Goal: Task Accomplishment & Management: Manage account settings

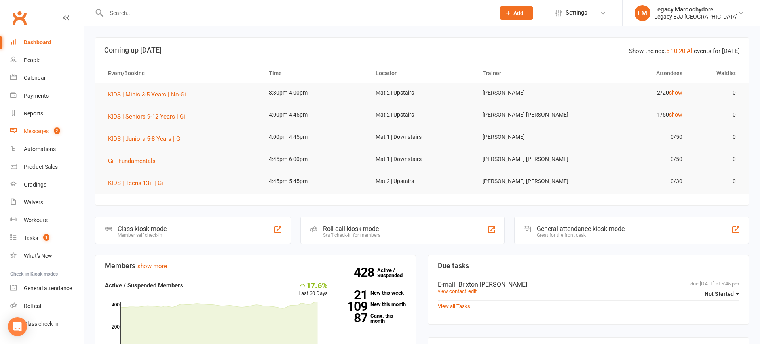
click at [32, 129] on div "Messages" at bounding box center [36, 131] width 25 height 6
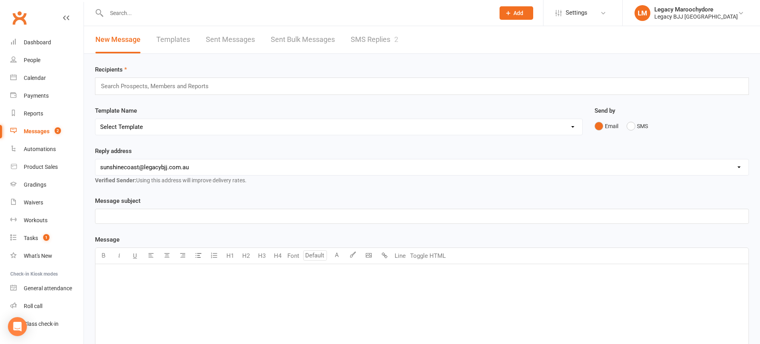
click at [377, 42] on link "SMS Replies 2" at bounding box center [375, 39] width 48 height 27
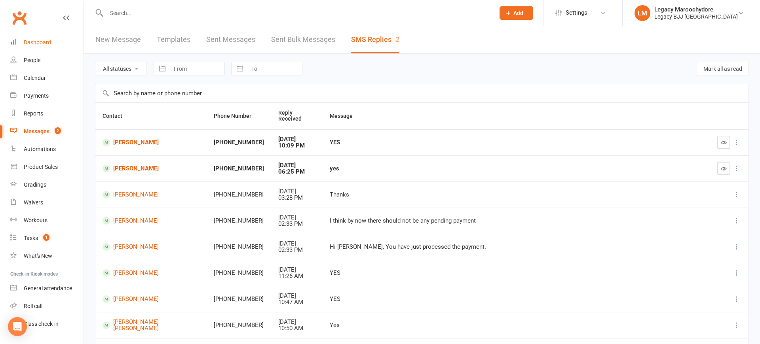
click at [29, 37] on link "Dashboard" at bounding box center [46, 43] width 73 height 18
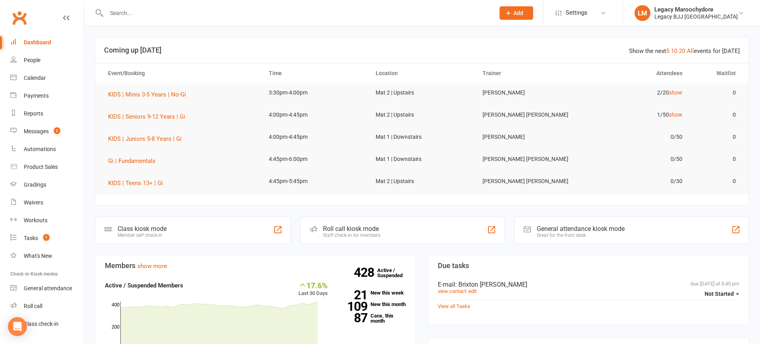
click at [157, 11] on input "text" at bounding box center [296, 13] width 385 height 11
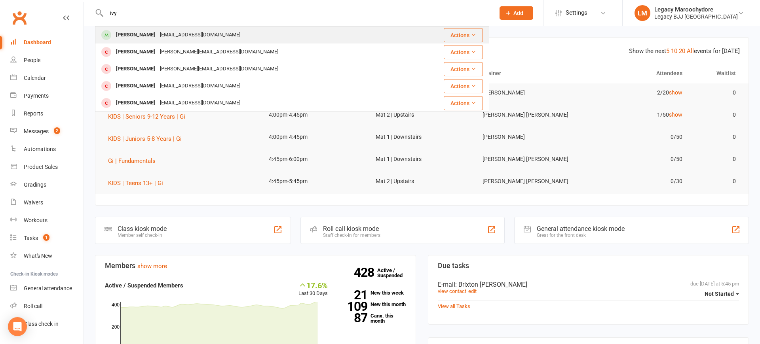
type input "ivy"
click at [132, 33] on div "[PERSON_NAME]" at bounding box center [136, 34] width 44 height 11
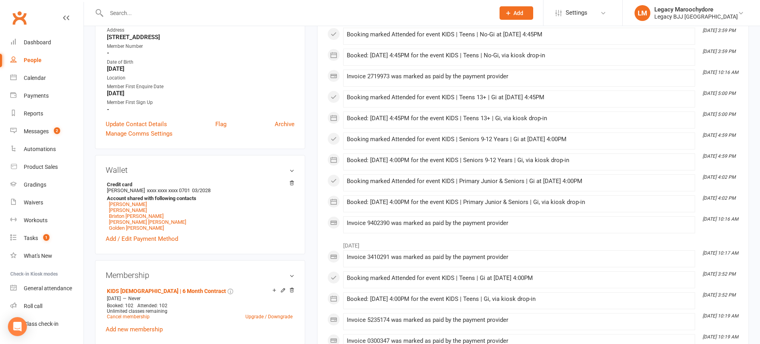
scroll to position [54, 0]
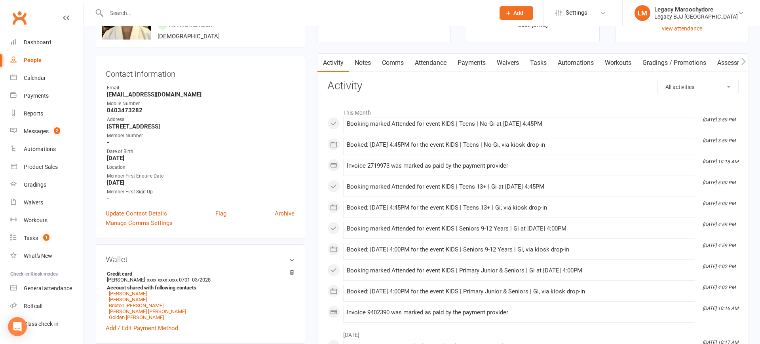
click at [470, 63] on link "Payments" at bounding box center [471, 63] width 39 height 18
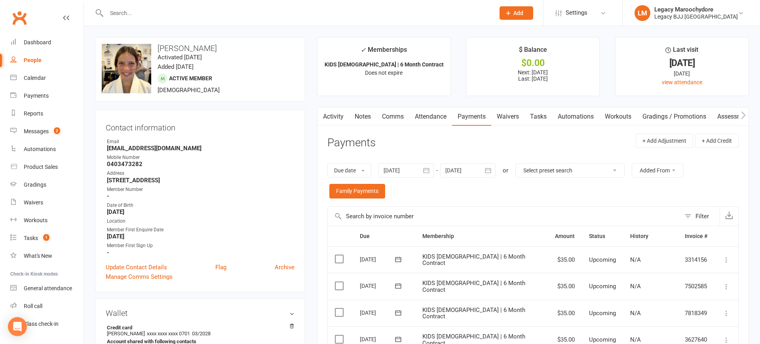
click at [152, 15] on input "text" at bounding box center [296, 13] width 385 height 11
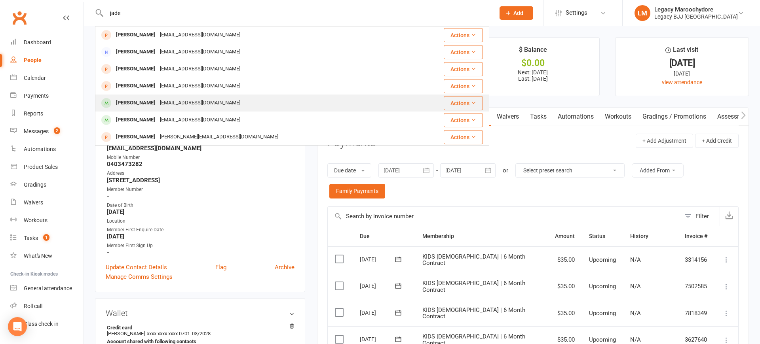
type input "jade"
click at [123, 104] on div "[PERSON_NAME]" at bounding box center [136, 102] width 44 height 11
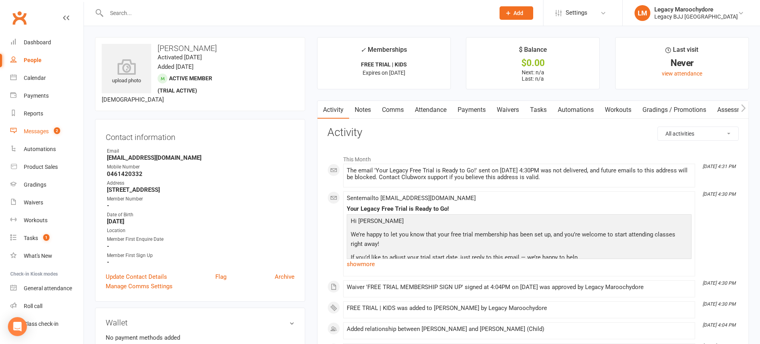
click at [34, 130] on div "Messages" at bounding box center [36, 131] width 25 height 6
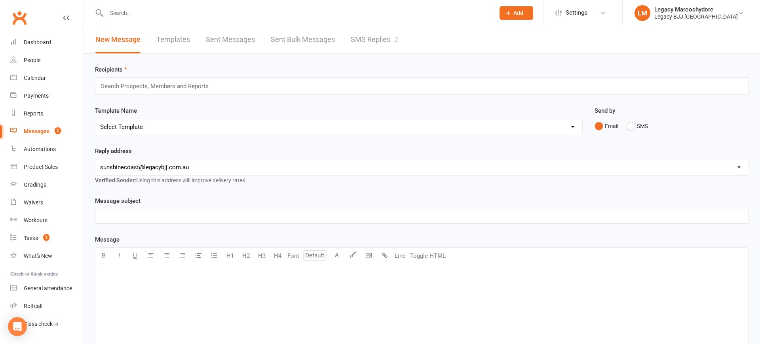
click at [39, 131] on div "Messages" at bounding box center [37, 131] width 26 height 6
click at [386, 41] on link "SMS Replies 2" at bounding box center [375, 39] width 48 height 27
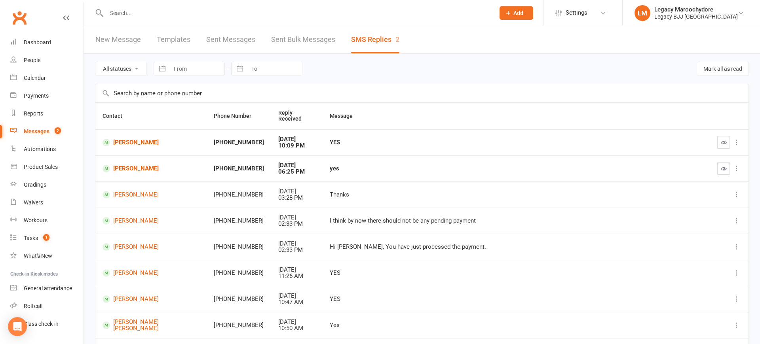
click at [128, 156] on td "[PERSON_NAME]" at bounding box center [150, 169] width 111 height 26
click at [129, 165] on link "[PERSON_NAME]" at bounding box center [151, 169] width 97 height 8
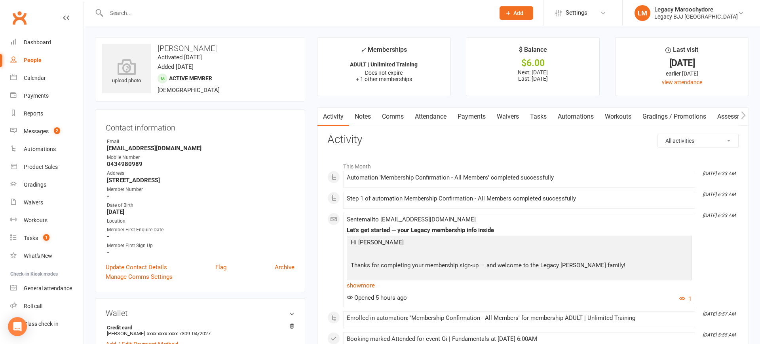
click at [481, 117] on link "Payments" at bounding box center [471, 117] width 39 height 18
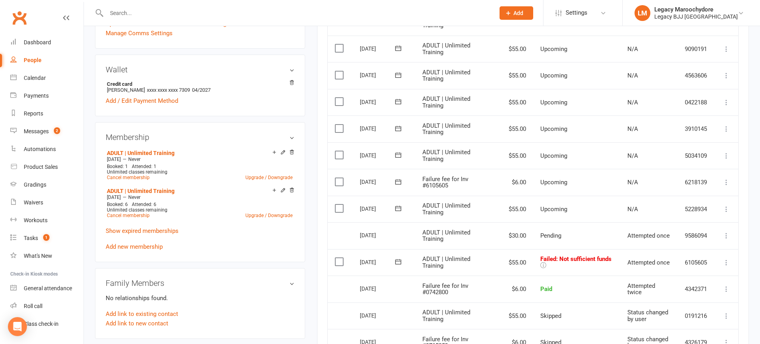
scroll to position [248, 0]
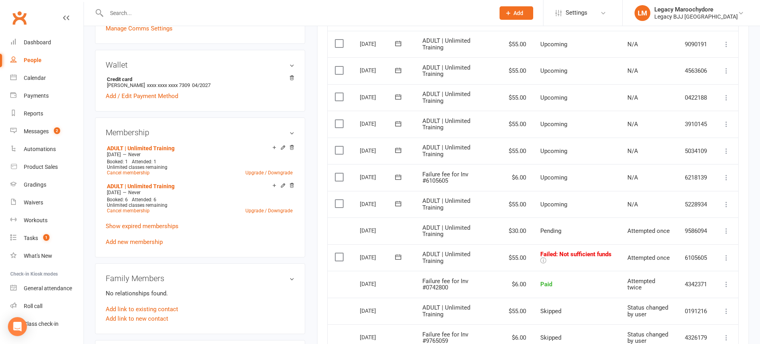
click at [727, 254] on icon at bounding box center [727, 258] width 8 height 8
click at [685, 330] on link "Retry now" at bounding box center [692, 338] width 78 height 16
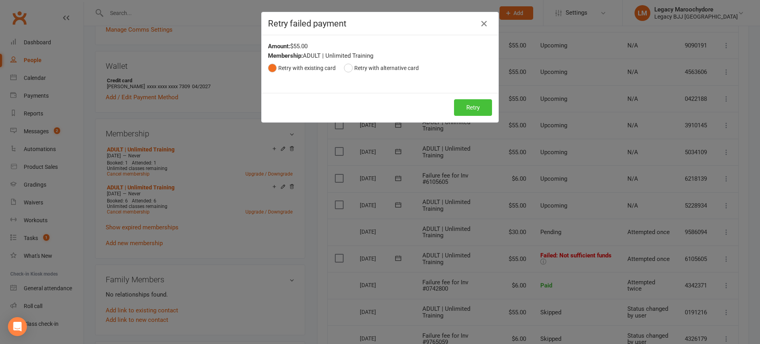
click at [470, 109] on button "Retry" at bounding box center [473, 107] width 38 height 17
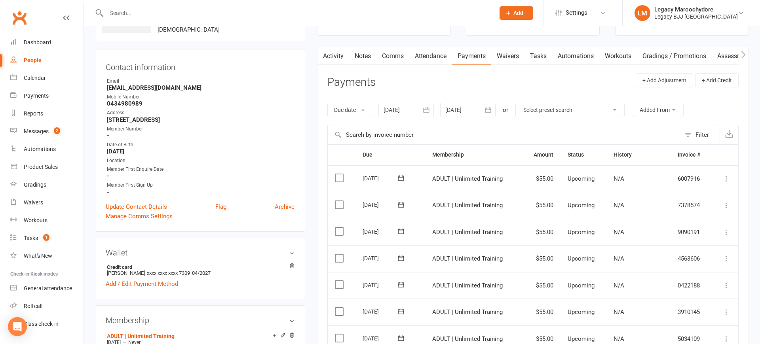
scroll to position [55, 0]
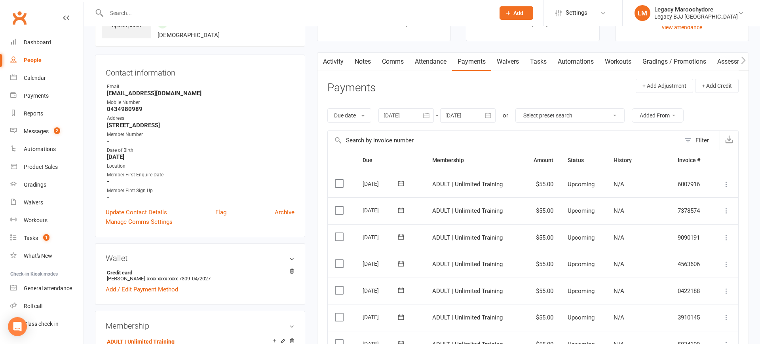
click at [401, 113] on div at bounding box center [406, 115] width 55 height 14
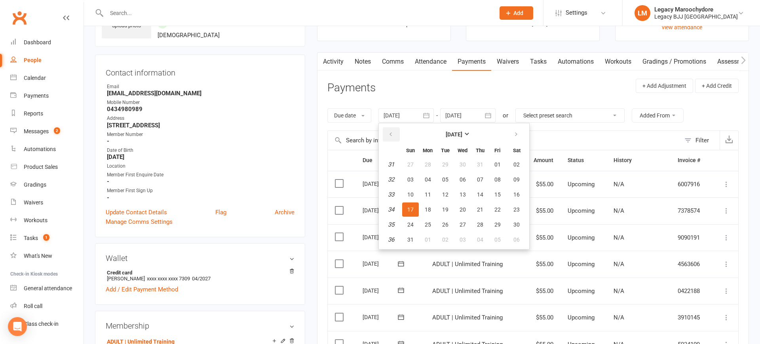
click at [390, 131] on icon "button" at bounding box center [391, 134] width 6 height 6
click at [485, 165] on button "01" at bounding box center [480, 165] width 17 height 14
type input "[DATE]"
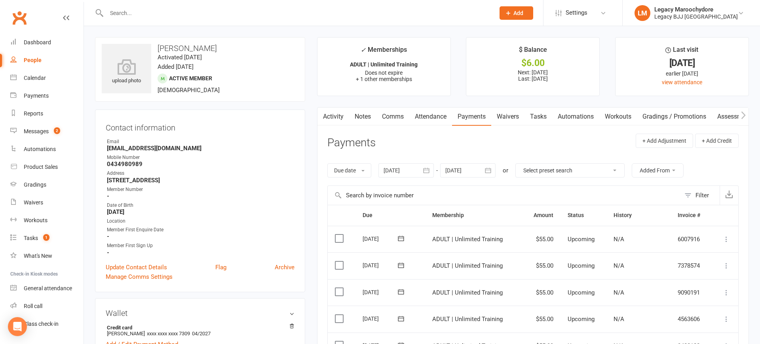
scroll to position [0, 0]
click at [44, 129] on div "Messages" at bounding box center [36, 131] width 25 height 6
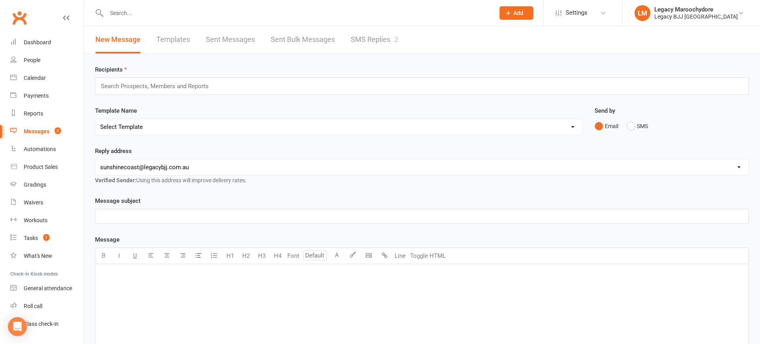
click at [373, 39] on link "SMS Replies 2" at bounding box center [375, 39] width 48 height 27
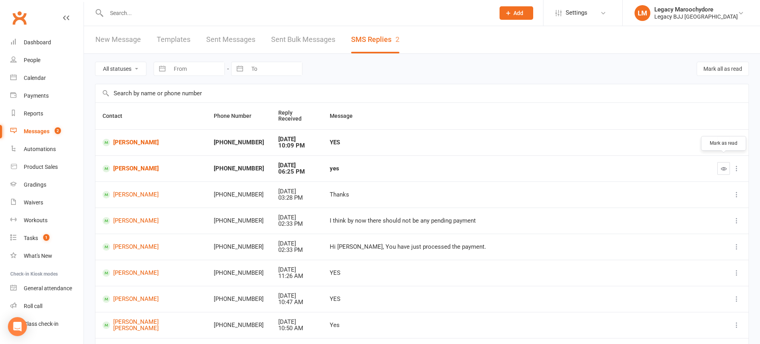
click at [729, 162] on button "button" at bounding box center [723, 168] width 13 height 13
click at [129, 139] on link "[PERSON_NAME]" at bounding box center [151, 143] width 97 height 8
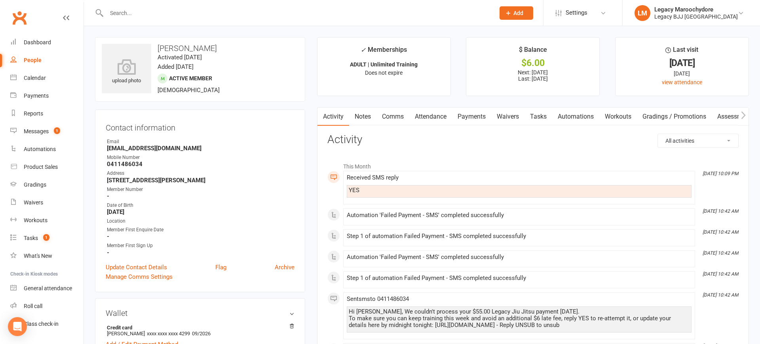
click at [481, 118] on link "Payments" at bounding box center [471, 117] width 39 height 18
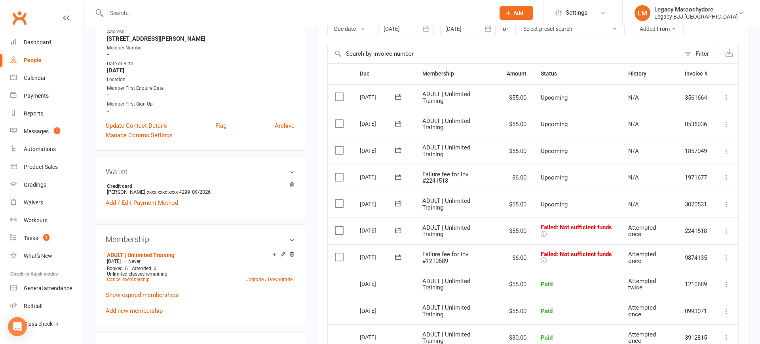
scroll to position [142, 0]
click at [725, 254] on icon at bounding box center [727, 258] width 8 height 8
click at [676, 329] on link "Retry now" at bounding box center [692, 337] width 78 height 16
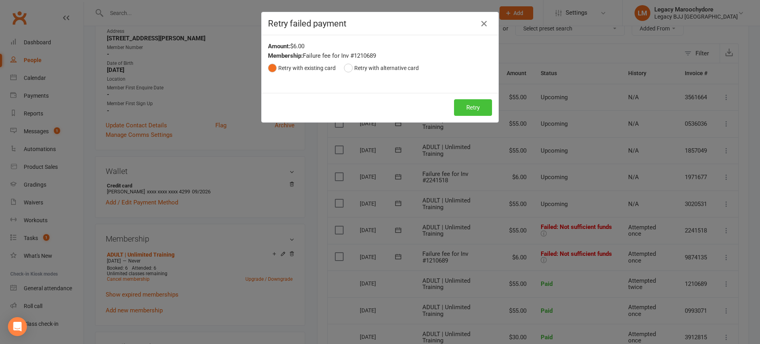
drag, startPoint x: 483, startPoint y: 108, endPoint x: 540, endPoint y: 148, distance: 69.3
click at [483, 108] on button "Retry" at bounding box center [473, 107] width 38 height 17
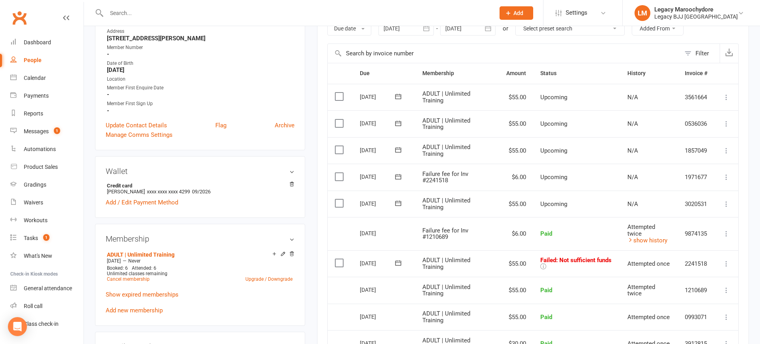
click at [728, 260] on icon at bounding box center [727, 264] width 8 height 8
click at [705, 335] on link "Retry now" at bounding box center [692, 343] width 78 height 16
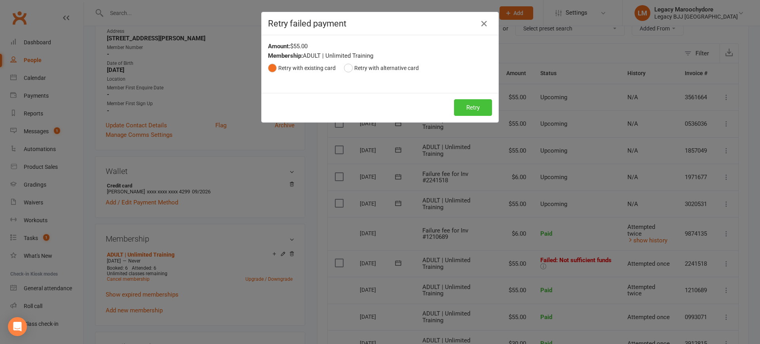
click at [487, 110] on button "Retry" at bounding box center [473, 107] width 38 height 17
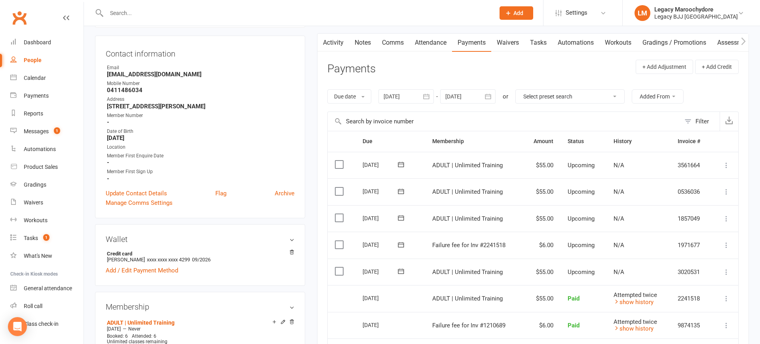
scroll to position [73, 0]
click at [39, 132] on div "Messages" at bounding box center [36, 131] width 25 height 6
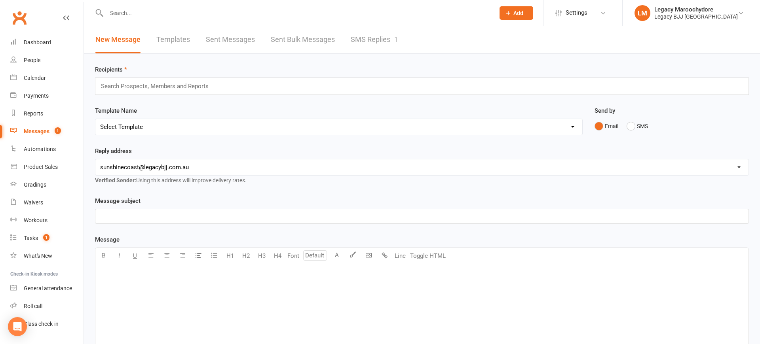
click at [379, 39] on link "SMS Replies 1" at bounding box center [375, 39] width 48 height 27
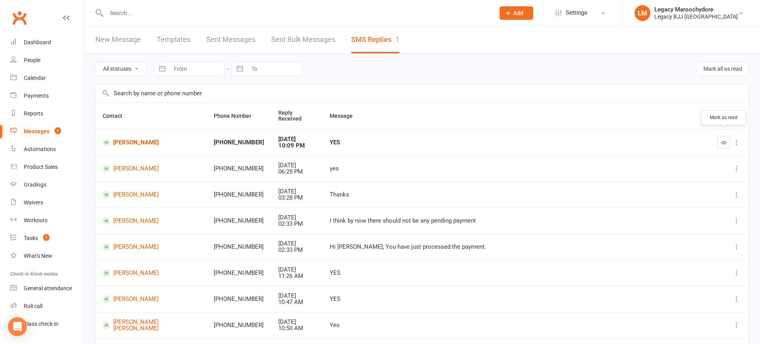
click at [723, 140] on icon "button" at bounding box center [724, 143] width 6 height 6
click at [39, 41] on div "Dashboard" at bounding box center [37, 42] width 27 height 6
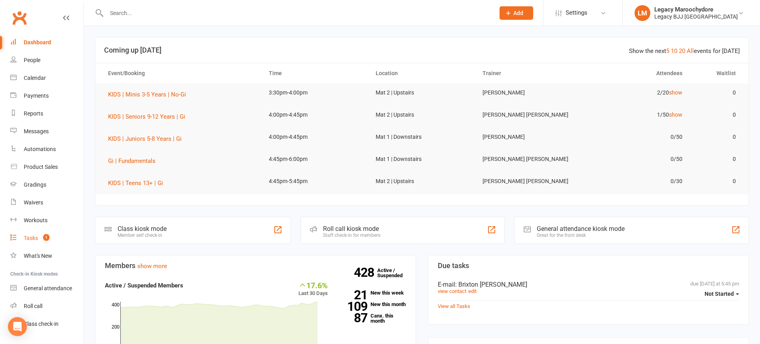
click at [27, 236] on div "Tasks" at bounding box center [31, 238] width 14 height 6
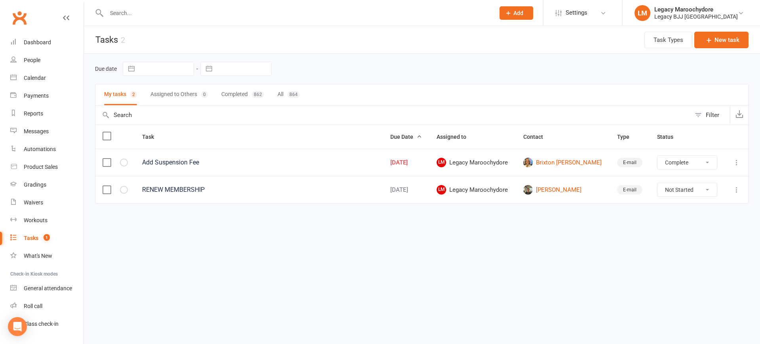
select select "unstarted"
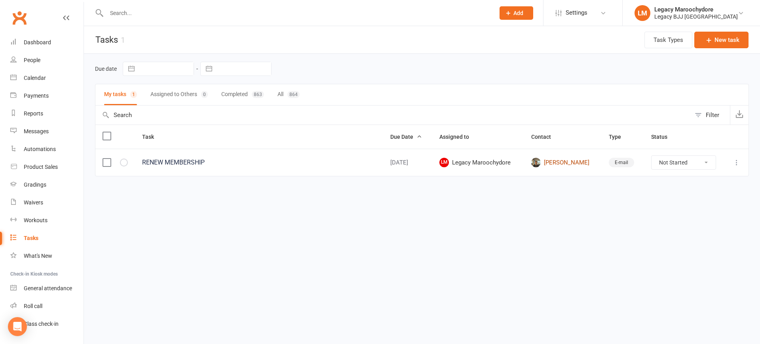
click at [571, 162] on link "[PERSON_NAME]" at bounding box center [562, 163] width 63 height 10
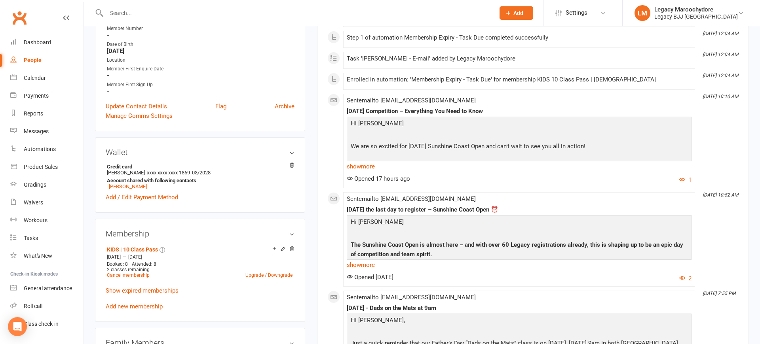
scroll to position [174, 0]
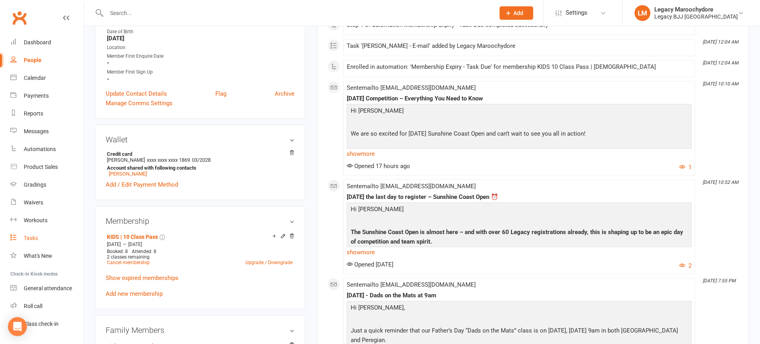
click at [28, 239] on div "Tasks" at bounding box center [31, 238] width 14 height 6
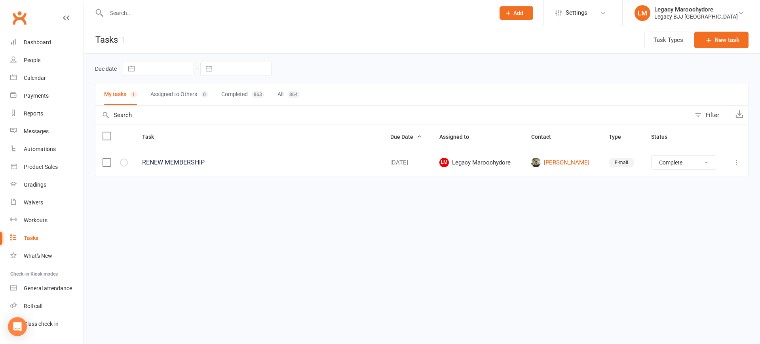
select select "unstarted"
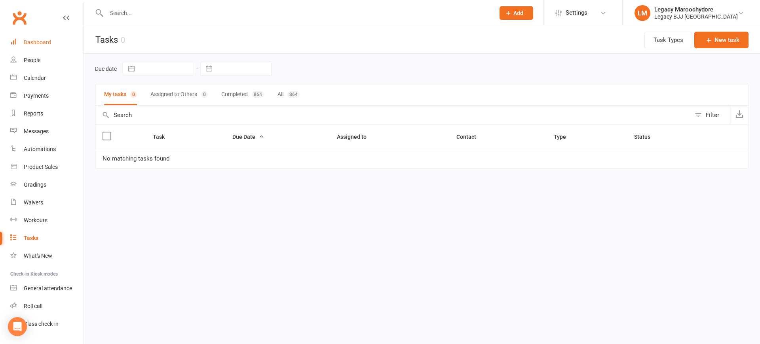
click at [29, 41] on div "Dashboard" at bounding box center [37, 42] width 27 height 6
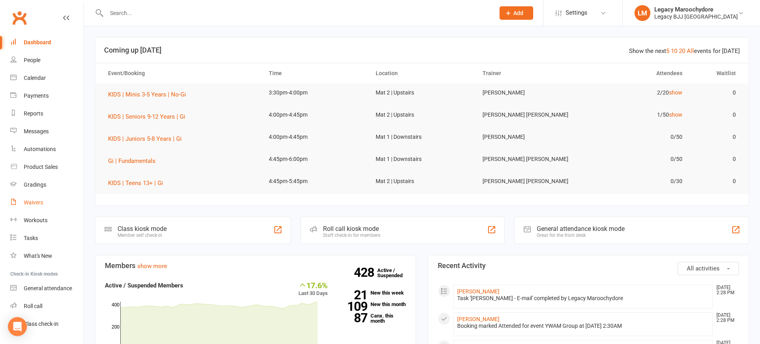
click at [38, 202] on div "Waivers" at bounding box center [33, 203] width 19 height 6
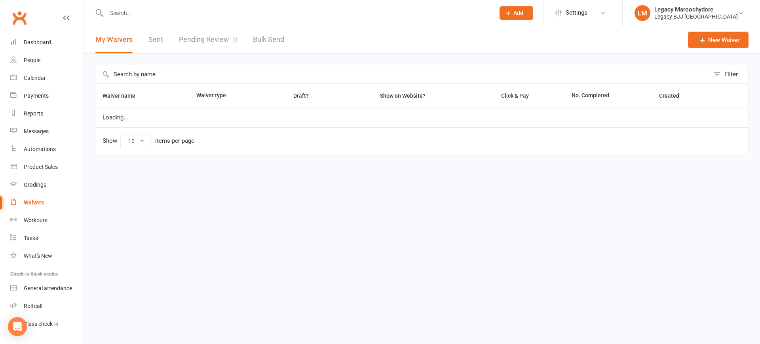
select select "25"
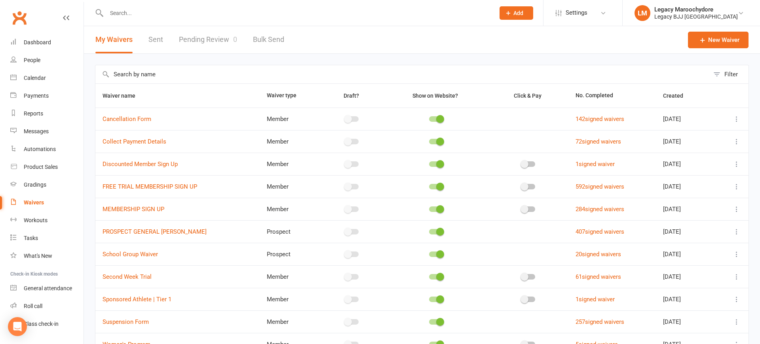
click at [738, 118] on icon at bounding box center [737, 119] width 8 height 8
click at [733, 165] on link "Copy external link to clipboard" at bounding box center [694, 166] width 93 height 16
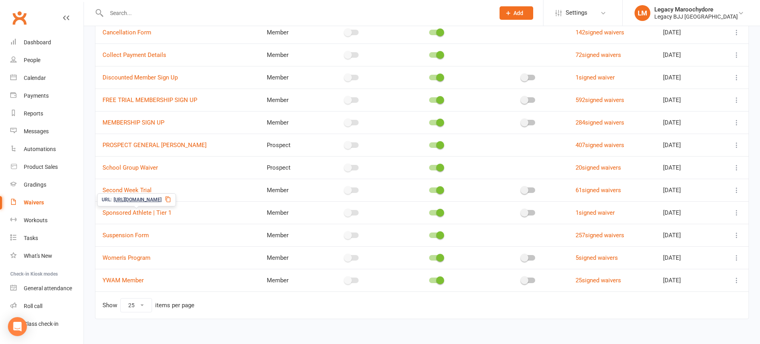
scroll to position [88, 0]
click at [736, 233] on icon at bounding box center [737, 234] width 8 height 8
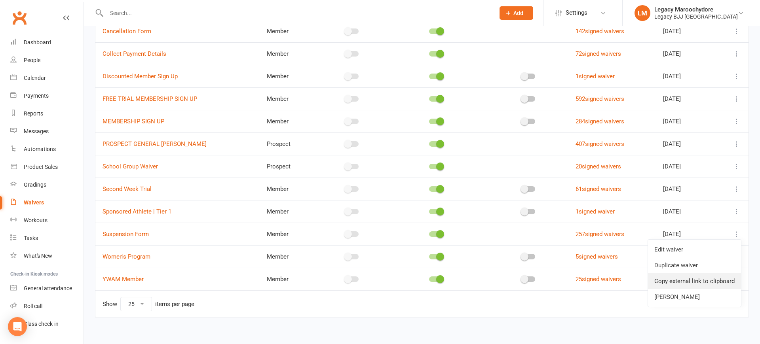
click at [696, 284] on link "Copy external link to clipboard" at bounding box center [694, 282] width 93 height 16
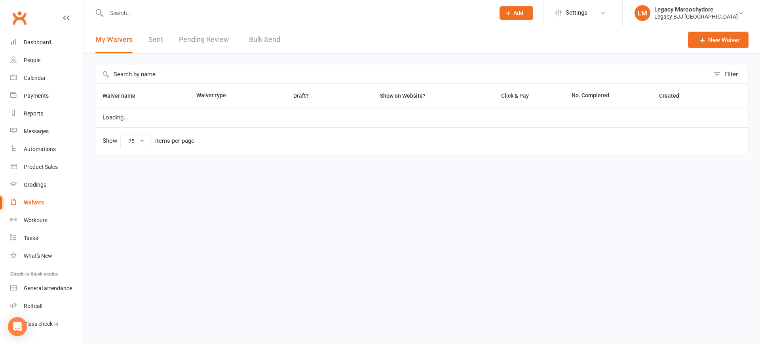
select select "25"
click at [30, 201] on div "Waivers" at bounding box center [34, 203] width 20 height 6
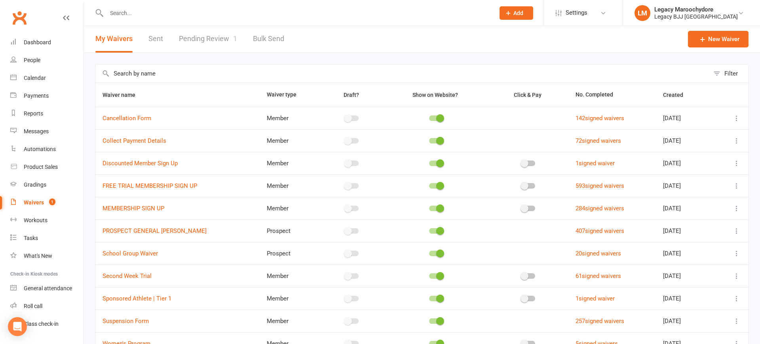
click at [194, 39] on link "Pending Review 1" at bounding box center [208, 38] width 58 height 27
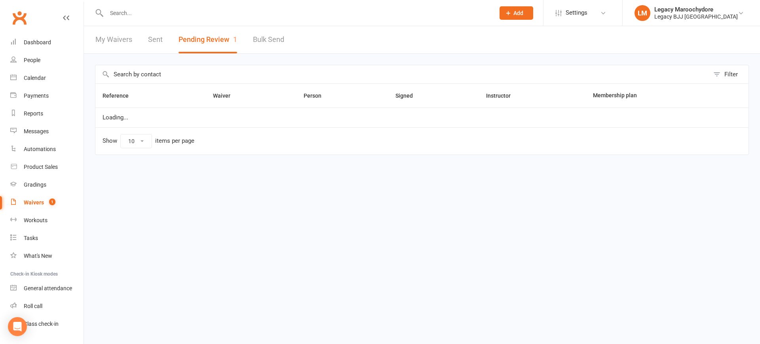
select select "100"
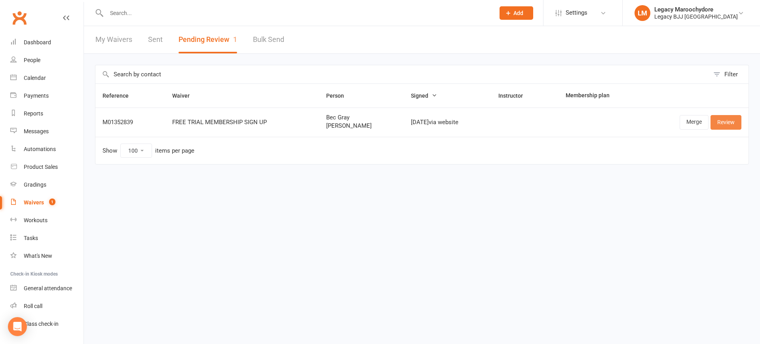
click at [735, 126] on link "Review" at bounding box center [726, 122] width 31 height 14
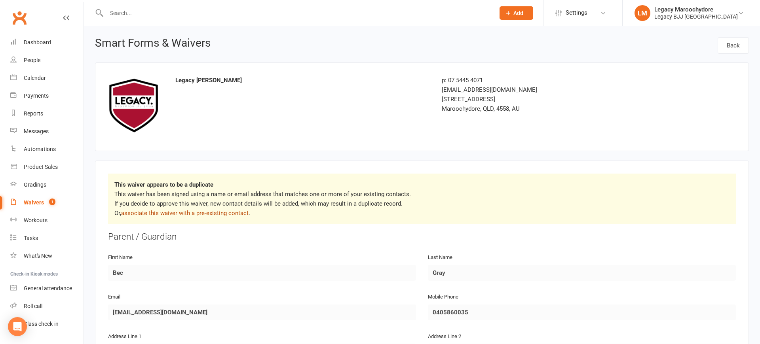
click at [194, 213] on link "associate this waiver with a pre-existing contact" at bounding box center [184, 213] width 127 height 7
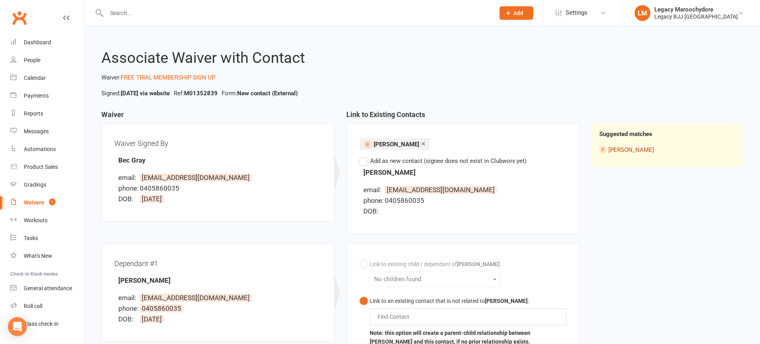
click at [614, 149] on link "Cooper Gray" at bounding box center [632, 150] width 46 height 7
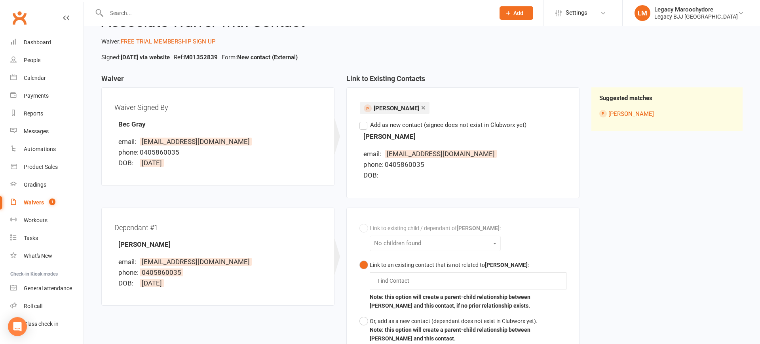
scroll to position [37, 0]
click at [365, 126] on label "Add as new contact (signee does not exist in Clubworx yet)" at bounding box center [443, 124] width 167 height 10
click at [365, 119] on input "Add as new contact (signee does not exist in Clubworx yet)" at bounding box center [362, 119] width 5 height 0
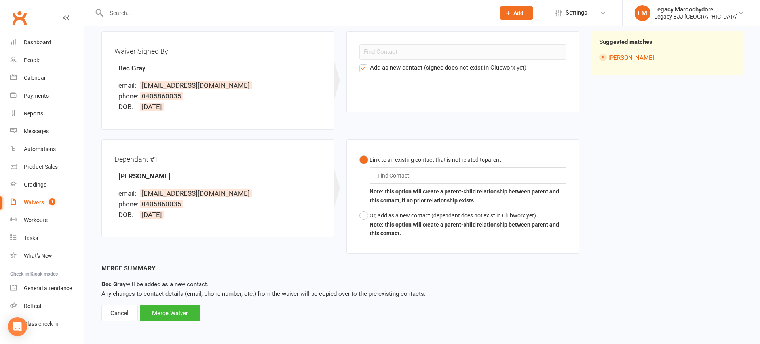
scroll to position [92, 0]
click at [439, 175] on div "Find Contact" at bounding box center [468, 176] width 197 height 17
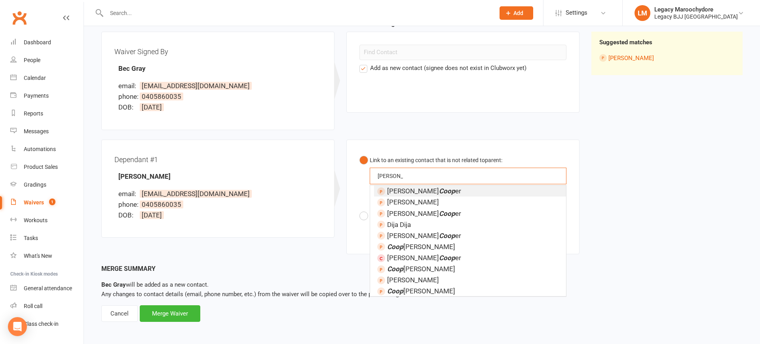
click at [463, 180] on button "Link to an existing contact that is not related to parent : Cooper Cooper Jarre…" at bounding box center [463, 181] width 207 height 56
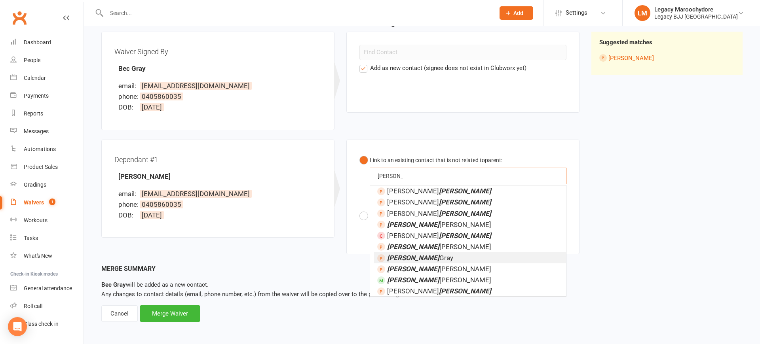
type input "Cooper"
click at [457, 261] on li "Cooper Gray" at bounding box center [470, 258] width 192 height 11
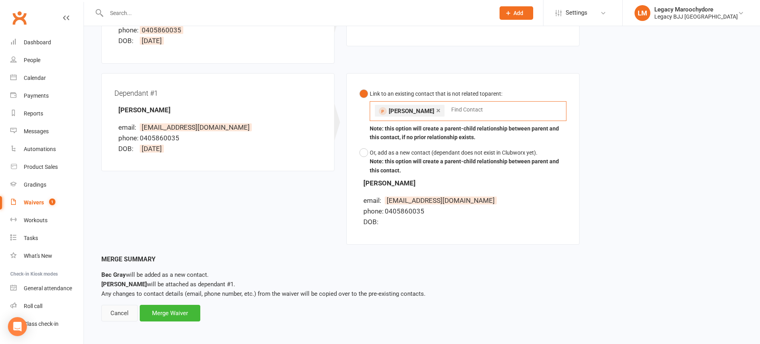
scroll to position [158, 0]
click at [152, 314] on div "Merge Waiver" at bounding box center [170, 314] width 61 height 17
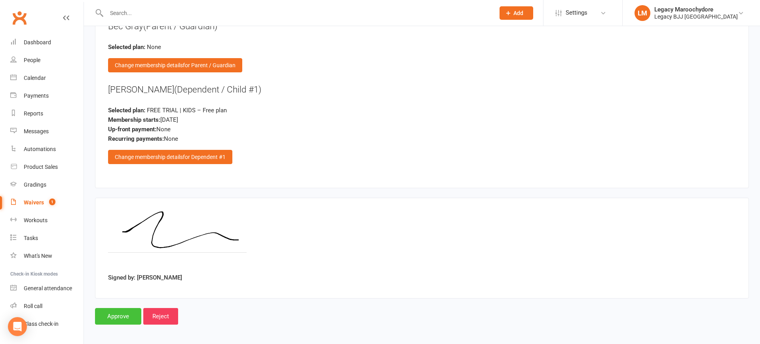
scroll to position [882, 0]
click at [118, 311] on input "Approve" at bounding box center [118, 317] width 46 height 17
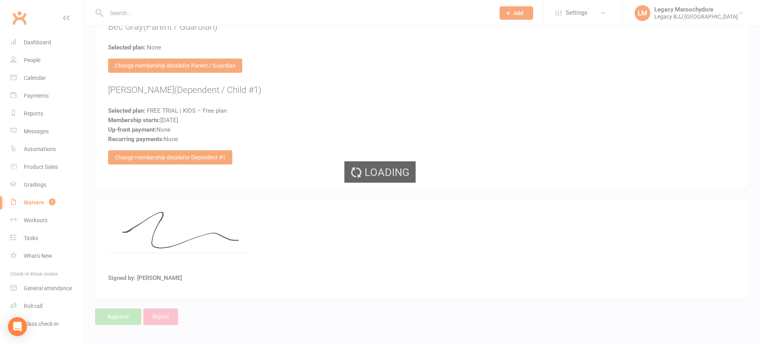
select select "100"
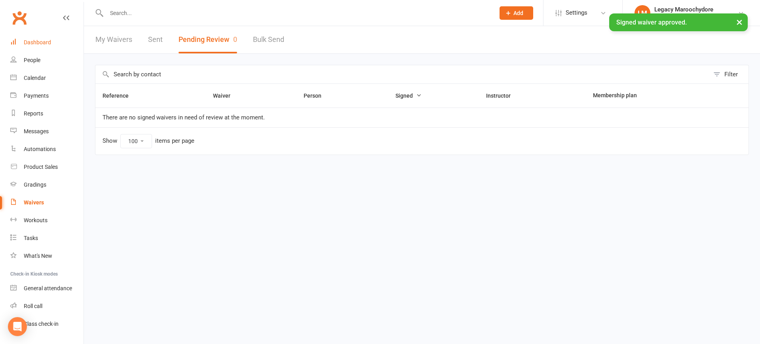
click at [50, 41] on div "Dashboard" at bounding box center [37, 42] width 27 height 6
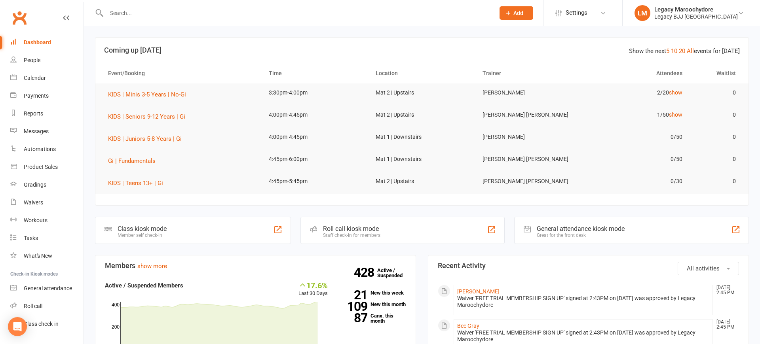
click at [157, 15] on input "text" at bounding box center [296, 13] width 385 height 11
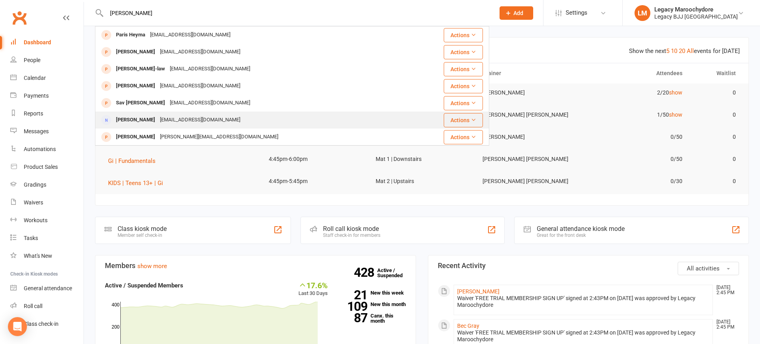
type input "Paris holt"
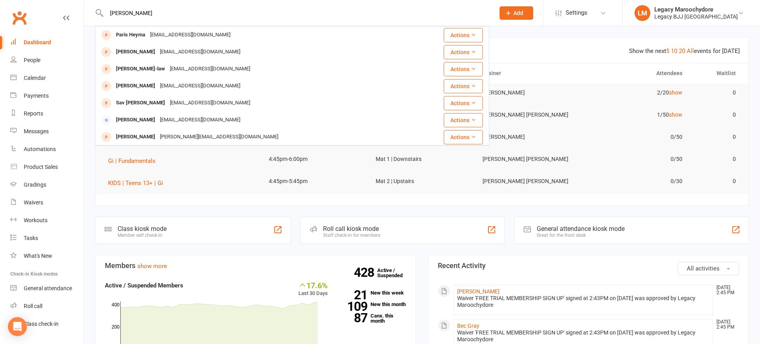
click at [523, 13] on span "Add" at bounding box center [519, 13] width 10 height 6
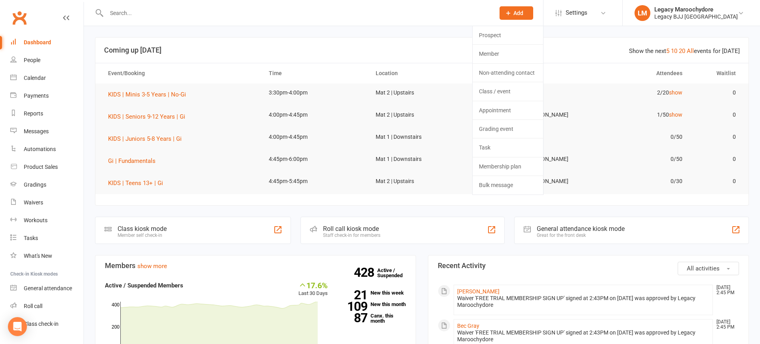
click at [510, 33] on link "Prospect" at bounding box center [508, 35] width 70 height 18
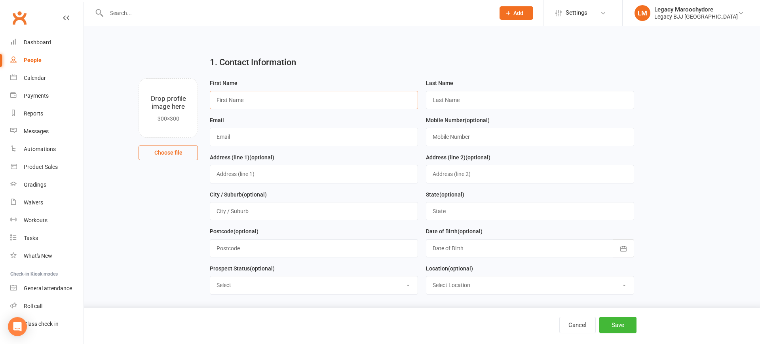
paste input "Paris"
type input "Paris"
drag, startPoint x: 478, startPoint y: 99, endPoint x: 537, endPoint y: 54, distance: 74.0
paste input "Holt"
type input "Holt"
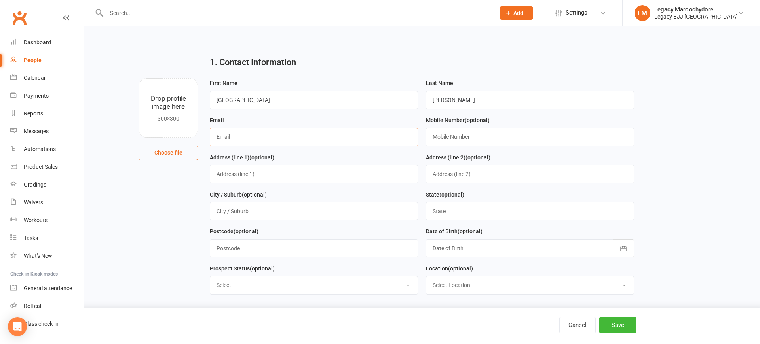
paste input "pariskrutli@hotmail.com"
type input "pariskrutli@hotmail.com"
click at [628, 326] on button "Save" at bounding box center [617, 325] width 37 height 17
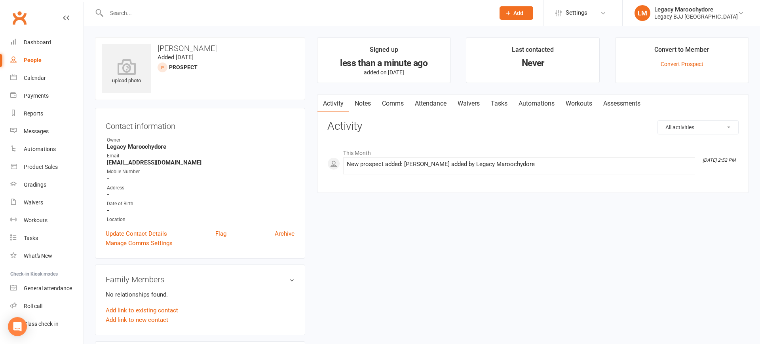
click at [190, 13] on input "text" at bounding box center [296, 13] width 385 height 11
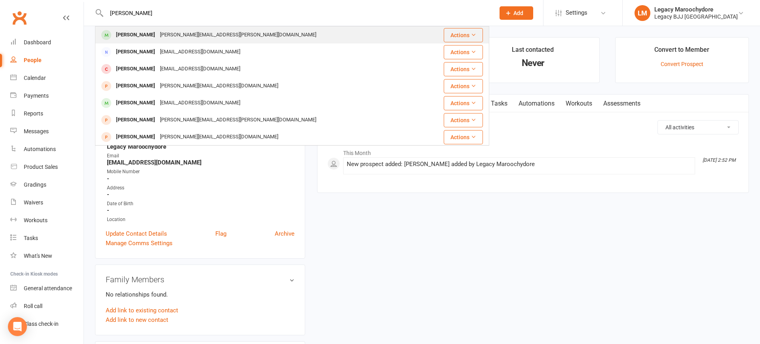
type input "frances"
click at [118, 29] on div "Frances Lando" at bounding box center [136, 34] width 44 height 11
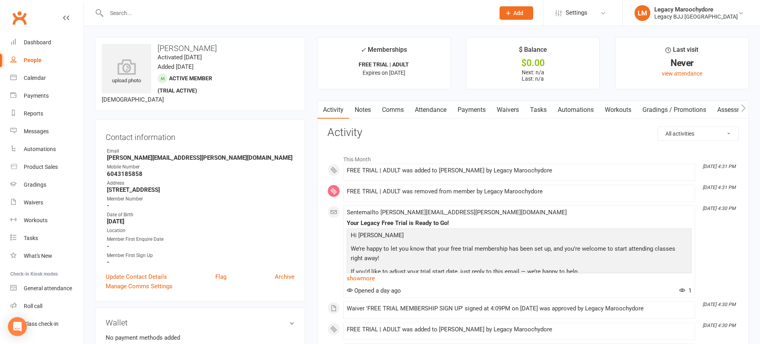
click at [515, 110] on link "Waivers" at bounding box center [507, 110] width 33 height 18
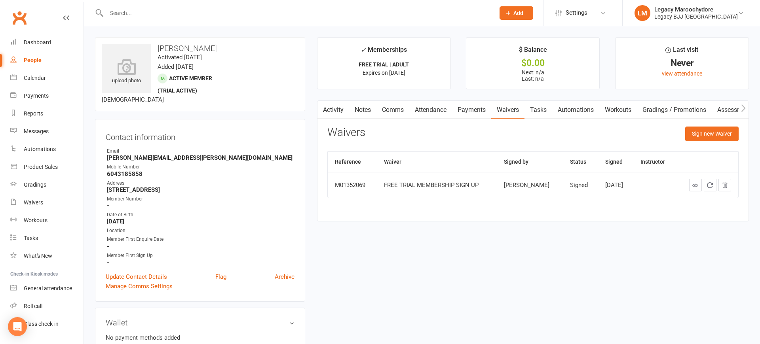
click at [141, 13] on input "text" at bounding box center [296, 13] width 385 height 11
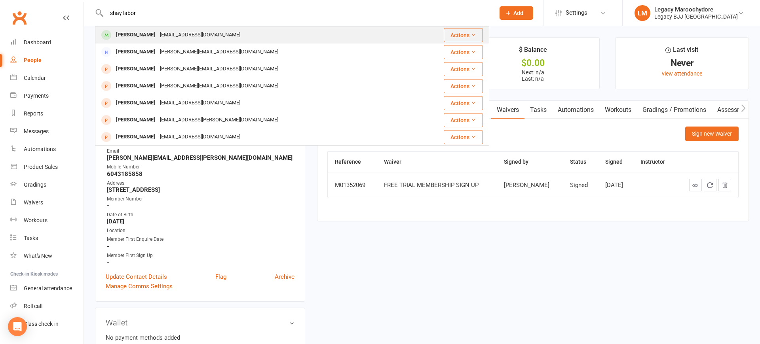
type input "shay labor"
drag, startPoint x: 133, startPoint y: 27, endPoint x: 122, endPoint y: 33, distance: 12.3
click at [123, 33] on div "Shay Lalor" at bounding box center [136, 34] width 44 height 11
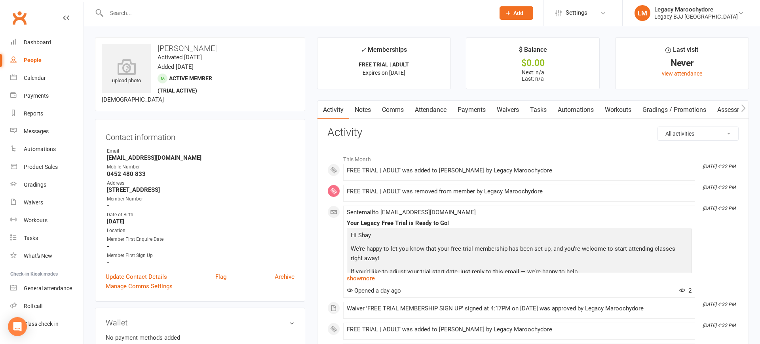
click at [397, 110] on link "Comms" at bounding box center [393, 110] width 33 height 18
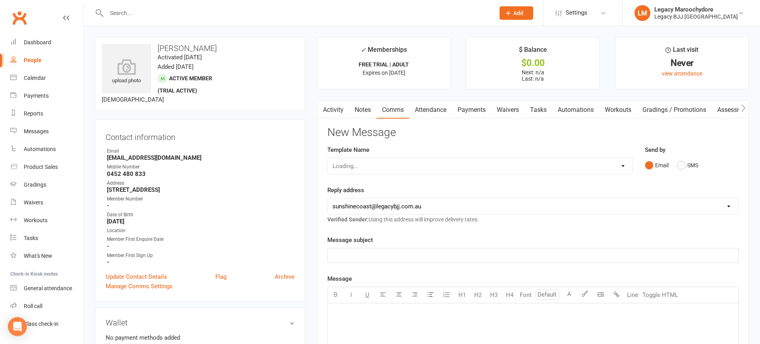
click at [442, 110] on link "Attendance" at bounding box center [430, 110] width 43 height 18
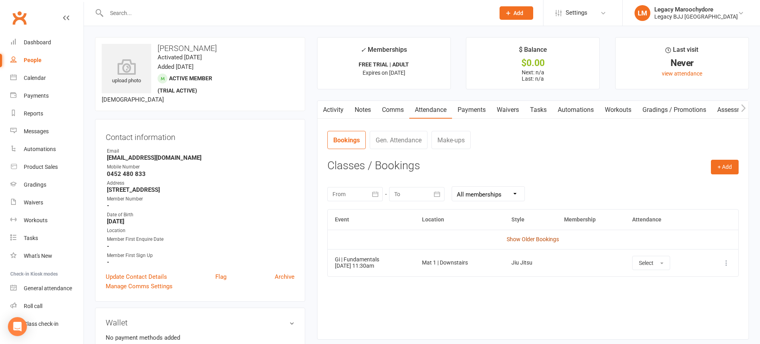
click at [535, 238] on link "Show Older Bookings" at bounding box center [533, 239] width 52 height 6
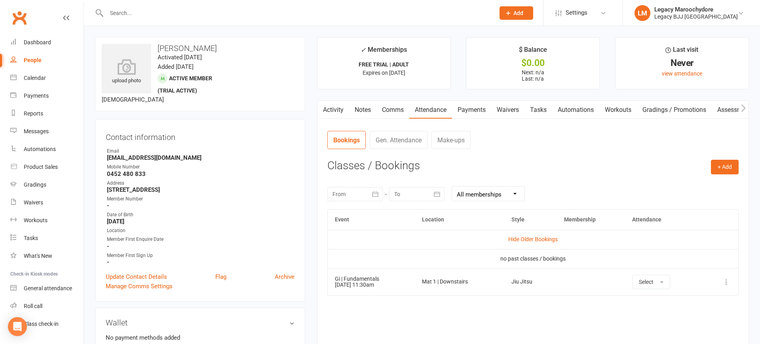
click at [535, 238] on link "Hide Older Bookings" at bounding box center [532, 239] width 49 height 6
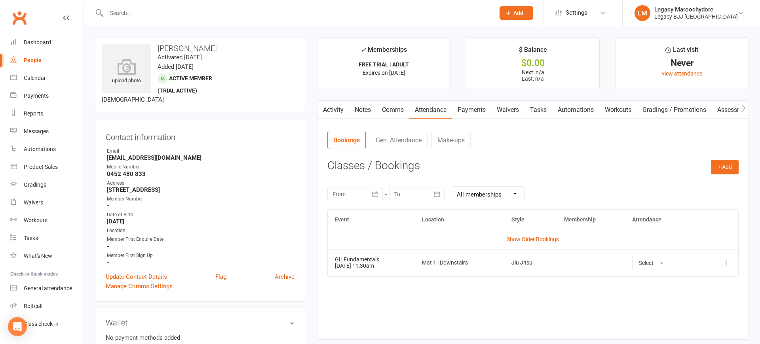
click at [510, 108] on link "Waivers" at bounding box center [507, 110] width 33 height 18
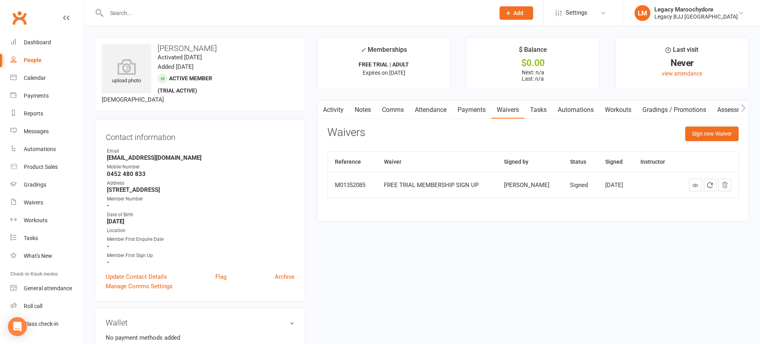
click at [173, 6] on div at bounding box center [292, 13] width 394 height 26
click at [172, 12] on input "text" at bounding box center [296, 13] width 385 height 11
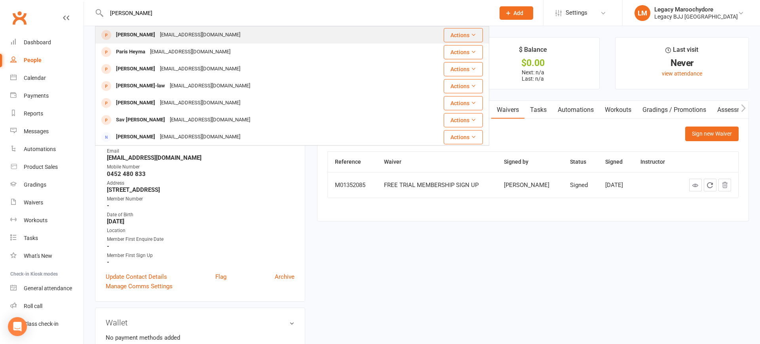
type input "Paris holt"
click at [134, 30] on div "Paris Holt" at bounding box center [136, 34] width 44 height 11
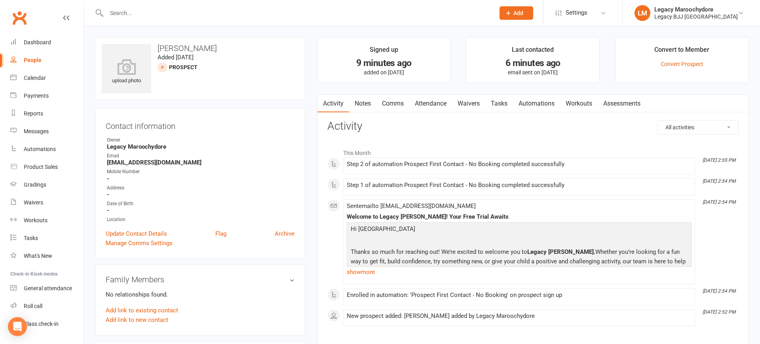
click at [392, 105] on link "Comms" at bounding box center [393, 104] width 33 height 18
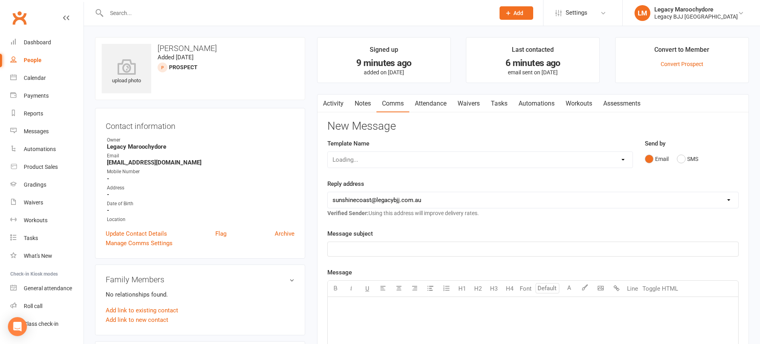
click at [434, 105] on link "Attendance" at bounding box center [430, 104] width 43 height 18
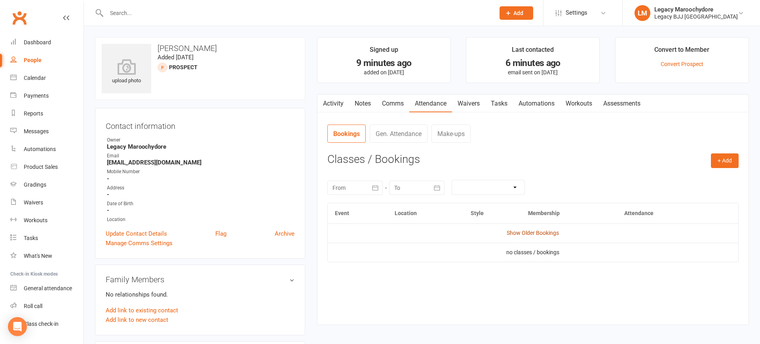
click at [531, 234] on link "Show Older Bookings" at bounding box center [533, 233] width 52 height 6
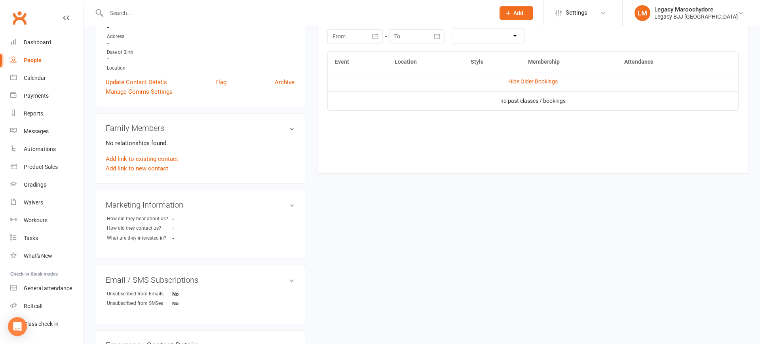
scroll to position [154, 0]
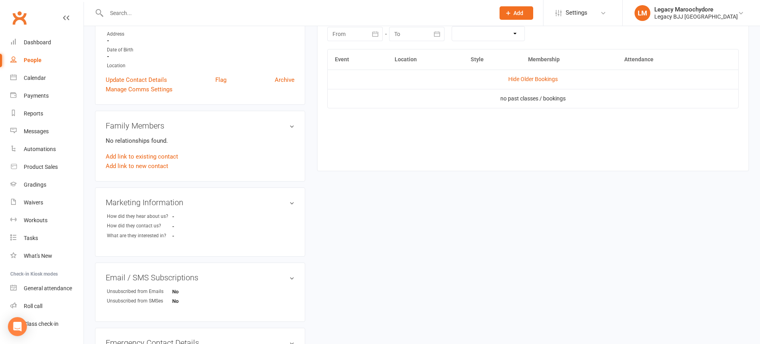
click at [118, 18] on input "text" at bounding box center [296, 13] width 385 height 11
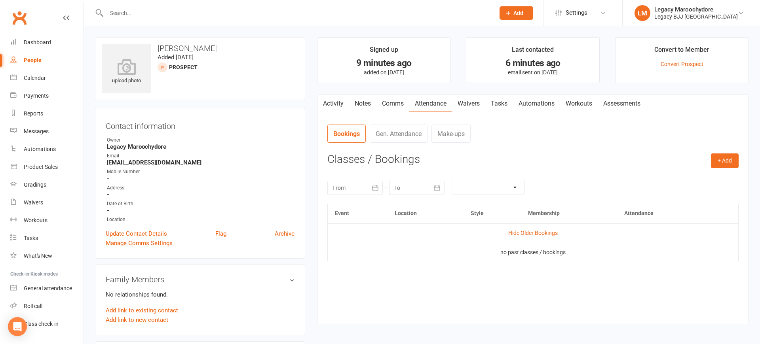
scroll to position [0, 0]
click at [148, 12] on input "text" at bounding box center [296, 13] width 385 height 11
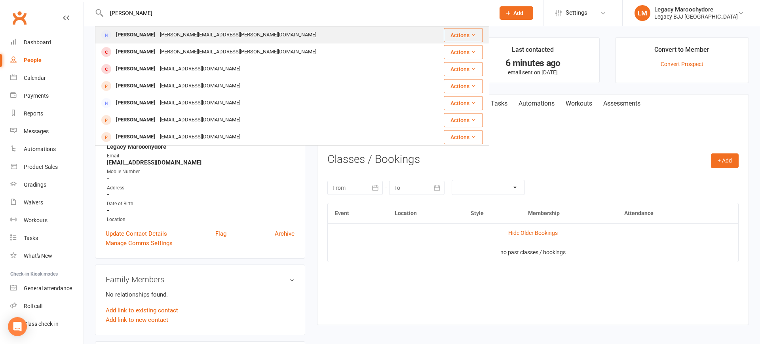
type input "Lauren camp"
click at [147, 36] on div "Lauren Campbell" at bounding box center [136, 34] width 44 height 11
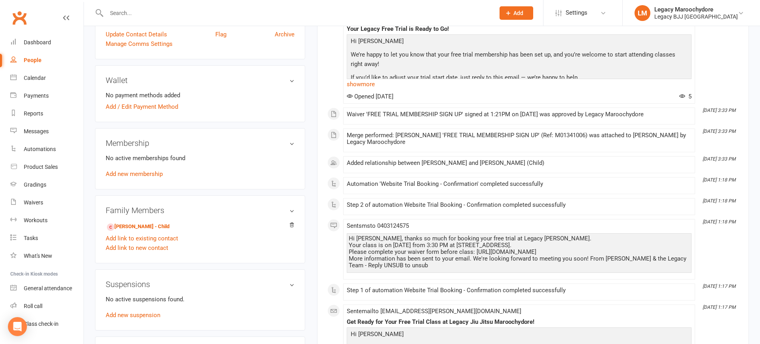
scroll to position [225, 0]
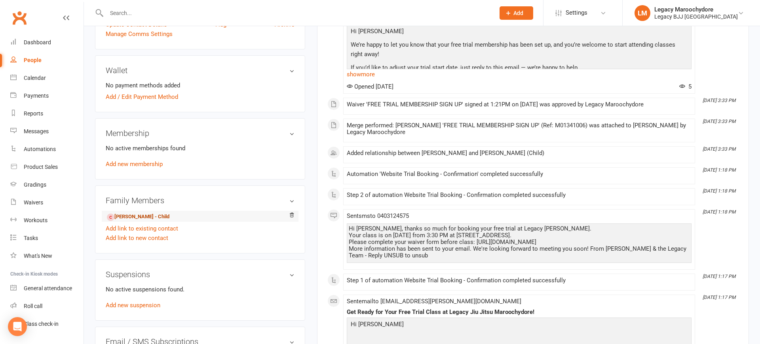
click at [150, 217] on link "Harvey Campbell - Child" at bounding box center [138, 217] width 63 height 8
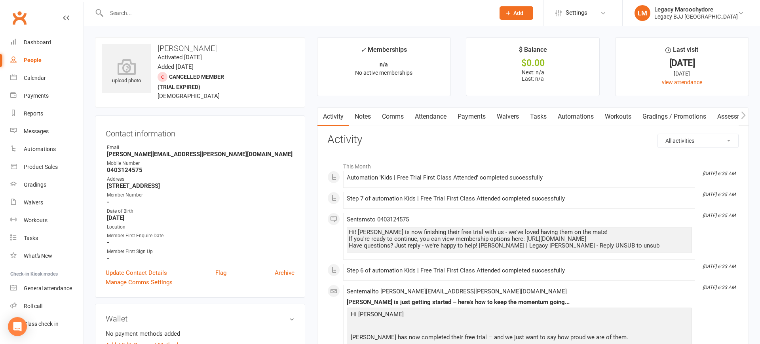
click at [419, 120] on link "Attendance" at bounding box center [430, 117] width 43 height 18
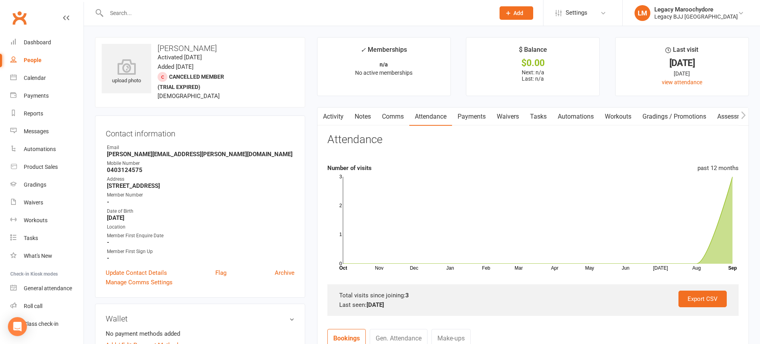
drag, startPoint x: 183, startPoint y: 15, endPoint x: 189, endPoint y: 18, distance: 7.6
click at [183, 15] on input "text" at bounding box center [296, 13] width 385 height 11
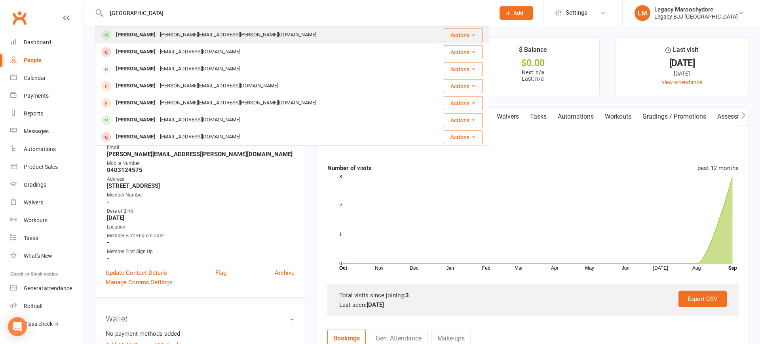
type input "france"
click at [146, 31] on div "Frances Lando" at bounding box center [136, 34] width 44 height 11
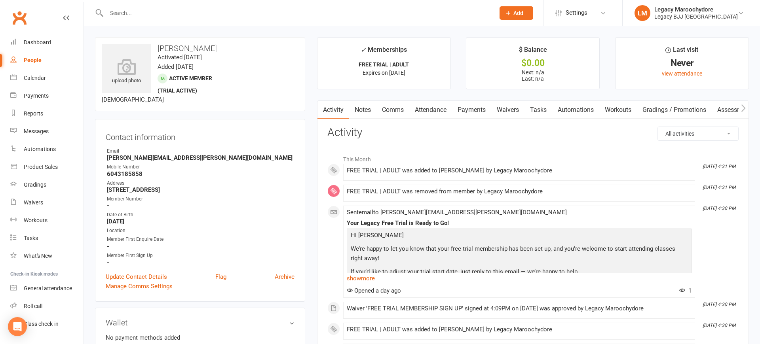
click at [158, 6] on div at bounding box center [292, 13] width 394 height 26
click at [153, 17] on input "text" at bounding box center [296, 13] width 385 height 11
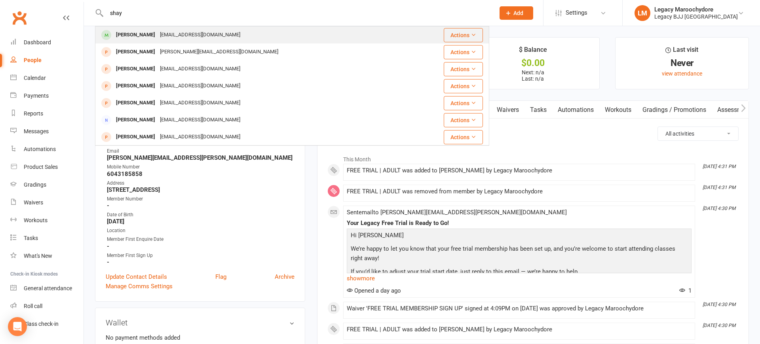
type input "shay"
click at [158, 30] on div "Shaylalor6@gmail.com" at bounding box center [200, 34] width 85 height 11
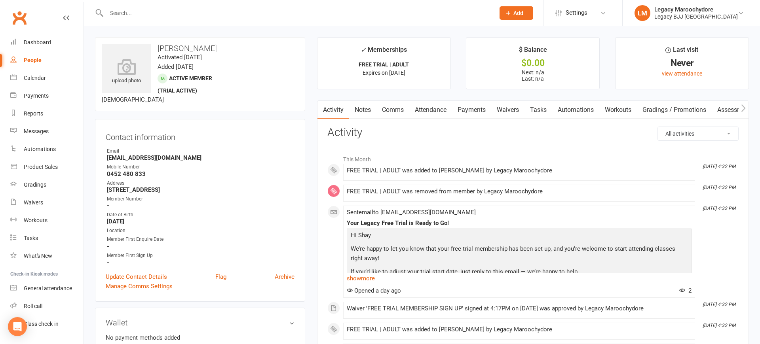
click at [515, 112] on link "Waivers" at bounding box center [507, 110] width 33 height 18
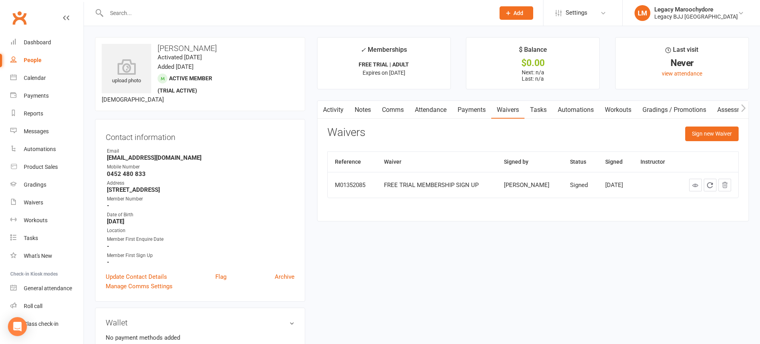
click at [169, 10] on input "text" at bounding box center [296, 13] width 385 height 11
type input "g"
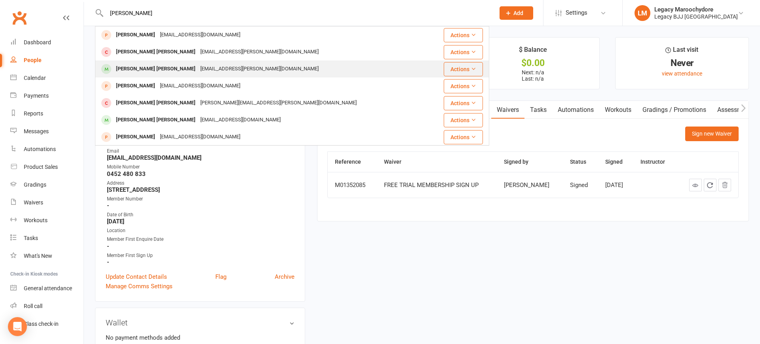
type input "flynn"
click at [130, 68] on div "[PERSON_NAME] [PERSON_NAME]" at bounding box center [156, 68] width 84 height 11
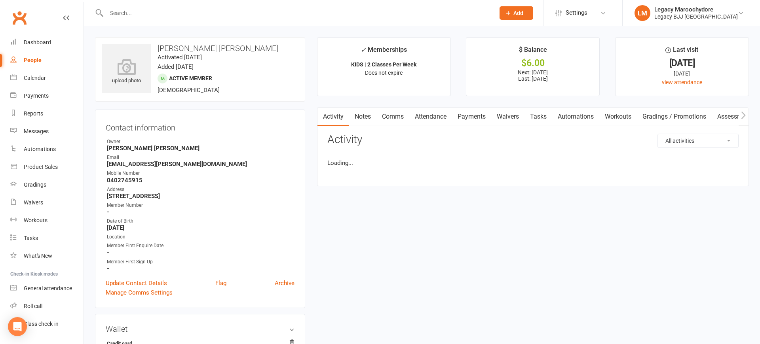
click at [476, 118] on link "Payments" at bounding box center [471, 117] width 39 height 18
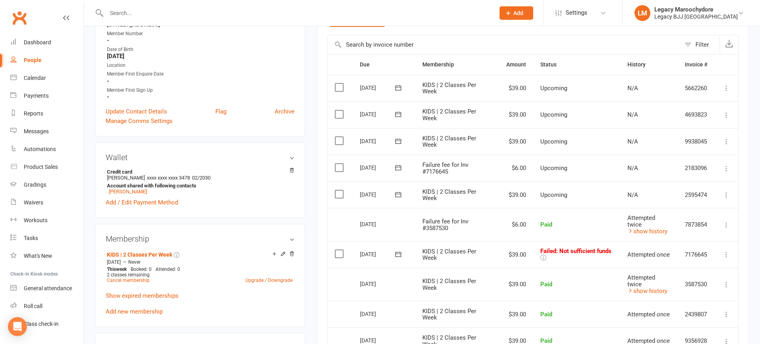
scroll to position [169, 0]
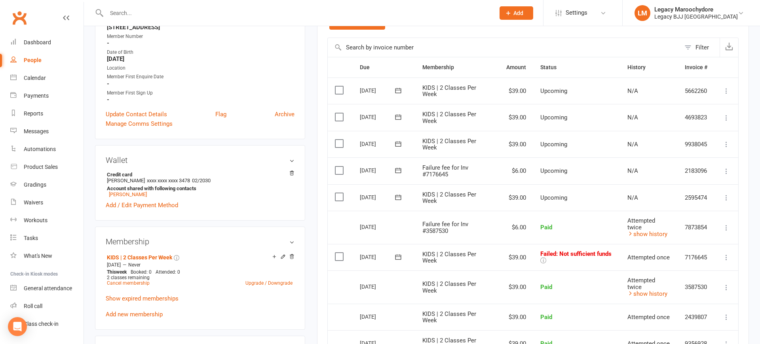
click at [729, 254] on icon at bounding box center [727, 258] width 8 height 8
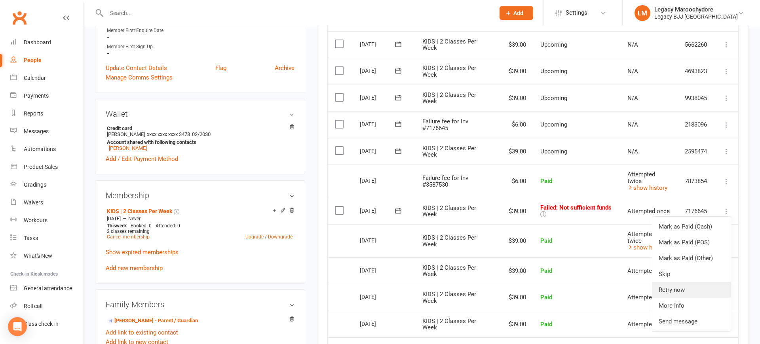
scroll to position [216, 0]
click at [687, 282] on link "Retry now" at bounding box center [692, 290] width 78 height 16
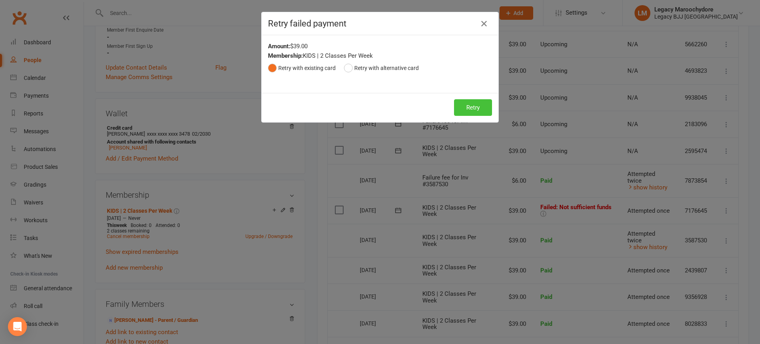
click at [468, 105] on button "Retry" at bounding box center [473, 107] width 38 height 17
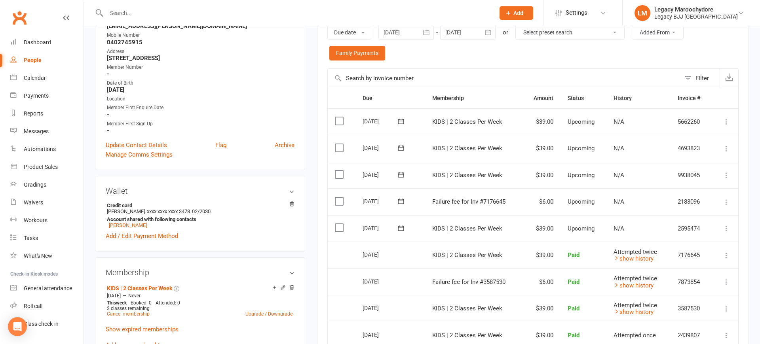
scroll to position [140, 0]
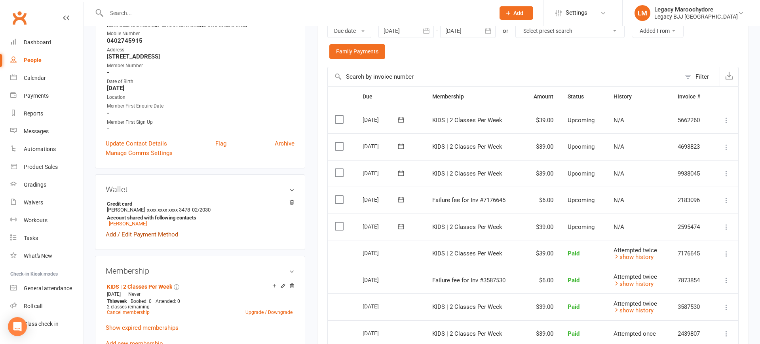
click at [133, 235] on link "Add / Edit Payment Method" at bounding box center [142, 235] width 72 height 10
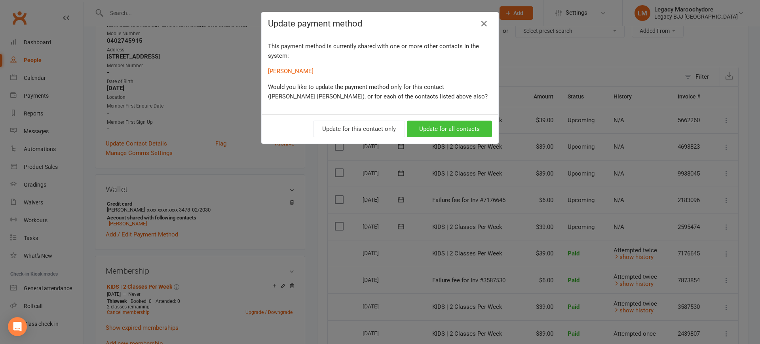
click at [456, 130] on button "Update for all contacts" at bounding box center [449, 129] width 85 height 17
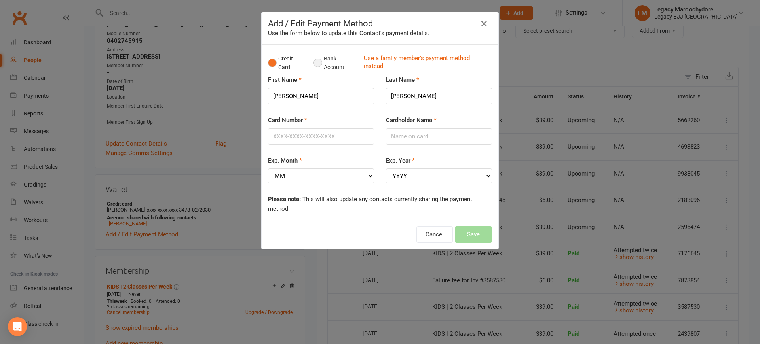
drag, startPoint x: 318, startPoint y: 60, endPoint x: 317, endPoint y: 74, distance: 14.3
click at [318, 60] on button "Bank Account" at bounding box center [336, 63] width 44 height 24
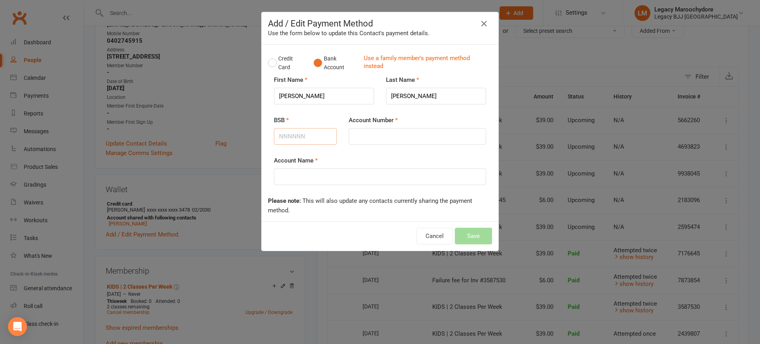
click at [302, 141] on input "BSB" at bounding box center [305, 136] width 63 height 17
type input "306511"
click at [437, 133] on input "Account Number" at bounding box center [417, 136] width 137 height 17
type input "0079181"
click at [397, 175] on input "Account Name" at bounding box center [380, 177] width 212 height 17
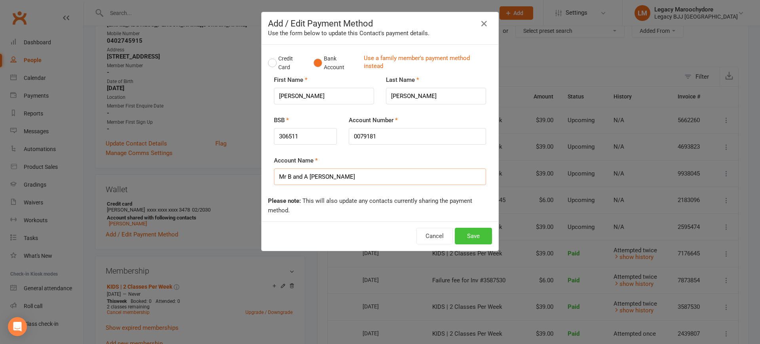
type input "Mr B and A Connolly"
click at [472, 237] on button "Save" at bounding box center [473, 236] width 37 height 17
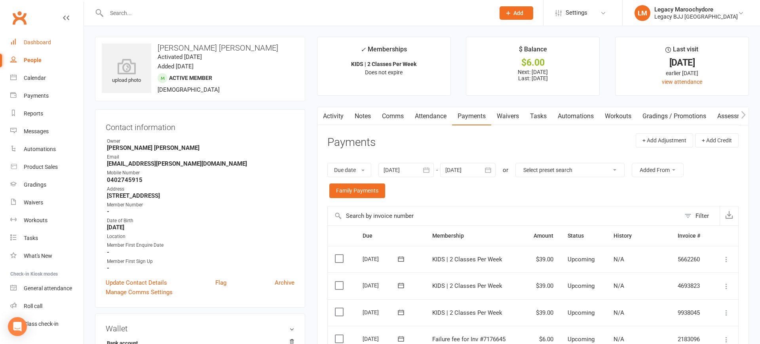
scroll to position [9, 0]
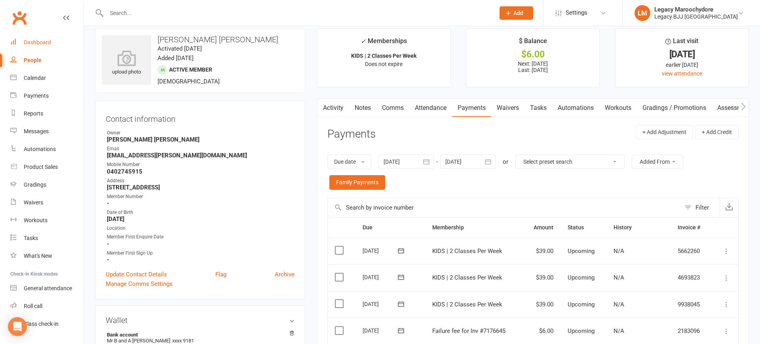
click at [43, 41] on div "Dashboard" at bounding box center [37, 42] width 27 height 6
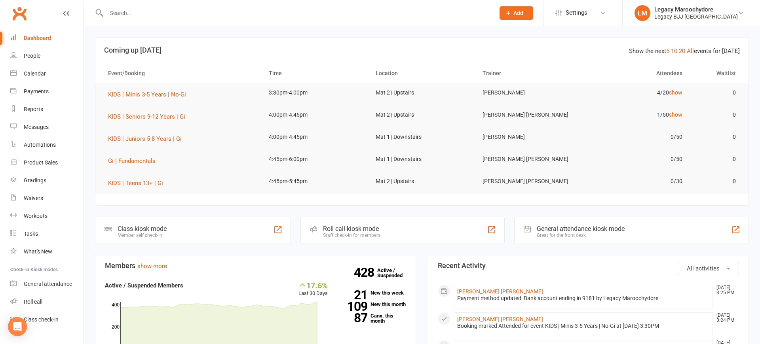
scroll to position [6, 0]
click at [161, 8] on input "text" at bounding box center [296, 13] width 385 height 11
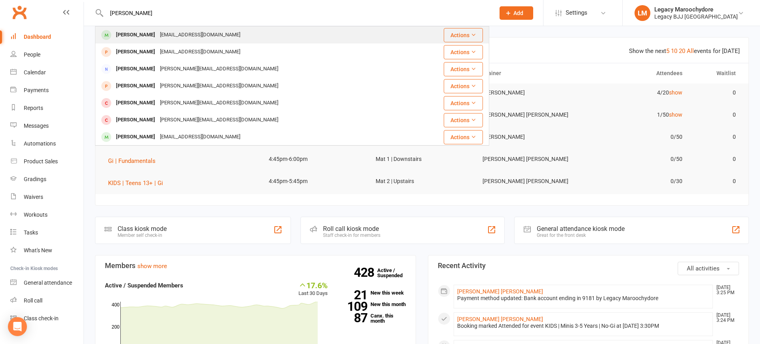
type input "Benjamin tay"
click at [136, 37] on div "[PERSON_NAME]" at bounding box center [136, 34] width 44 height 11
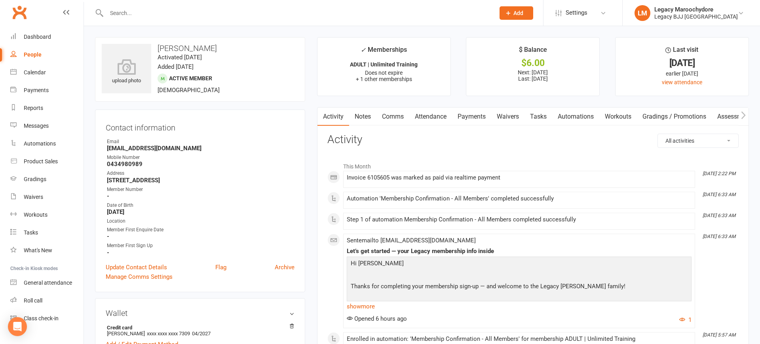
click at [485, 118] on link "Payments" at bounding box center [471, 117] width 39 height 18
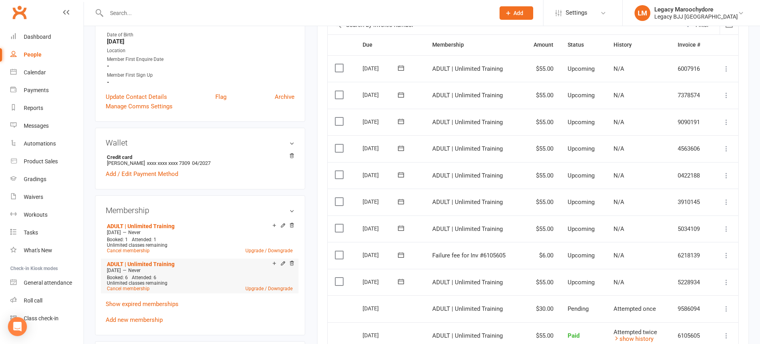
scroll to position [182, 0]
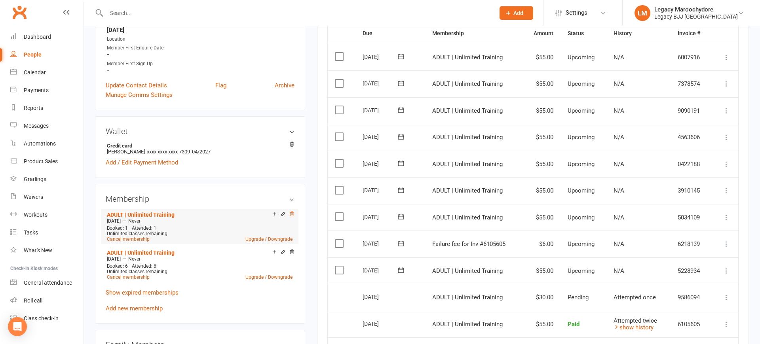
click at [293, 213] on icon at bounding box center [292, 214] width 6 height 6
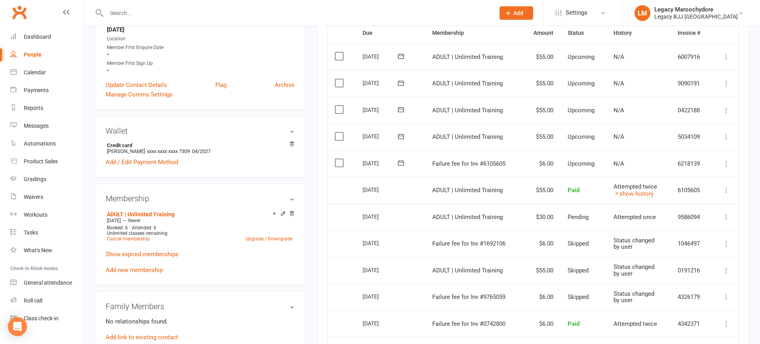
scroll to position [171, 0]
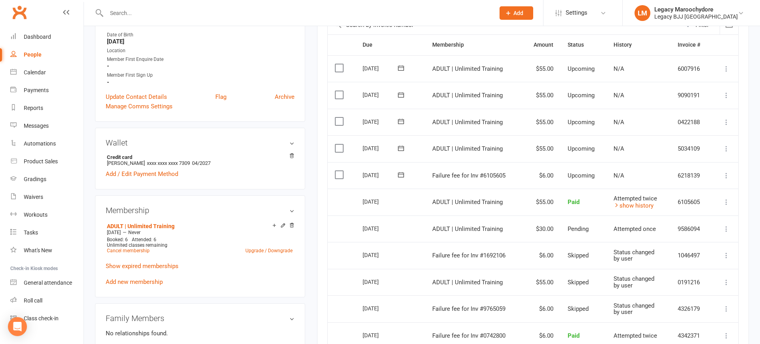
click at [726, 172] on icon at bounding box center [727, 176] width 8 height 8
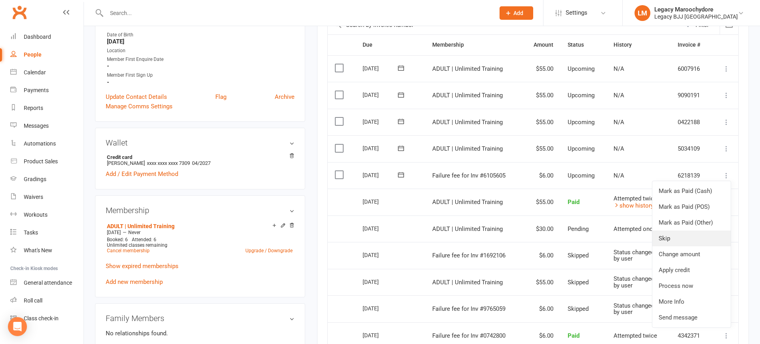
click at [696, 231] on link "Skip" at bounding box center [692, 239] width 78 height 16
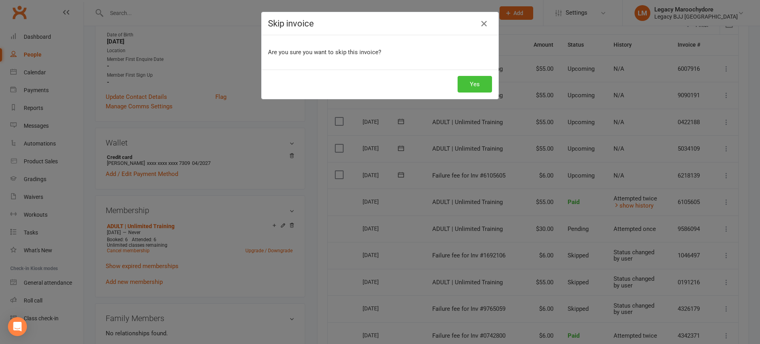
click at [480, 86] on button "Yes" at bounding box center [475, 84] width 34 height 17
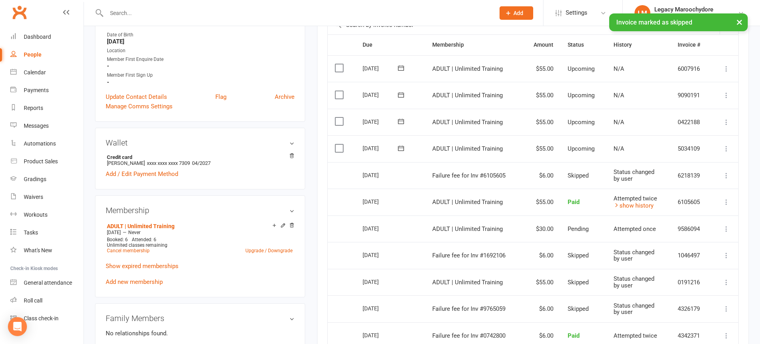
click at [728, 145] on icon at bounding box center [727, 149] width 8 height 8
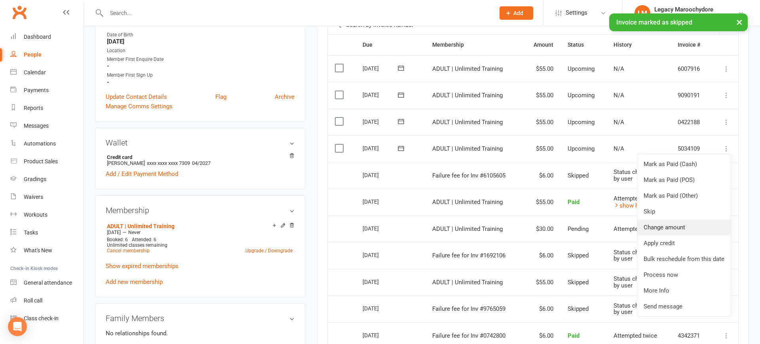
click at [693, 220] on link "Change amount" at bounding box center [683, 228] width 93 height 16
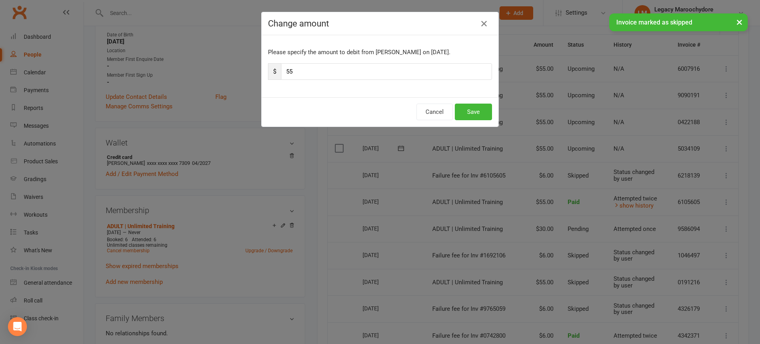
drag, startPoint x: 485, startPoint y: 23, endPoint x: 553, endPoint y: 90, distance: 95.5
click at [486, 13] on div "× Invoice marked as skipped" at bounding box center [375, 13] width 750 height 0
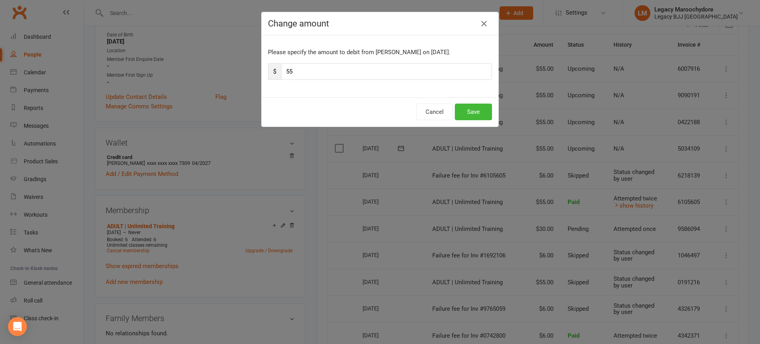
drag, startPoint x: 486, startPoint y: 23, endPoint x: 611, endPoint y: 153, distance: 179.8
click at [487, 23] on icon "button" at bounding box center [484, 24] width 10 height 10
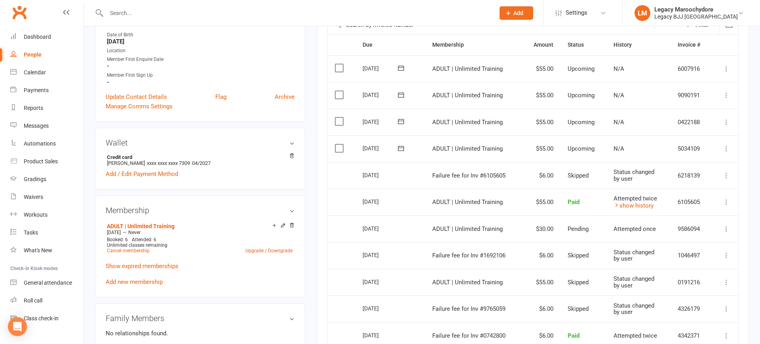
click at [726, 172] on icon at bounding box center [727, 176] width 8 height 8
click at [725, 145] on icon at bounding box center [727, 149] width 8 height 8
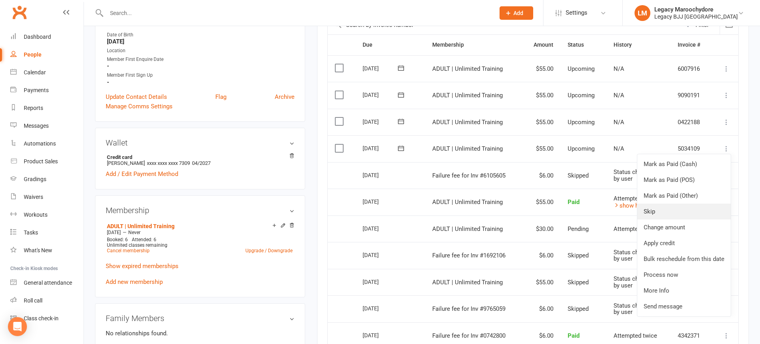
click at [693, 204] on link "Skip" at bounding box center [683, 212] width 93 height 16
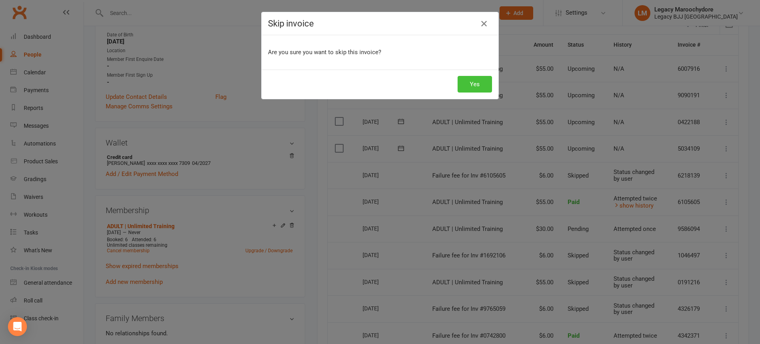
click at [470, 83] on button "Yes" at bounding box center [475, 84] width 34 height 17
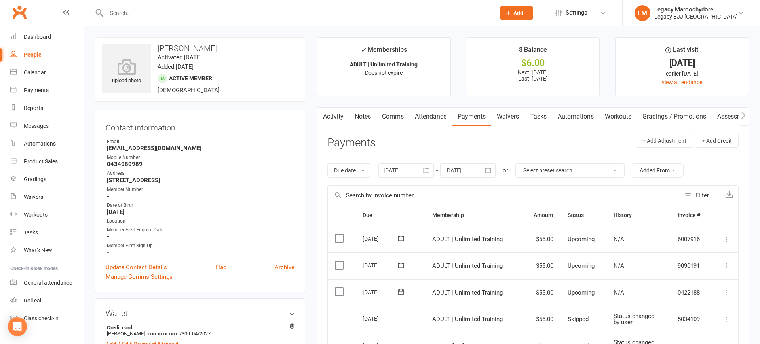
scroll to position [0, 0]
click at [398, 115] on link "Comms" at bounding box center [393, 117] width 33 height 18
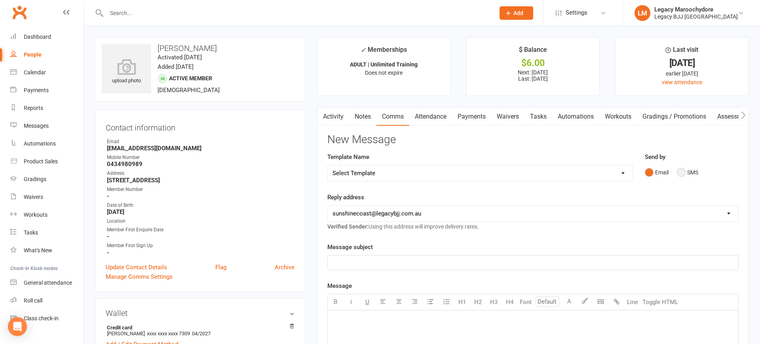
click at [678, 172] on button "SMS" at bounding box center [687, 172] width 21 height 15
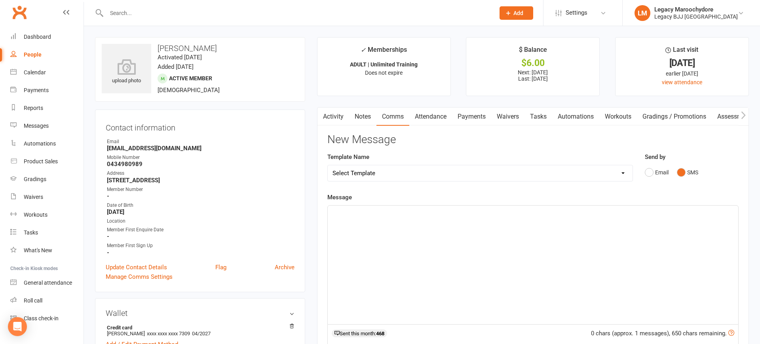
drag, startPoint x: 461, startPoint y: 252, endPoint x: 454, endPoint y: 251, distance: 7.1
click at [460, 252] on div "﻿" at bounding box center [533, 265] width 411 height 119
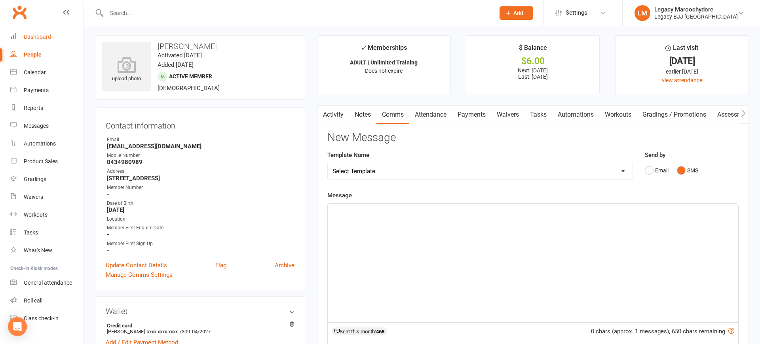
drag, startPoint x: 27, startPoint y: 35, endPoint x: 34, endPoint y: 35, distance: 7.1
click at [27, 35] on div "Dashboard" at bounding box center [37, 37] width 27 height 6
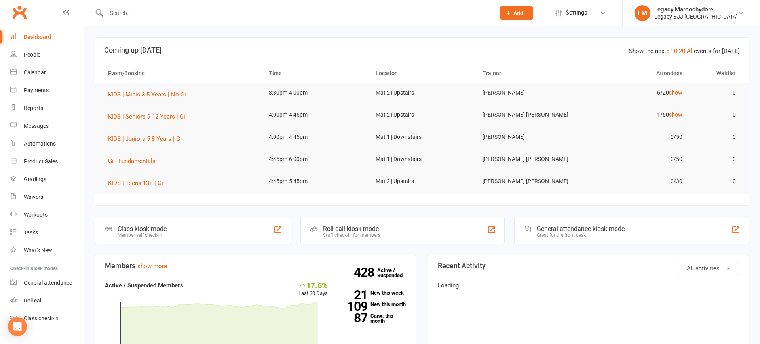
click at [154, 14] on input "text" at bounding box center [296, 13] width 385 height 11
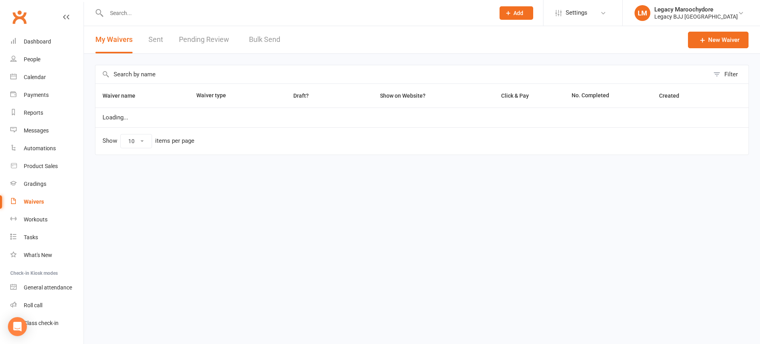
select select "25"
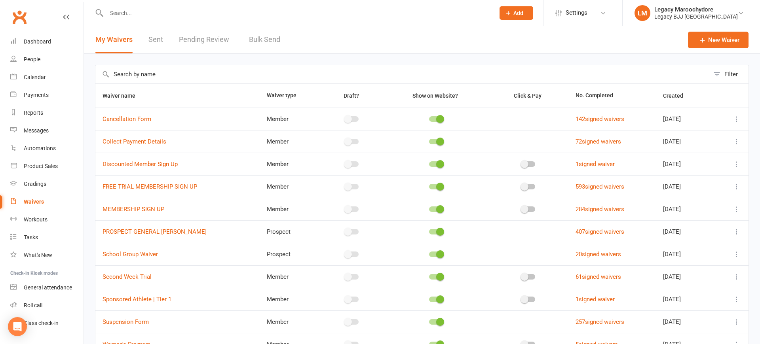
click at [201, 40] on link "Pending Review" at bounding box center [206, 39] width 54 height 27
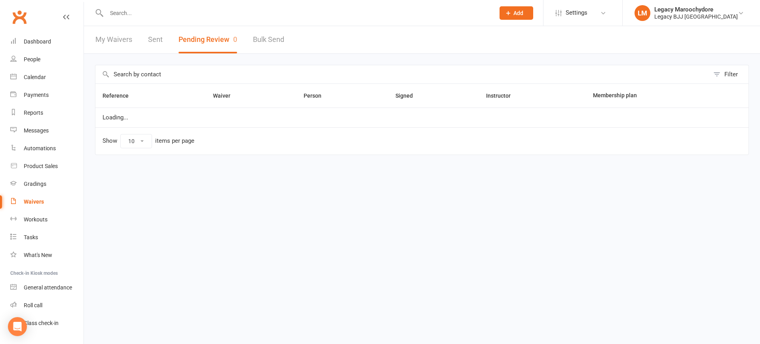
select select "100"
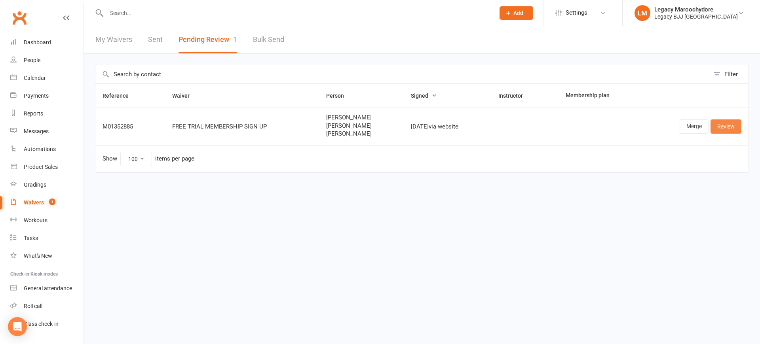
scroll to position [0, 0]
click at [721, 127] on link "Review" at bounding box center [726, 127] width 31 height 14
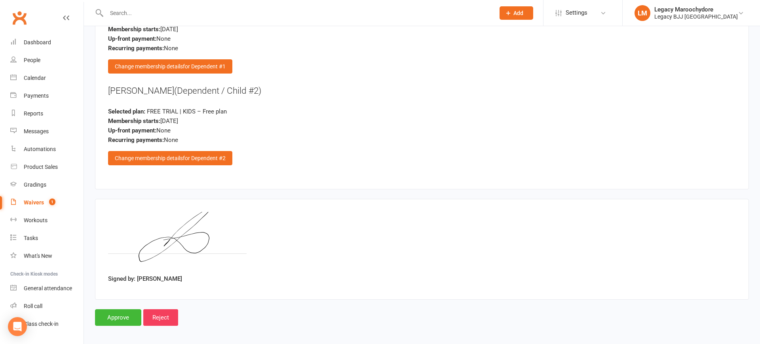
scroll to position [1231, 0]
click at [122, 311] on input "Approve" at bounding box center [118, 318] width 46 height 17
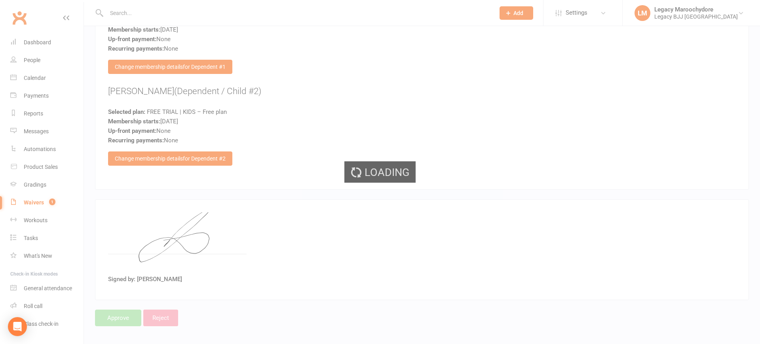
select select "100"
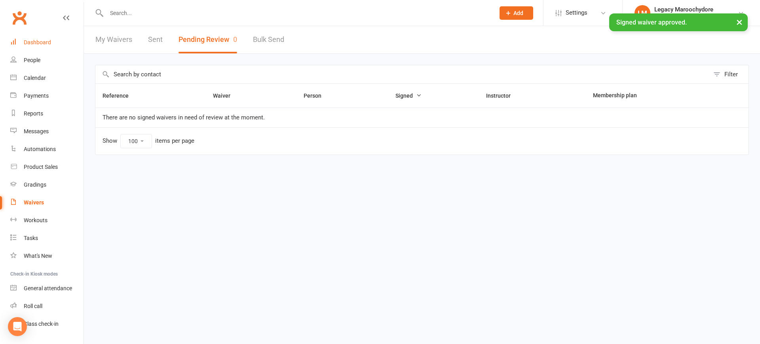
click at [43, 42] on div "Dashboard" at bounding box center [37, 42] width 27 height 6
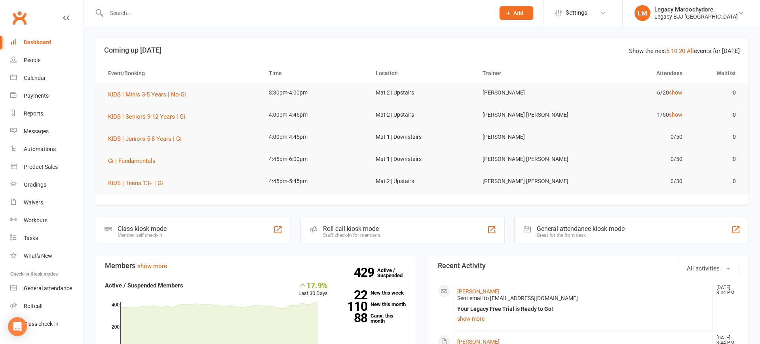
click at [129, 12] on input "text" at bounding box center [296, 13] width 385 height 11
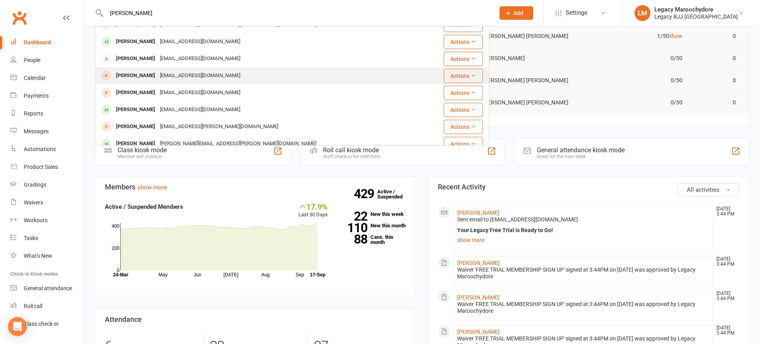
scroll to position [130, 0]
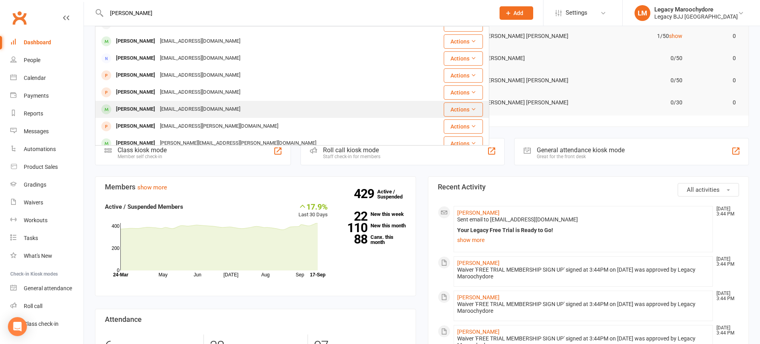
type input "Benjamin ta"
click at [150, 105] on div "[PERSON_NAME]" at bounding box center [136, 108] width 44 height 11
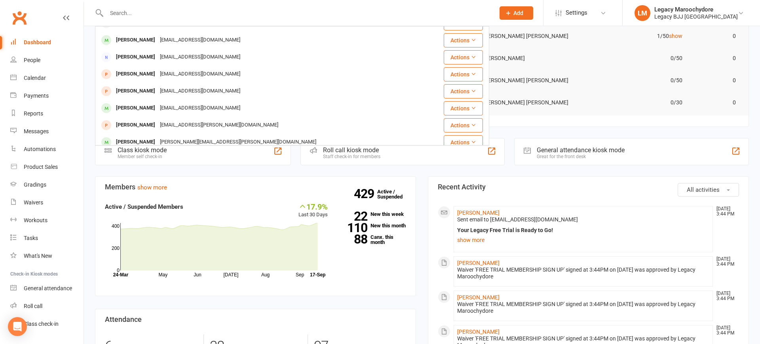
scroll to position [0, 0]
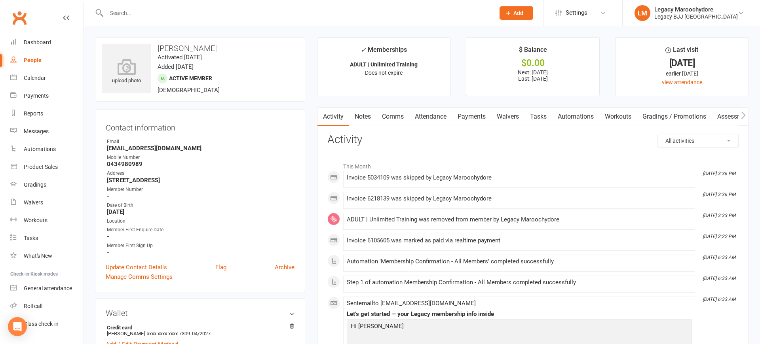
click at [400, 118] on link "Comms" at bounding box center [393, 117] width 33 height 18
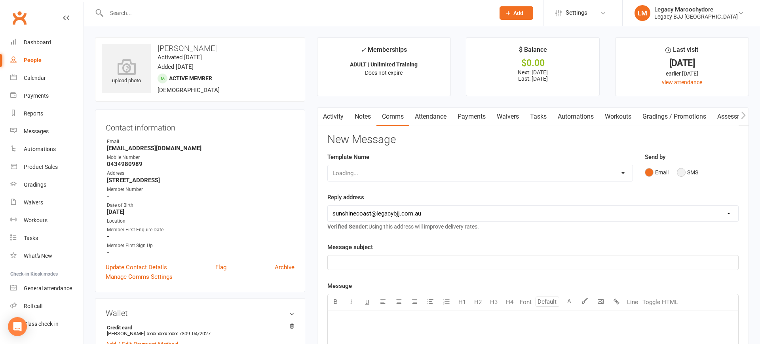
scroll to position [0, 0]
click at [684, 171] on button "SMS" at bounding box center [687, 172] width 21 height 15
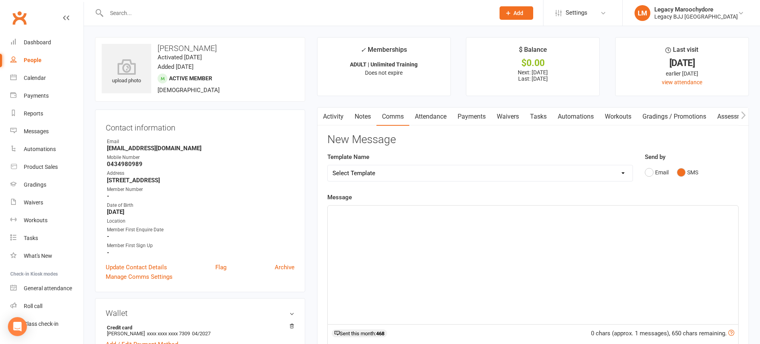
scroll to position [0, 0]
click at [515, 234] on div "﻿" at bounding box center [533, 265] width 411 height 119
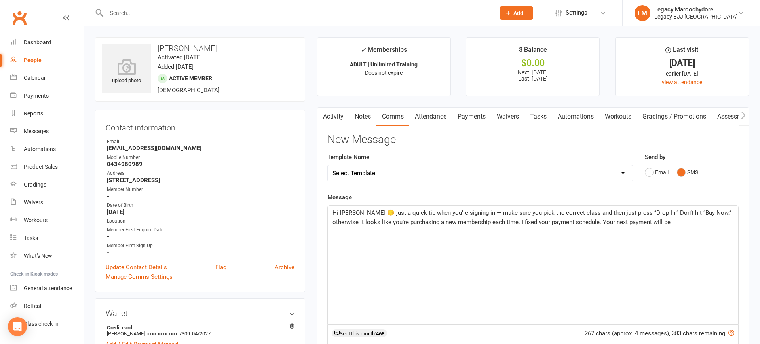
click at [474, 117] on link "Payments" at bounding box center [471, 117] width 39 height 18
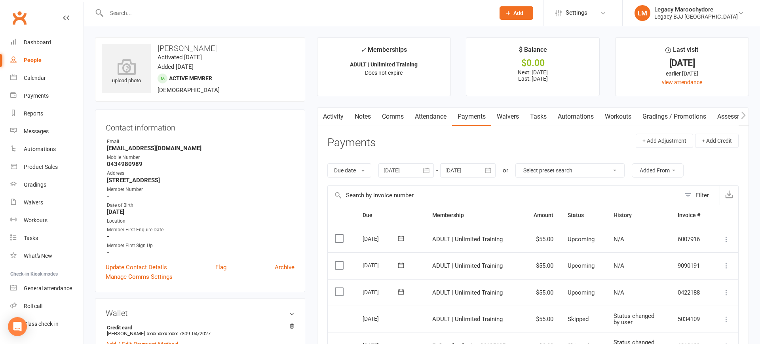
click at [389, 116] on link "Comms" at bounding box center [393, 117] width 33 height 18
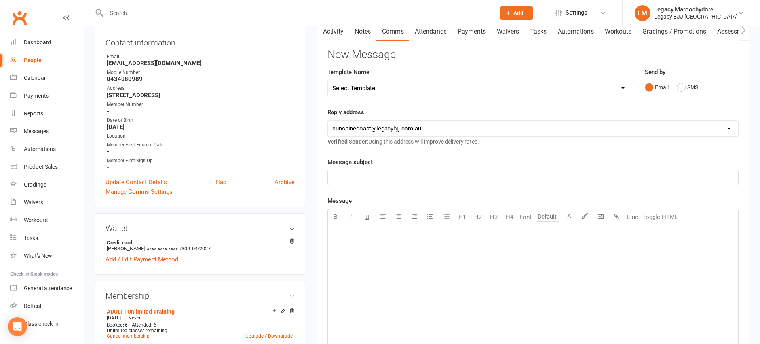
scroll to position [78, 0]
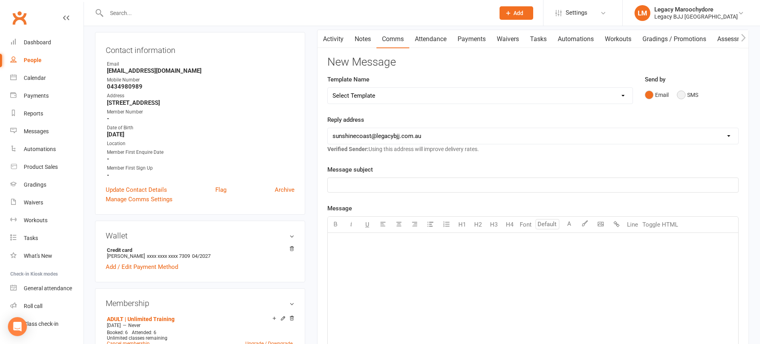
drag, startPoint x: 682, startPoint y: 95, endPoint x: 696, endPoint y: 95, distance: 14.3
click at [683, 94] on button "SMS" at bounding box center [687, 95] width 21 height 15
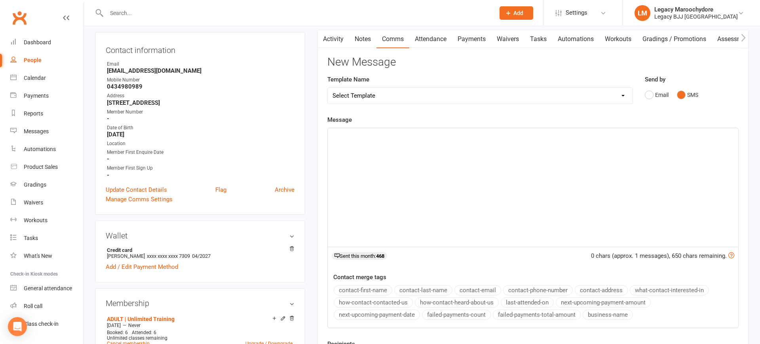
click at [471, 185] on div "﻿" at bounding box center [533, 187] width 411 height 119
paste div
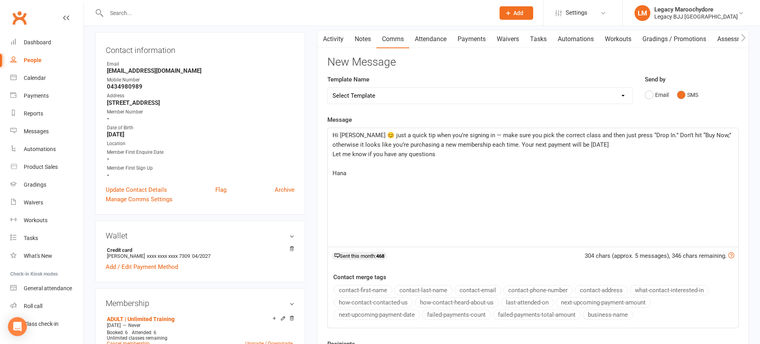
click at [490, 162] on p "﻿" at bounding box center [533, 164] width 401 height 10
drag, startPoint x: 450, startPoint y: 149, endPoint x: 454, endPoint y: 148, distance: 4.0
click at [450, 150] on p "Let me know if you have any questions" at bounding box center [533, 155] width 401 height 10
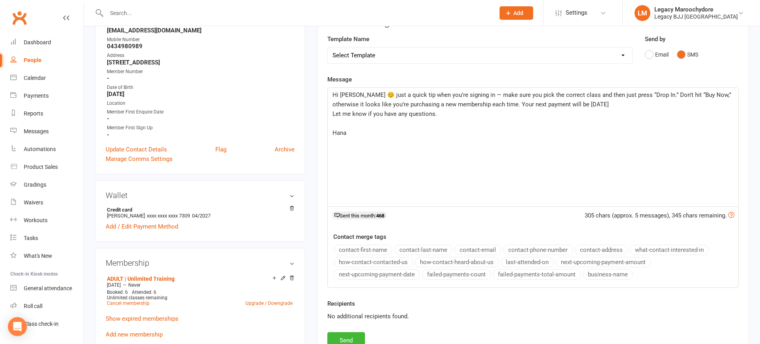
scroll to position [125, 0]
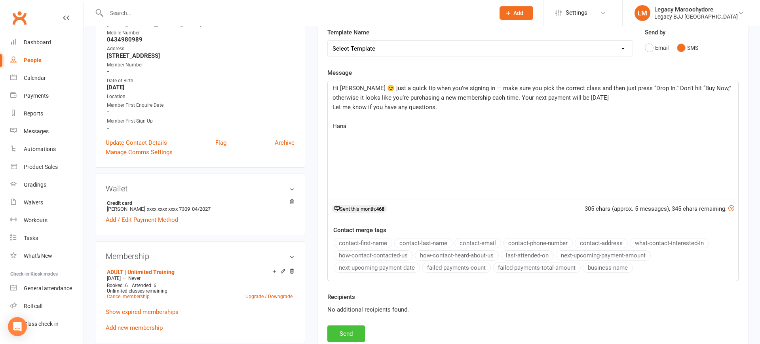
click at [342, 331] on button "Send" at bounding box center [346, 334] width 38 height 17
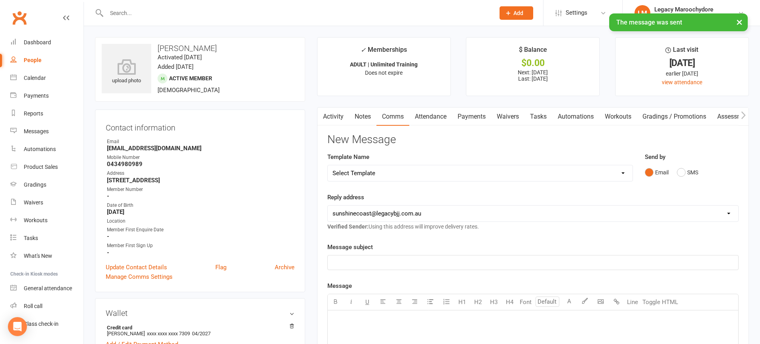
scroll to position [0, 0]
click at [43, 43] on div "Dashboard" at bounding box center [37, 42] width 27 height 6
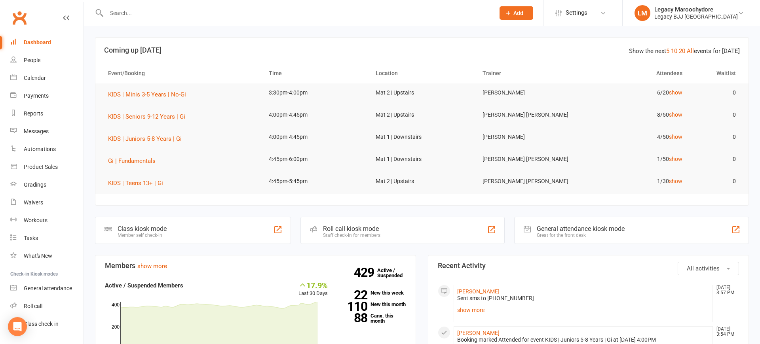
click at [150, 15] on input "text" at bounding box center [296, 13] width 385 height 11
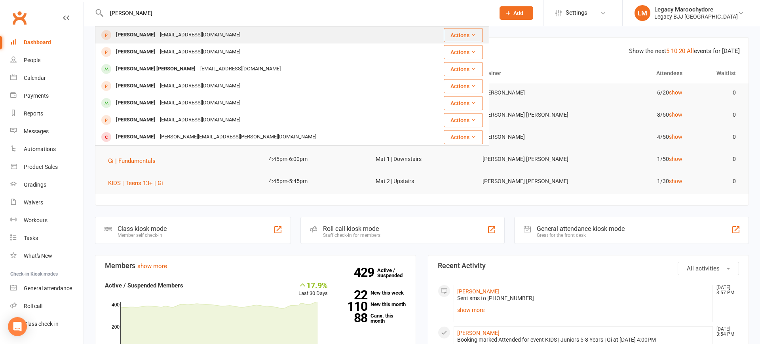
type input "Connor alla"
click at [128, 35] on div "Connor Allan" at bounding box center [136, 34] width 44 height 11
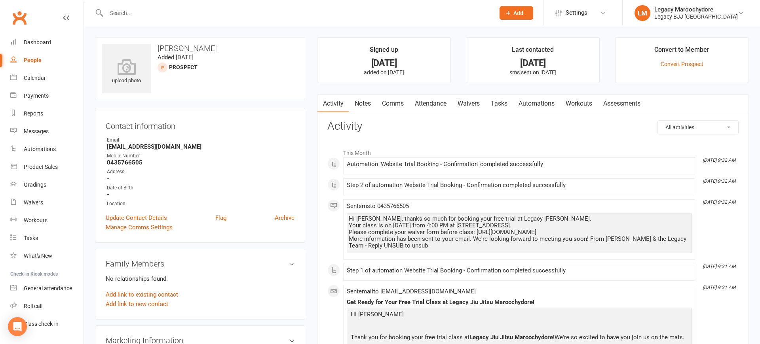
click at [432, 103] on link "Attendance" at bounding box center [430, 104] width 43 height 18
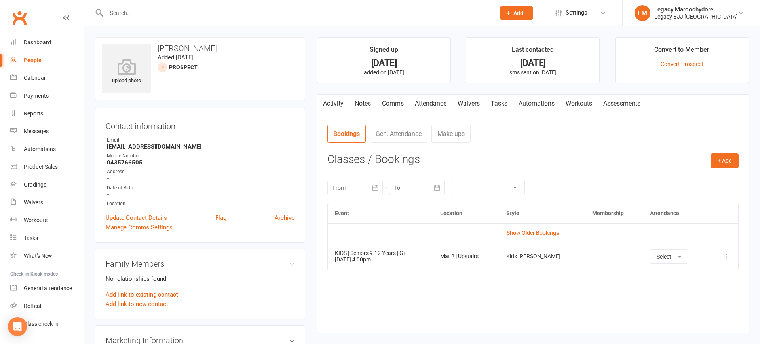
click at [728, 253] on icon at bounding box center [727, 257] width 8 height 8
click at [705, 304] on link "Remove booking" at bounding box center [692, 304] width 78 height 16
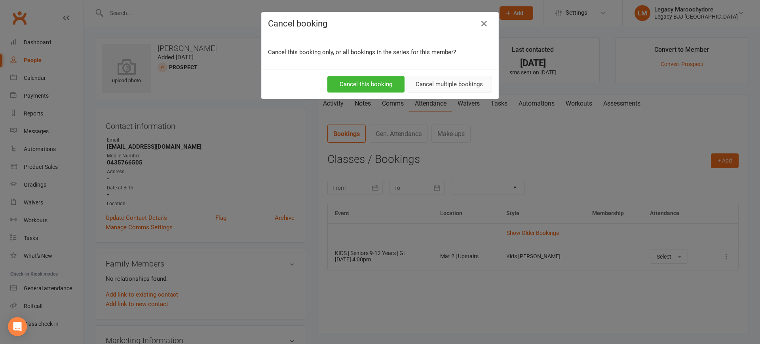
click at [445, 86] on button "Cancel multiple bookings" at bounding box center [450, 84] width 86 height 17
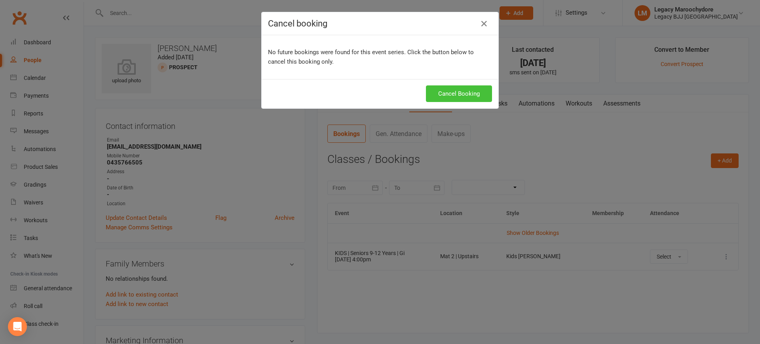
click at [470, 94] on button "Cancel Booking" at bounding box center [459, 94] width 66 height 17
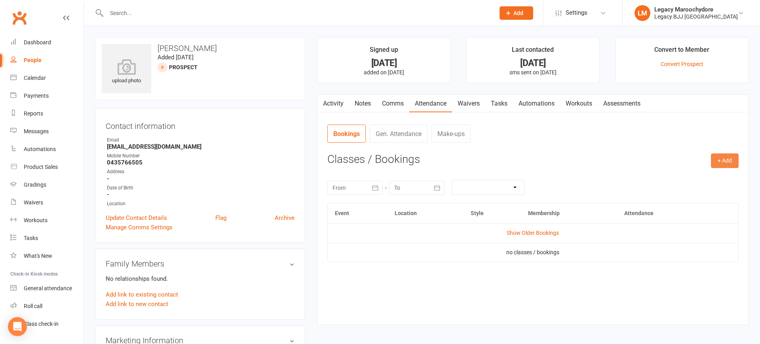
click at [729, 156] on button "+ Add" at bounding box center [725, 161] width 28 height 14
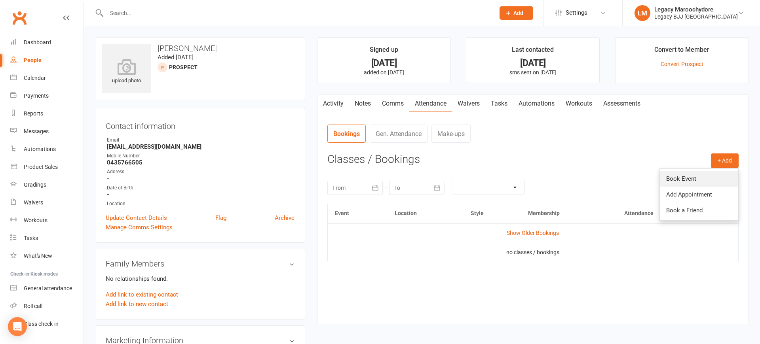
click at [687, 177] on link "Book Event" at bounding box center [699, 179] width 78 height 16
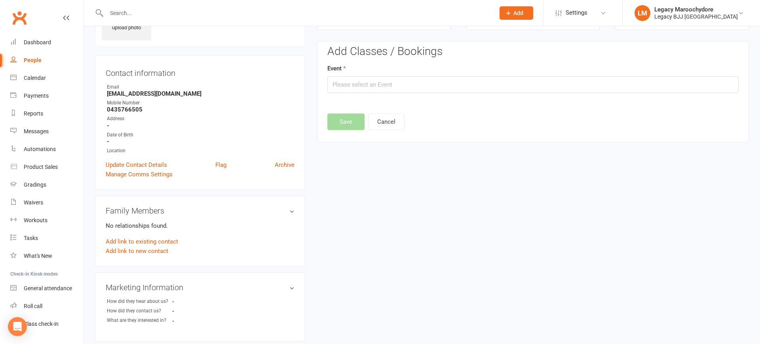
scroll to position [54, 0]
click at [348, 86] on input "text" at bounding box center [532, 83] width 411 height 17
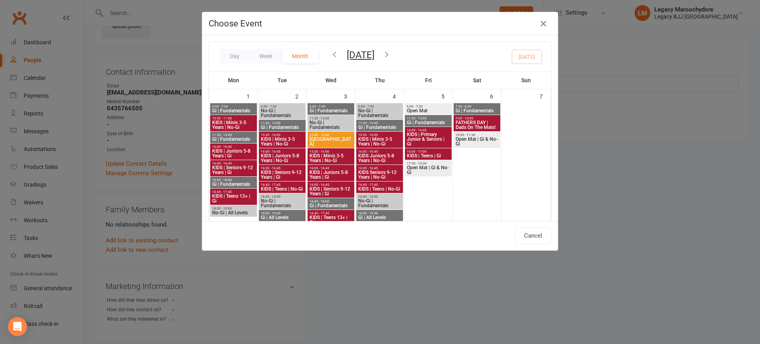
click at [391, 54] on icon "button" at bounding box center [386, 54] width 9 height 9
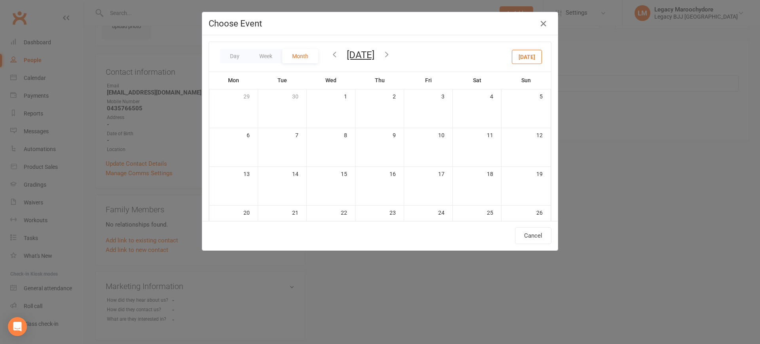
click at [430, 54] on div "Day Week Month October 2025 September 2025 Sun Mon Tue Wed Thu Fri Sat 31 01 02…" at bounding box center [380, 57] width 342 height 30
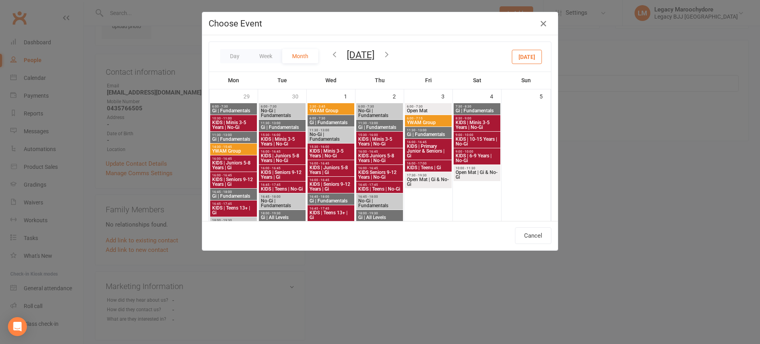
click at [335, 55] on icon "button" at bounding box center [334, 54] width 9 height 9
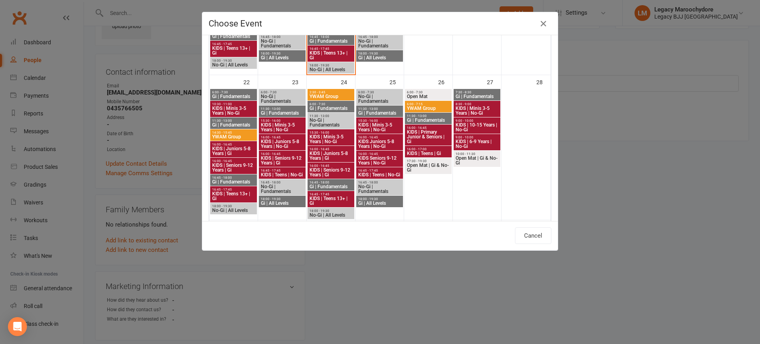
scroll to position [459, 0]
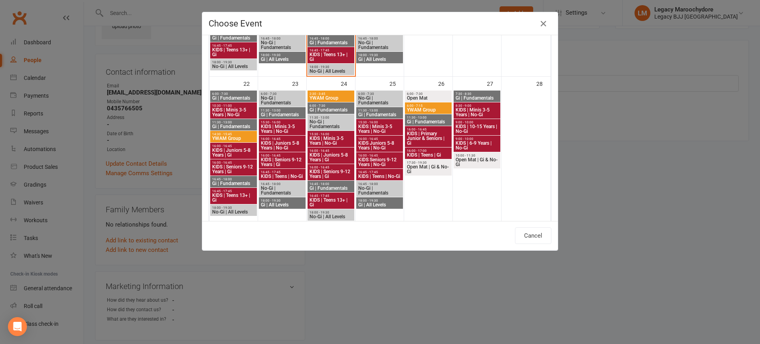
click at [340, 172] on span "KIDS | Seniors 9-12 Years | Gi" at bounding box center [331, 174] width 44 height 10
type input "KIDS | Seniors 9-12 Years | Gi - Sep 24, 2025 4:00:00 PM"
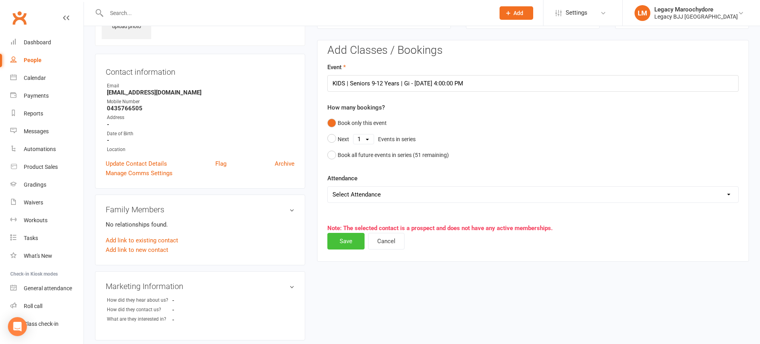
click at [343, 239] on button "Save" at bounding box center [345, 241] width 37 height 17
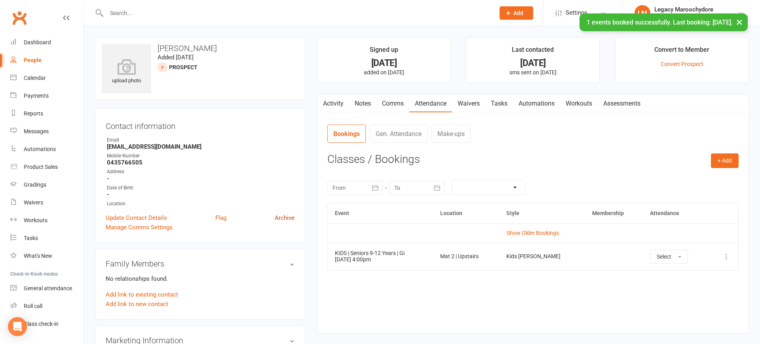
scroll to position [0, 0]
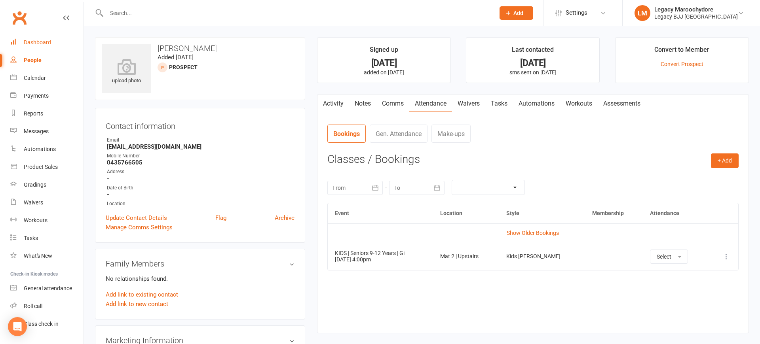
click at [28, 43] on div "Dashboard" at bounding box center [37, 42] width 27 height 6
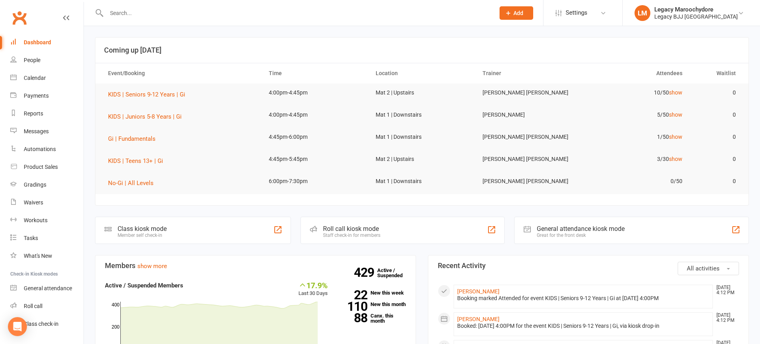
click at [143, 13] on input "text" at bounding box center [296, 13] width 385 height 11
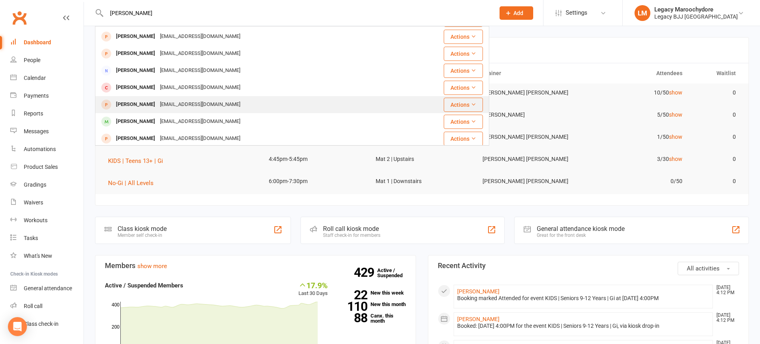
scroll to position [52, 0]
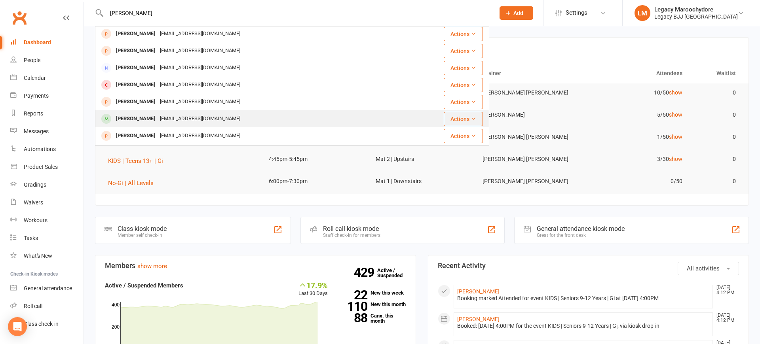
type input "Taylor"
click at [116, 118] on div "Taylor Nosa" at bounding box center [136, 118] width 44 height 11
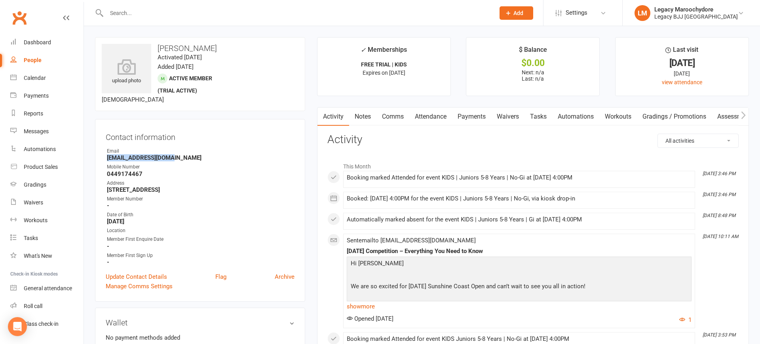
drag, startPoint x: 107, startPoint y: 158, endPoint x: 197, endPoint y: 161, distance: 90.7
click at [197, 161] on li "Email laurennosa@gmail.com" at bounding box center [200, 155] width 189 height 14
drag, startPoint x: 392, startPoint y: 141, endPoint x: 370, endPoint y: 141, distance: 21.4
click at [393, 139] on h3 "Activity" at bounding box center [532, 140] width 411 height 12
click at [41, 199] on link "Waivers" at bounding box center [46, 203] width 73 height 18
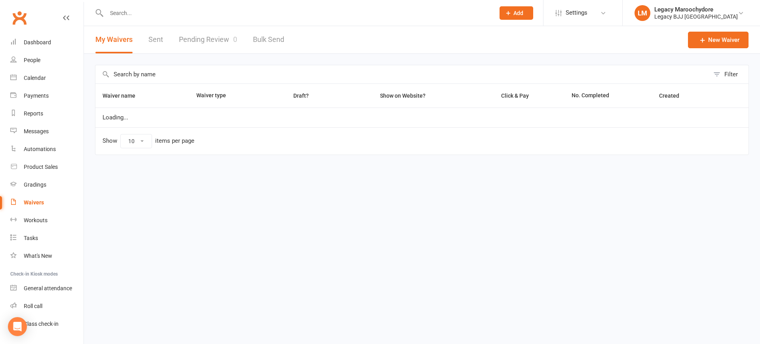
select select "25"
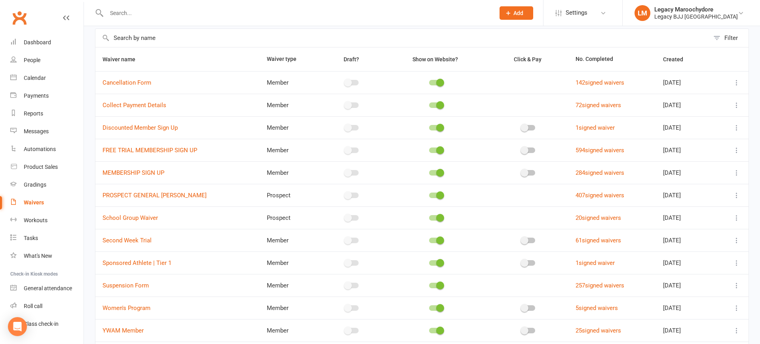
scroll to position [34, 0]
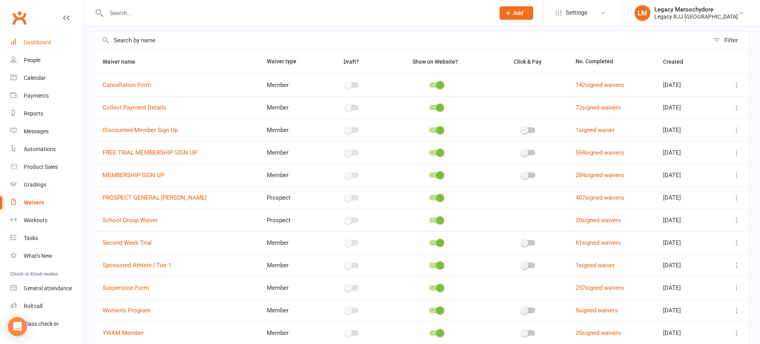
click at [40, 42] on div "Dashboard" at bounding box center [37, 42] width 27 height 6
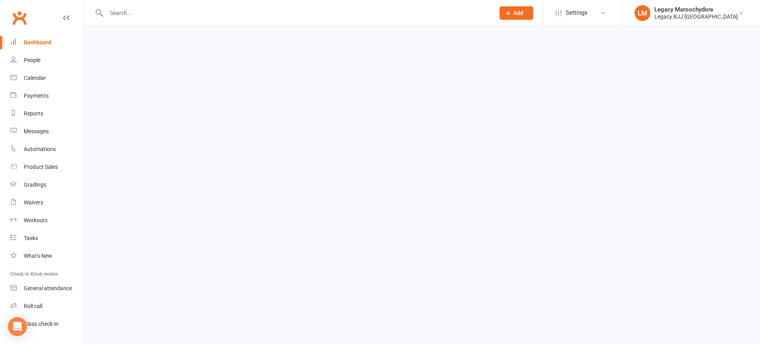
click at [124, 13] on input "text" at bounding box center [296, 13] width 385 height 11
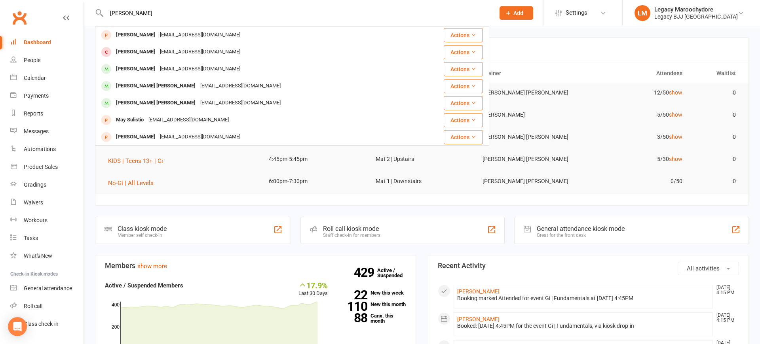
type input "Sullivan"
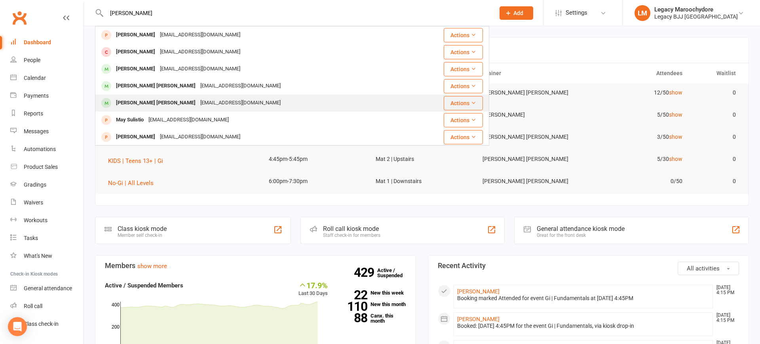
drag, startPoint x: 142, startPoint y: 24, endPoint x: 122, endPoint y: 105, distance: 83.2
click at [122, 105] on div "Sullivan Townsend" at bounding box center [156, 102] width 84 height 11
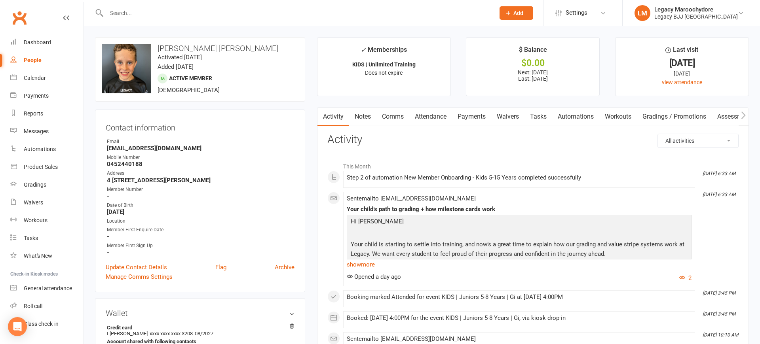
click at [483, 117] on link "Payments" at bounding box center [471, 117] width 39 height 18
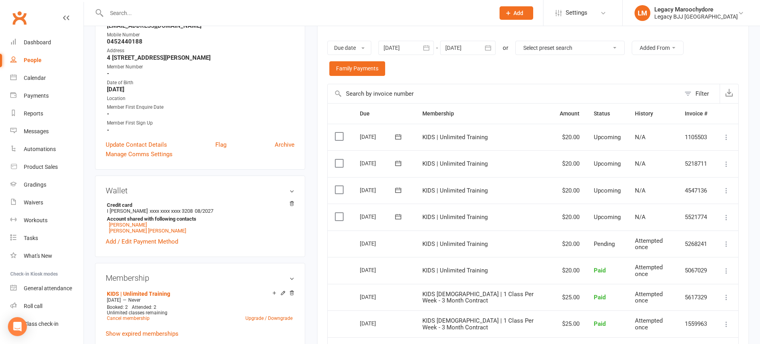
scroll to position [130, 0]
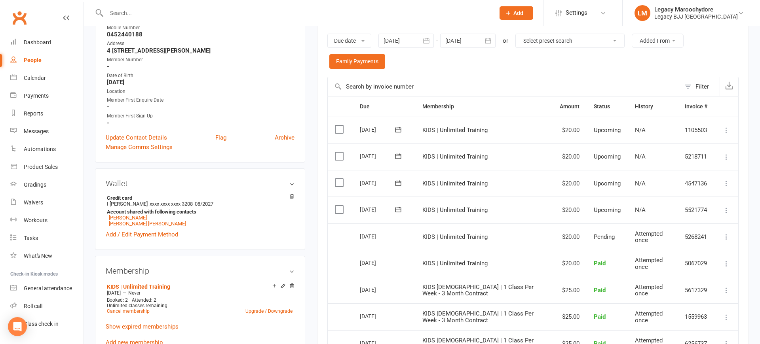
click at [725, 233] on icon at bounding box center [727, 237] width 8 height 8
click at [728, 207] on icon at bounding box center [727, 211] width 8 height 8
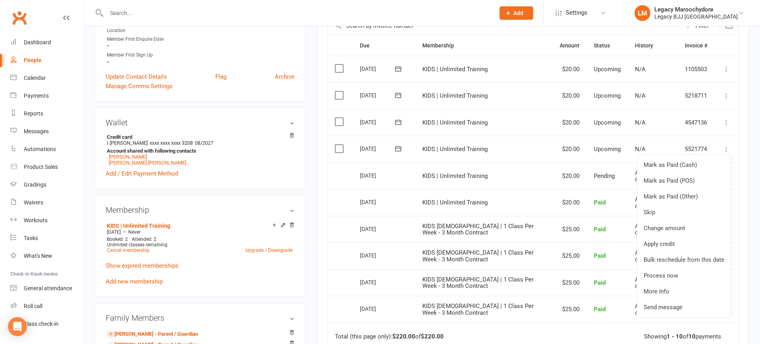
scroll to position [192, 0]
click at [628, 254] on td "Attempted once" at bounding box center [652, 255] width 49 height 27
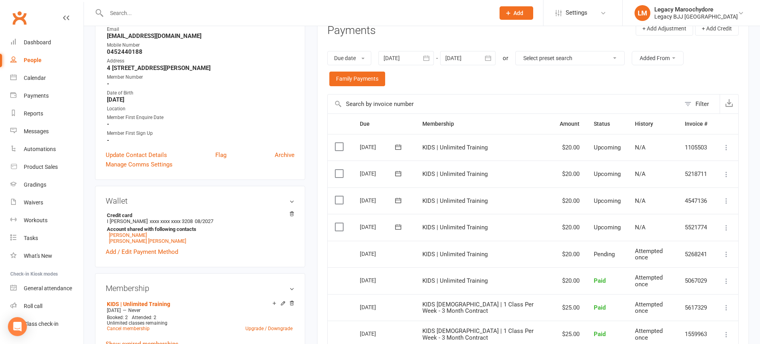
scroll to position [111, 0]
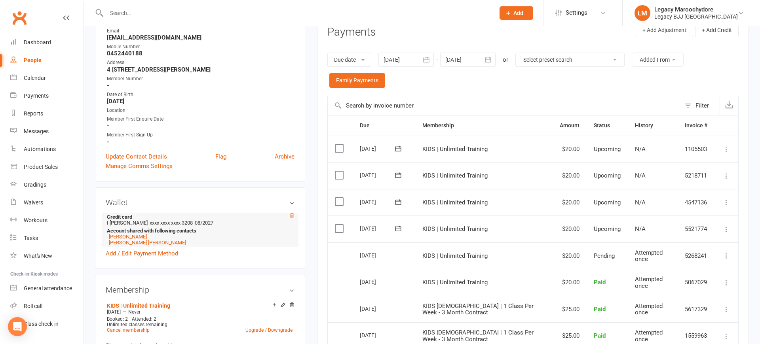
click at [291, 215] on icon at bounding box center [292, 215] width 4 height 4
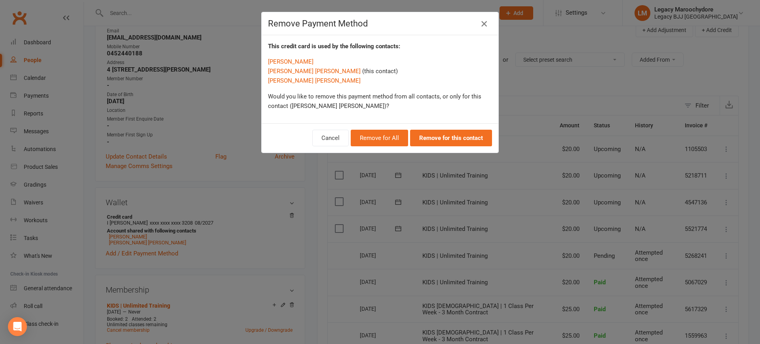
click at [487, 22] on icon "button" at bounding box center [484, 24] width 10 height 10
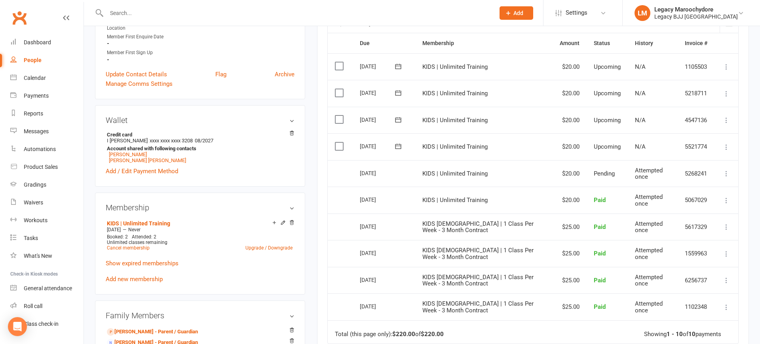
scroll to position [194, 0]
click at [292, 221] on icon at bounding box center [292, 223] width 6 height 6
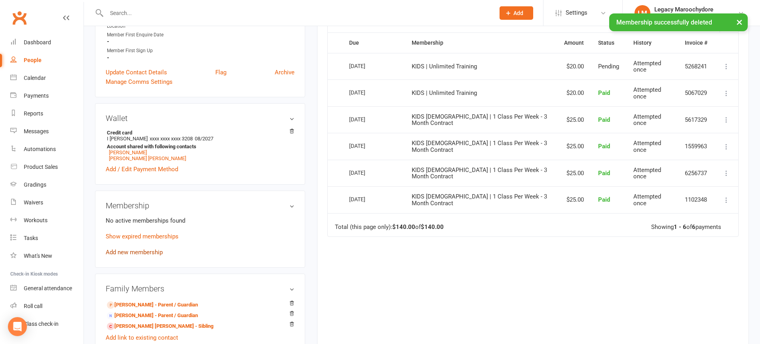
click at [120, 252] on link "Add new membership" at bounding box center [134, 252] width 57 height 7
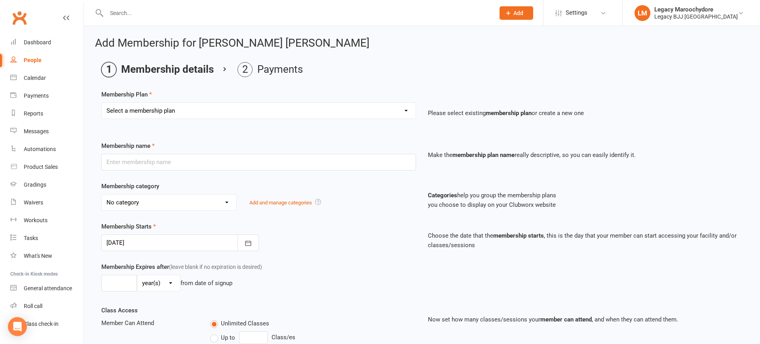
select select "13"
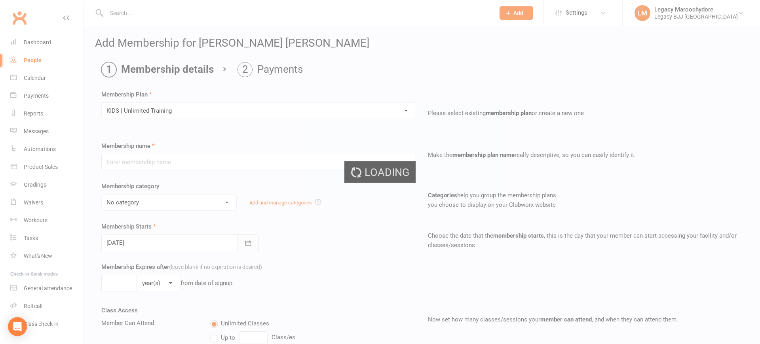
type input "KIDS | Unlimited Training"
select select "12"
type input "0"
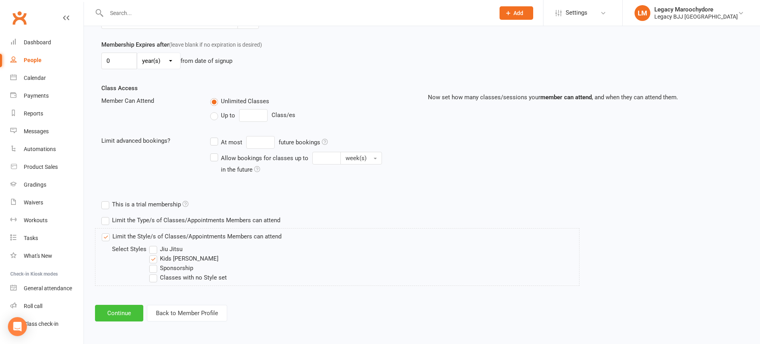
scroll to position [222, 0]
click at [117, 318] on button "Continue" at bounding box center [119, 314] width 48 height 17
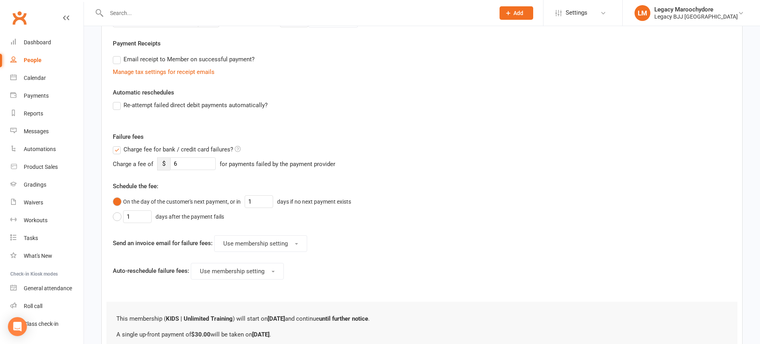
scroll to position [0, 0]
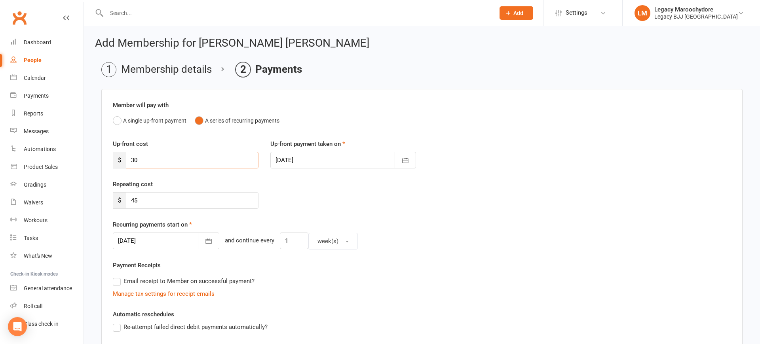
drag, startPoint x: 140, startPoint y: 158, endPoint x: 119, endPoint y: 162, distance: 21.3
click at [119, 162] on div "$ 30" at bounding box center [186, 160] width 146 height 17
drag, startPoint x: 159, startPoint y: 198, endPoint x: 128, endPoint y: 201, distance: 31.0
click at [128, 201] on input "45" at bounding box center [192, 200] width 133 height 17
click at [367, 194] on div "Repeating cost $ 25" at bounding box center [422, 200] width 630 height 40
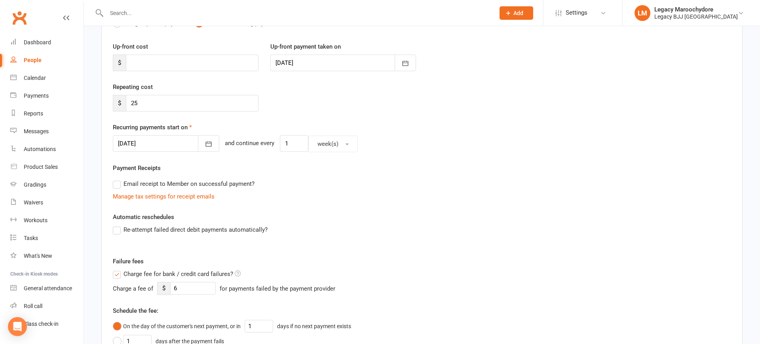
scroll to position [52, 0]
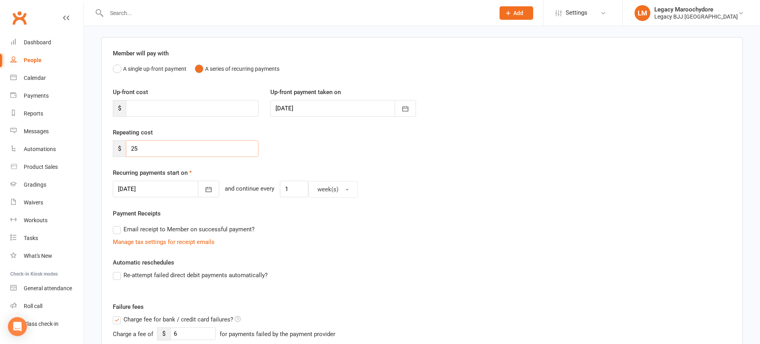
drag, startPoint x: 143, startPoint y: 149, endPoint x: 132, endPoint y: 149, distance: 11.5
click at [132, 149] on input "25" at bounding box center [192, 149] width 133 height 17
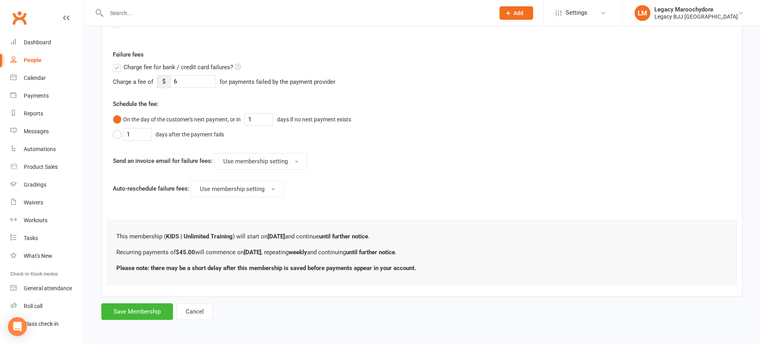
scroll to position [304, 0]
type input "45"
click at [124, 311] on button "Save Membership" at bounding box center [137, 312] width 72 height 17
type input "0"
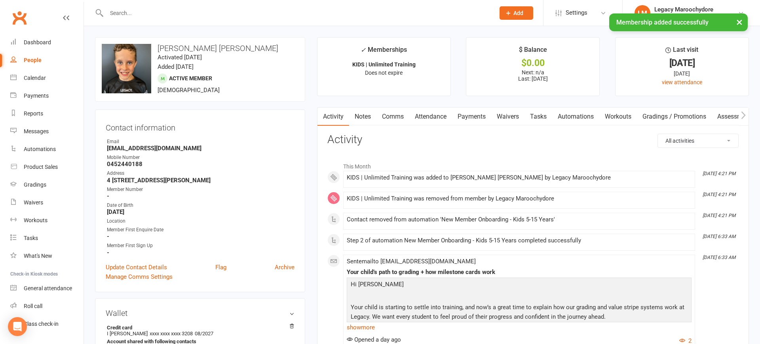
click at [483, 117] on link "Payments" at bounding box center [471, 117] width 39 height 18
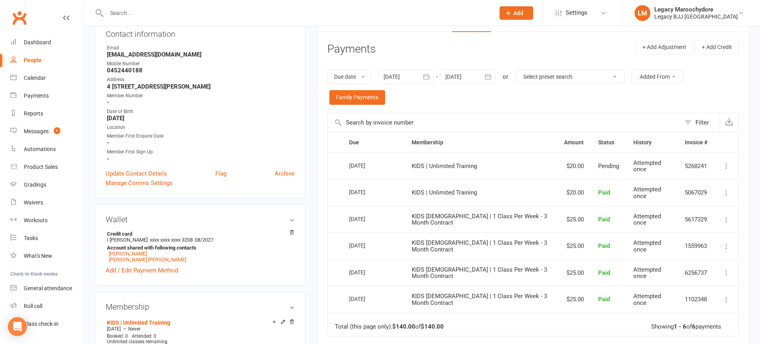
scroll to position [93, 0]
click at [462, 74] on div at bounding box center [467, 77] width 55 height 14
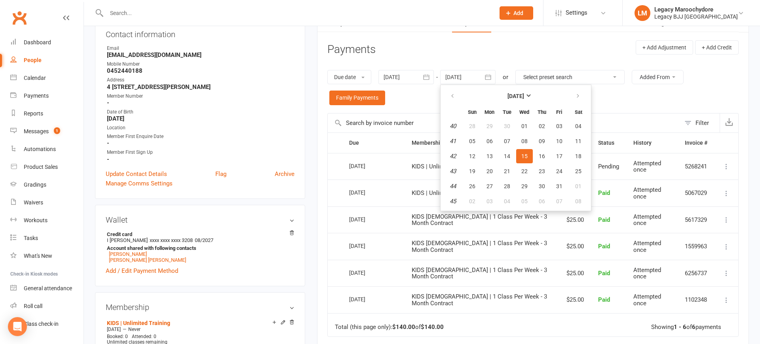
click at [562, 185] on span "31" at bounding box center [559, 186] width 6 height 6
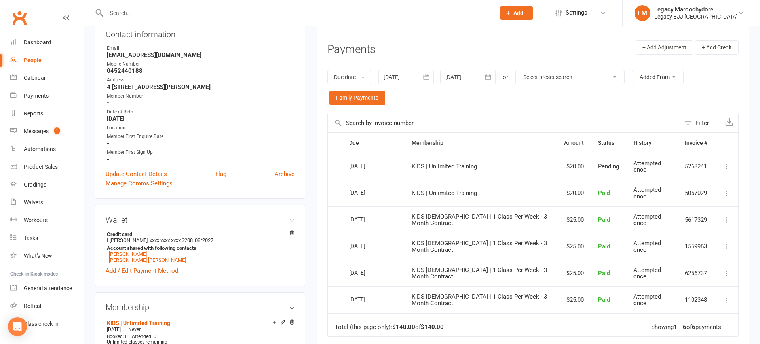
drag, startPoint x: 456, startPoint y: 79, endPoint x: 459, endPoint y: 73, distance: 7.3
click at [456, 79] on div at bounding box center [467, 77] width 55 height 14
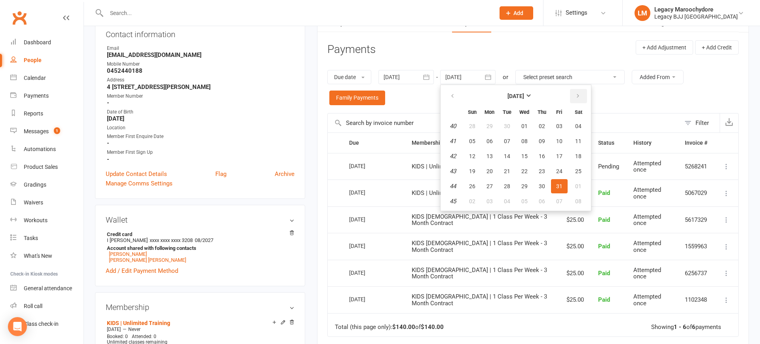
click at [578, 94] on button "button" at bounding box center [578, 96] width 17 height 14
click at [578, 186] on span "29" at bounding box center [578, 186] width 6 height 6
type input "29 Nov 2025"
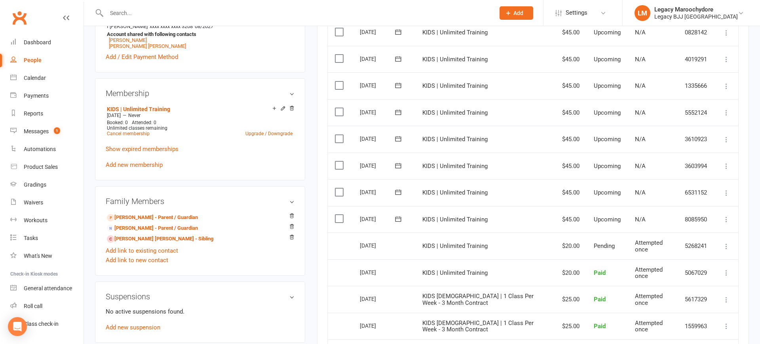
scroll to position [312, 0]
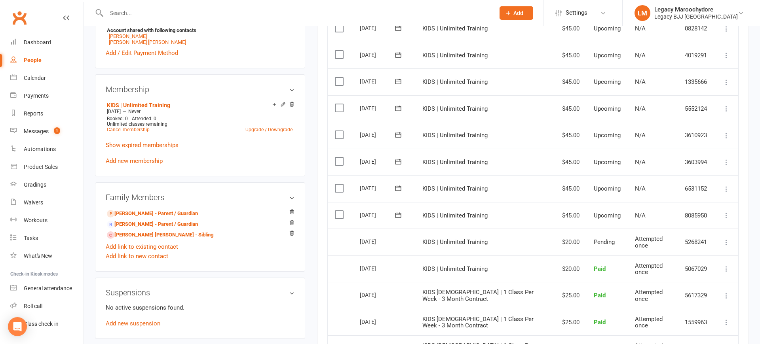
click at [727, 212] on icon at bounding box center [727, 216] width 8 height 8
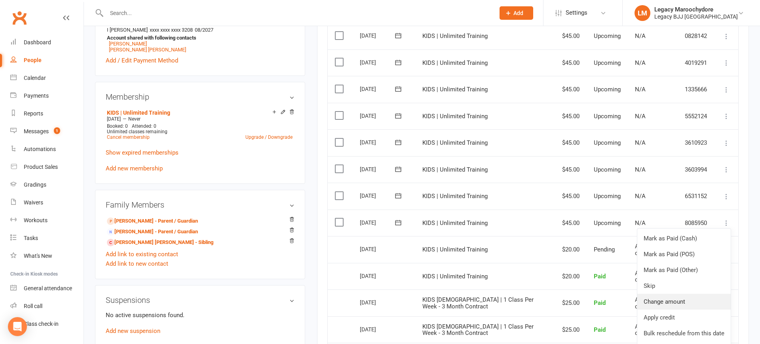
scroll to position [303, 0]
click at [687, 295] on link "Change amount" at bounding box center [683, 303] width 93 height 16
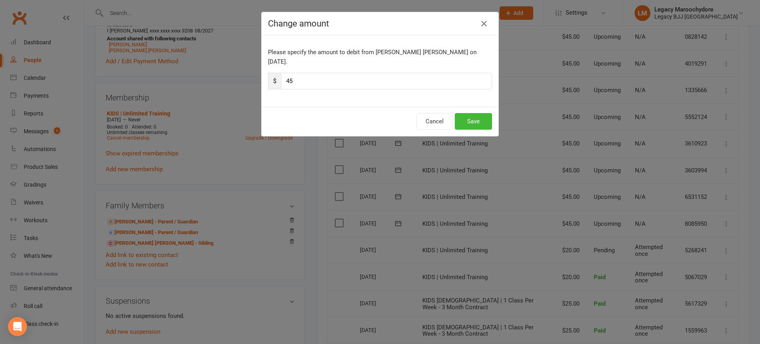
drag, startPoint x: 296, startPoint y: 70, endPoint x: 280, endPoint y: 72, distance: 16.5
click at [280, 73] on div "$ 45" at bounding box center [380, 81] width 224 height 17
type input "25"
click at [481, 113] on button "Save" at bounding box center [473, 121] width 37 height 17
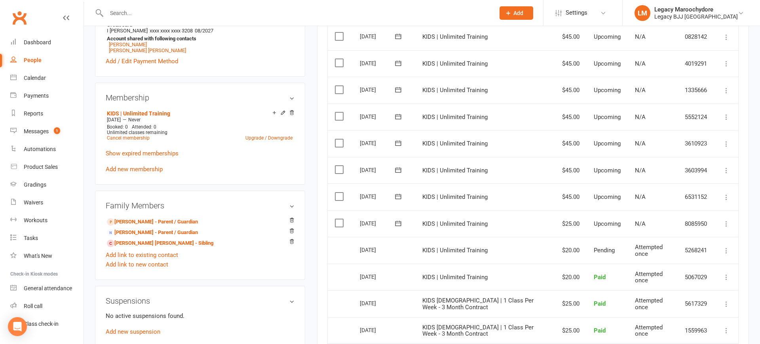
click at [727, 194] on icon at bounding box center [727, 198] width 8 height 8
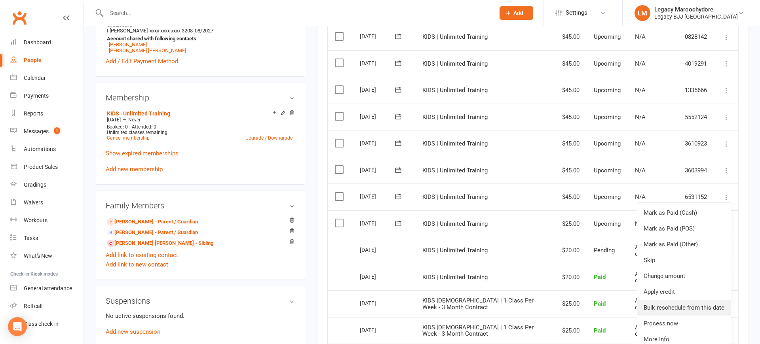
click at [703, 300] on link "Bulk reschedule from this date" at bounding box center [683, 308] width 93 height 16
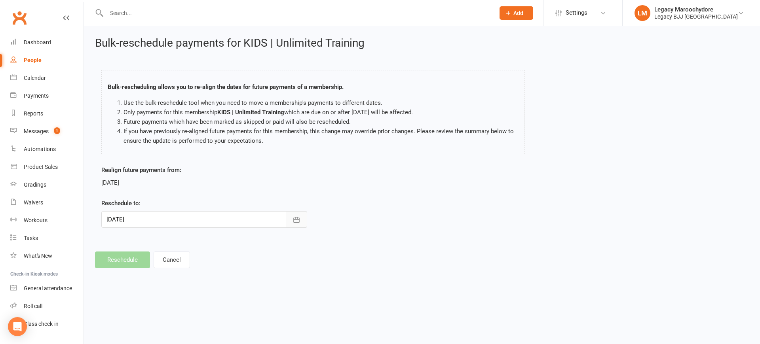
click at [296, 219] on icon "button" at bounding box center [297, 220] width 8 height 8
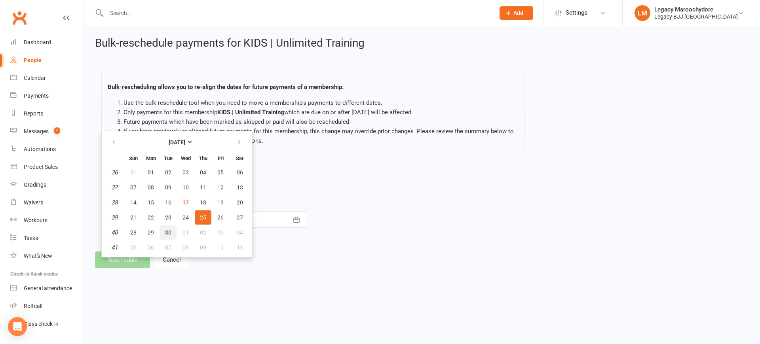
click at [167, 232] on span "30" at bounding box center [168, 233] width 6 height 6
type input "[DATE]"
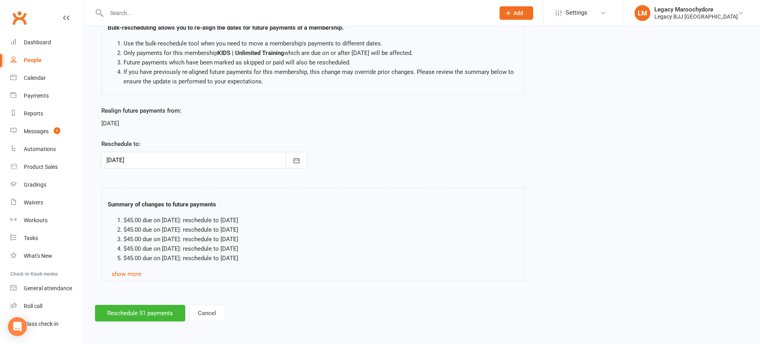
scroll to position [59, 0]
click at [117, 318] on button "Reschedule 51 payments" at bounding box center [140, 314] width 90 height 17
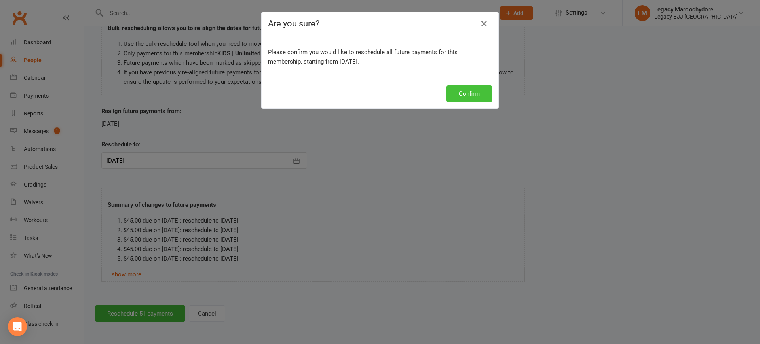
click at [475, 93] on button "Confirm" at bounding box center [470, 94] width 46 height 17
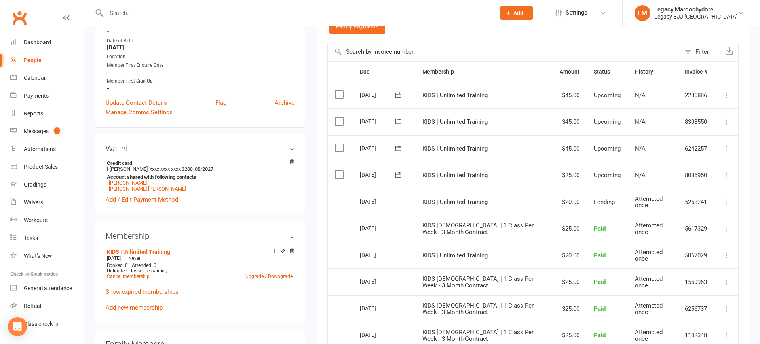
scroll to position [164, 0]
click at [23, 129] on link "Messages 1" at bounding box center [46, 132] width 73 height 18
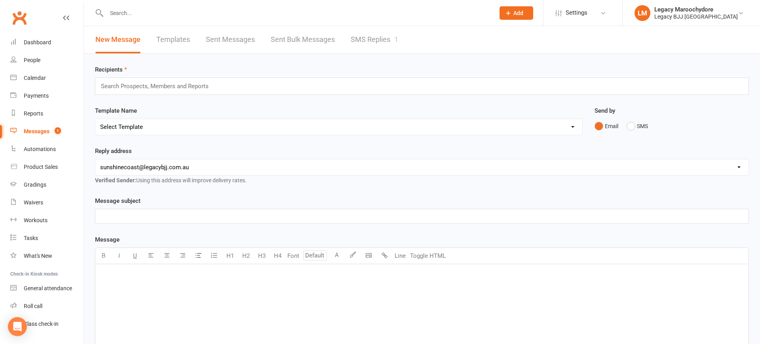
click at [375, 40] on link "SMS Replies 1" at bounding box center [375, 39] width 48 height 27
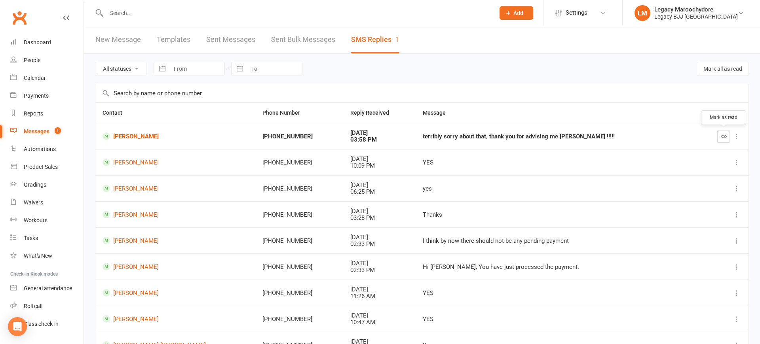
click at [724, 135] on icon "button" at bounding box center [724, 136] width 6 height 6
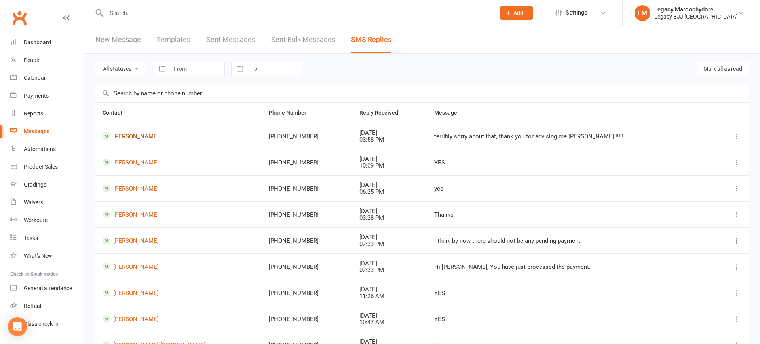
click at [131, 135] on link "[PERSON_NAME]" at bounding box center [179, 137] width 152 height 8
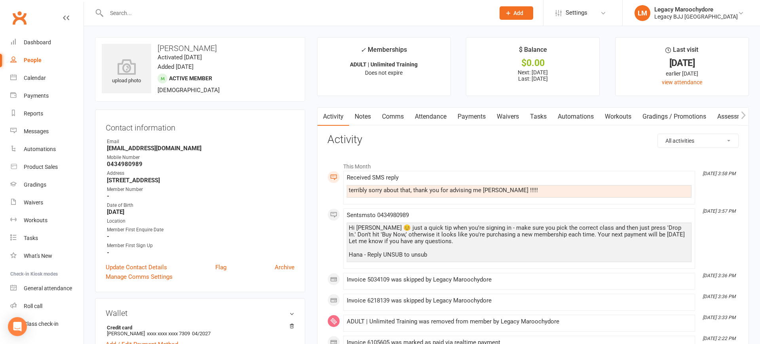
click at [397, 117] on link "Comms" at bounding box center [393, 117] width 33 height 18
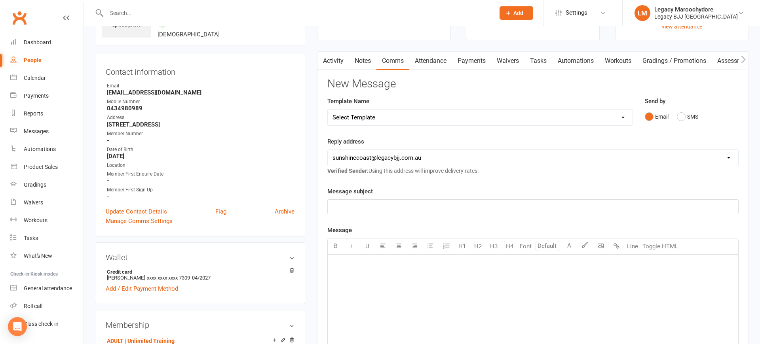
scroll to position [57, 0]
drag, startPoint x: 334, startPoint y: 58, endPoint x: 344, endPoint y: 67, distance: 13.2
click at [334, 58] on link "Activity" at bounding box center [334, 60] width 32 height 18
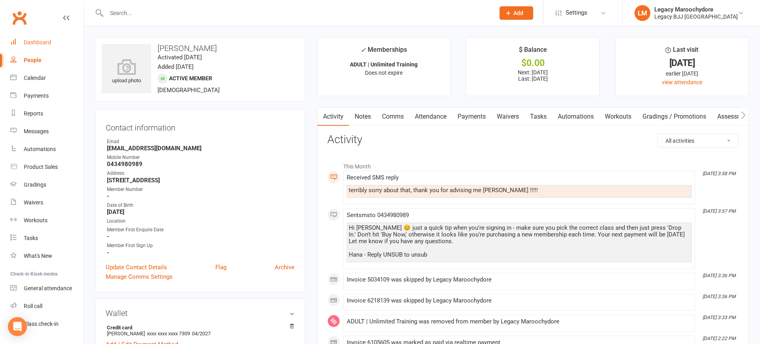
click at [28, 40] on div "Dashboard" at bounding box center [37, 42] width 27 height 6
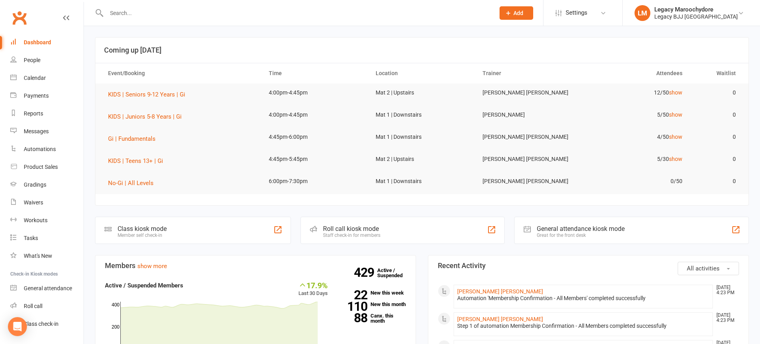
click at [169, 12] on input "text" at bounding box center [296, 13] width 385 height 11
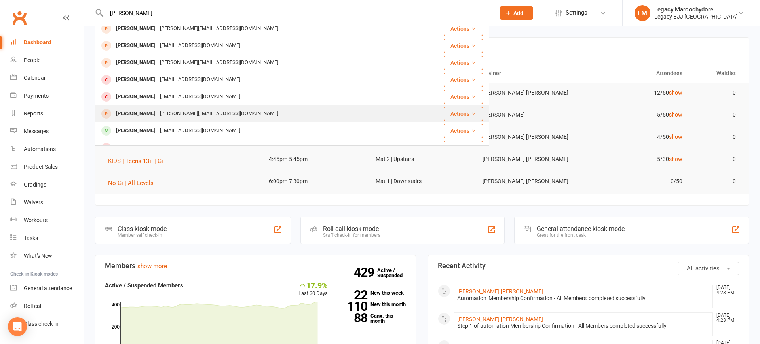
scroll to position [41, 0]
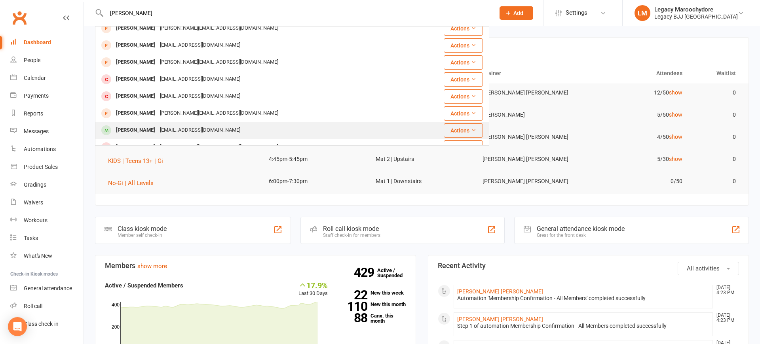
type input "Sara"
click at [139, 127] on div "Sarah Drovandi" at bounding box center [136, 130] width 44 height 11
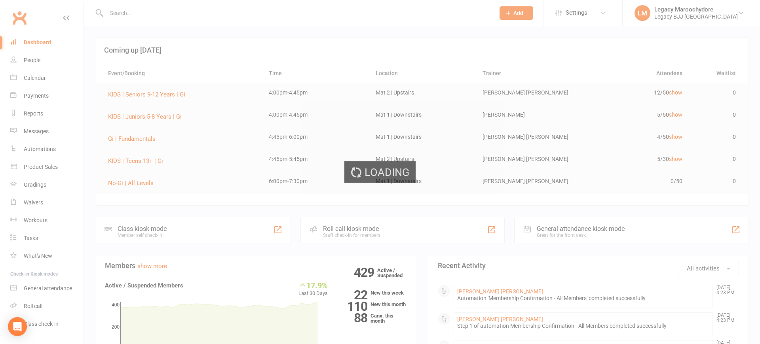
scroll to position [0, 0]
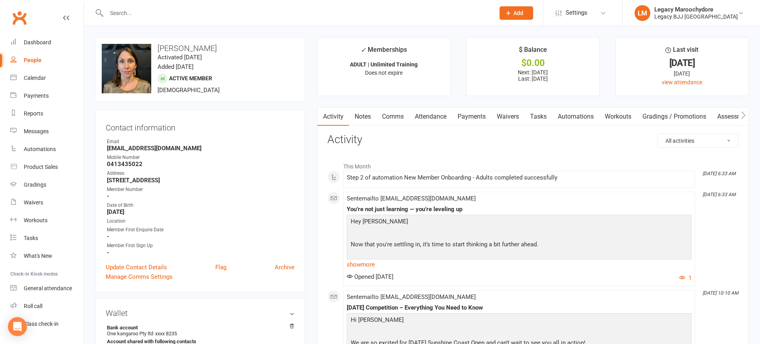
click at [477, 114] on link "Payments" at bounding box center [471, 117] width 39 height 18
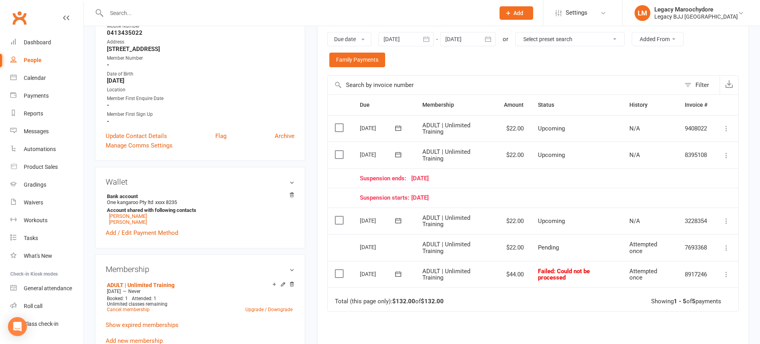
scroll to position [133, 0]
click at [725, 269] on icon at bounding box center [727, 273] width 8 height 8
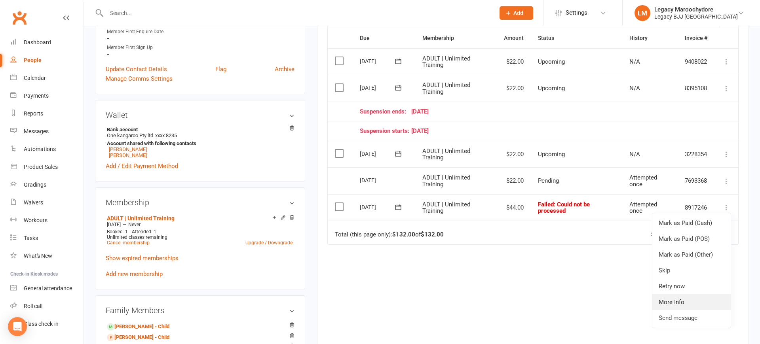
scroll to position [201, 0]
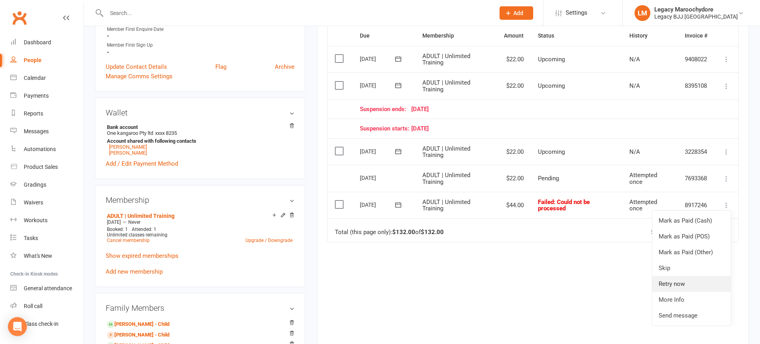
click at [680, 283] on link "Retry now" at bounding box center [692, 284] width 78 height 16
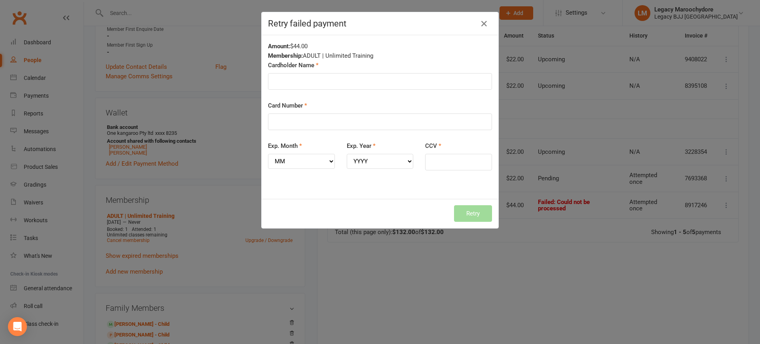
drag, startPoint x: 484, startPoint y: 22, endPoint x: 454, endPoint y: 33, distance: 32.1
click at [485, 22] on icon "button" at bounding box center [484, 24] width 10 height 10
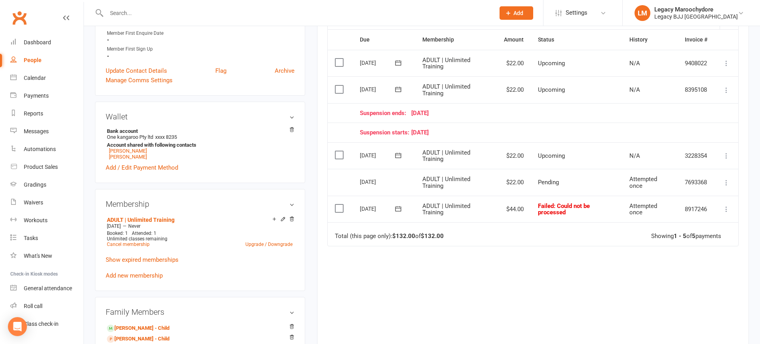
scroll to position [198, 0]
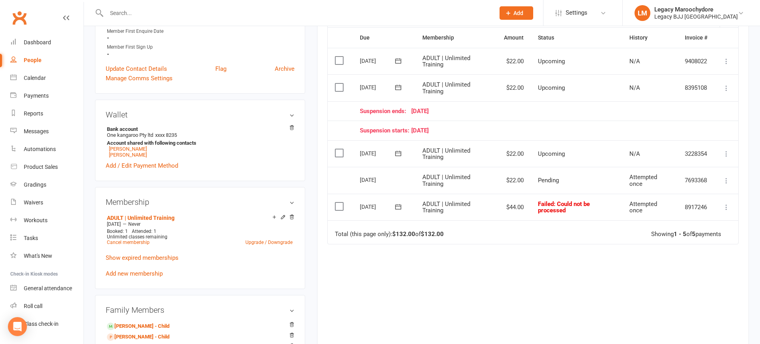
click at [727, 204] on icon at bounding box center [727, 208] width 8 height 8
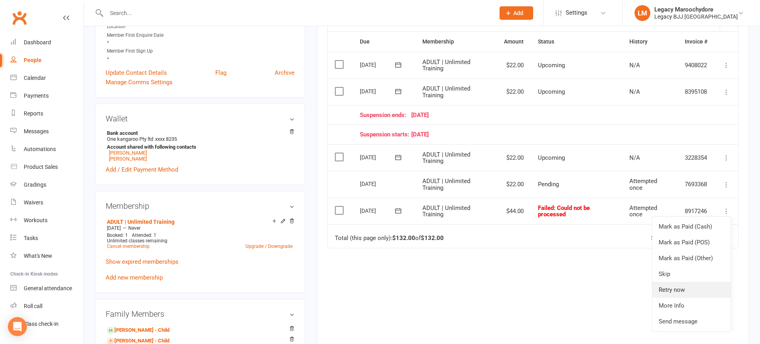
scroll to position [195, 0]
click at [703, 282] on link "Retry now" at bounding box center [692, 290] width 78 height 16
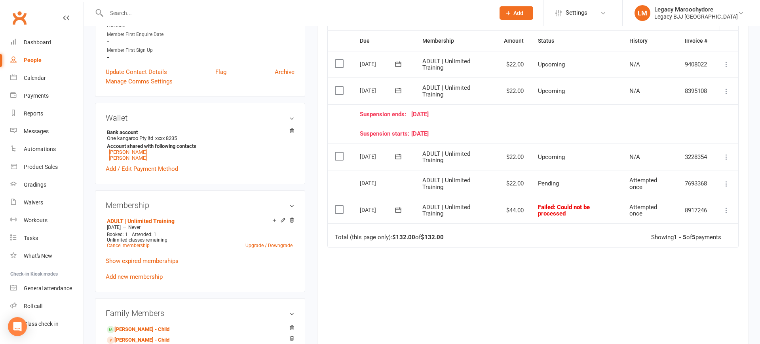
scroll to position [195, 0]
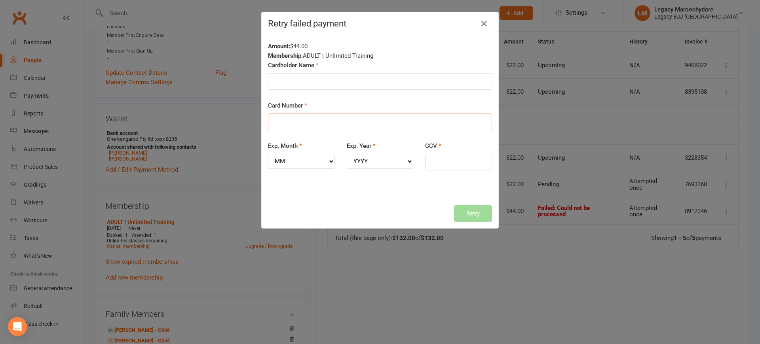
click at [291, 122] on input "Card Number" at bounding box center [380, 122] width 224 height 17
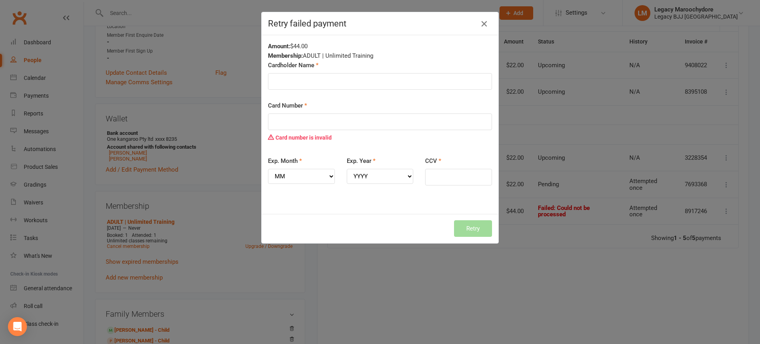
click at [486, 21] on icon "button" at bounding box center [484, 24] width 10 height 10
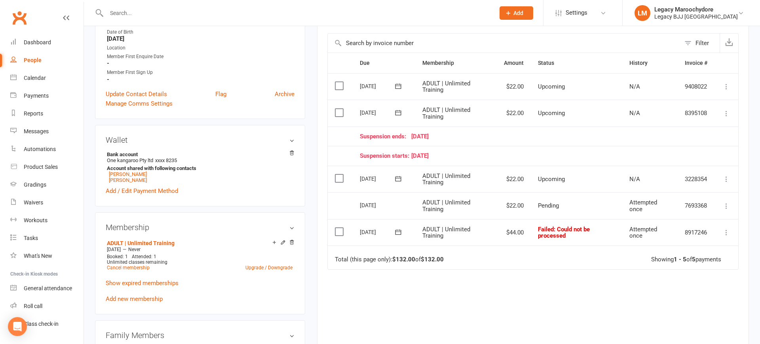
scroll to position [172, 0]
click at [729, 230] on icon at bounding box center [727, 234] width 8 height 8
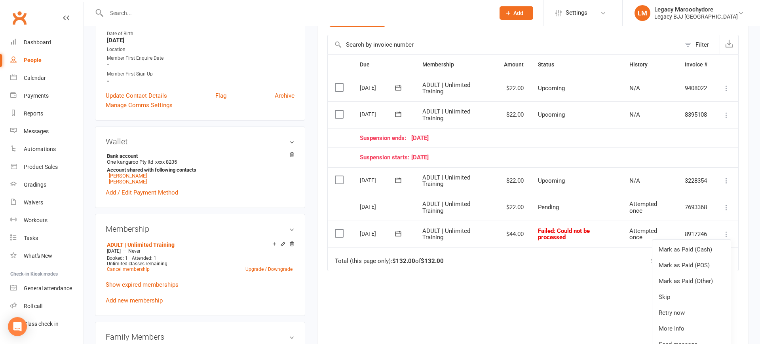
click at [431, 315] on div "Due Contact Membership Amount Status History Invoice # Select this 15 Oct 2025 …" at bounding box center [532, 214] width 411 height 320
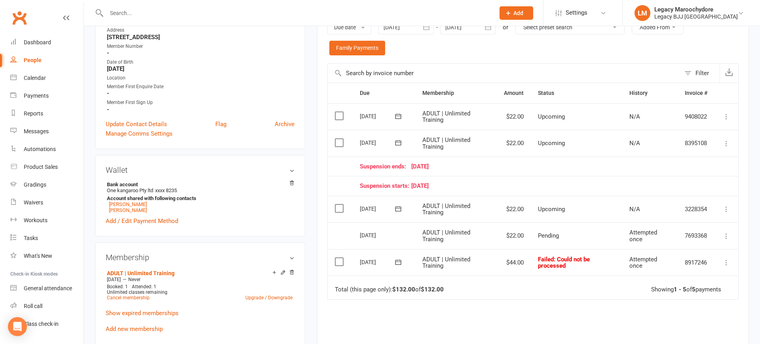
scroll to position [144, 0]
click at [726, 258] on icon at bounding box center [727, 262] width 8 height 8
click at [697, 333] on link "Retry now" at bounding box center [692, 341] width 78 height 16
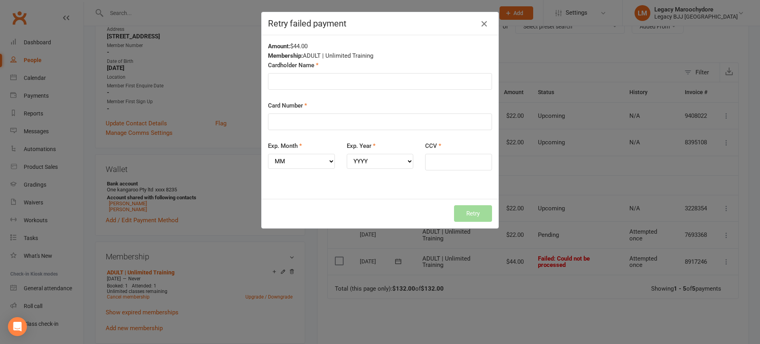
click at [485, 24] on icon "button" at bounding box center [484, 24] width 10 height 10
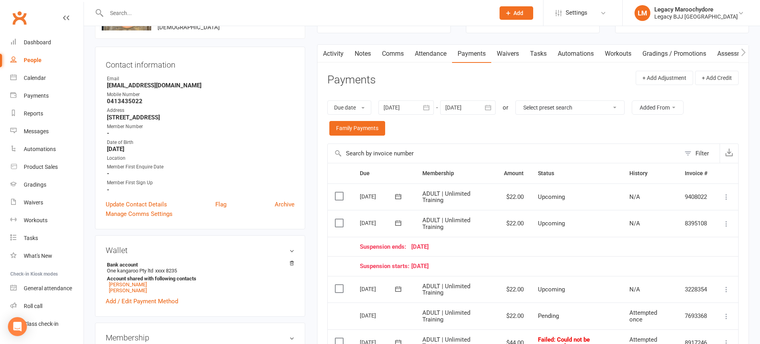
scroll to position [0, 0]
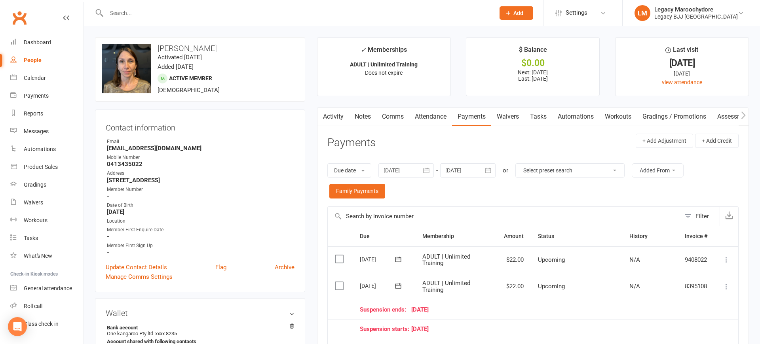
click at [124, 14] on input "text" at bounding box center [296, 13] width 385 height 11
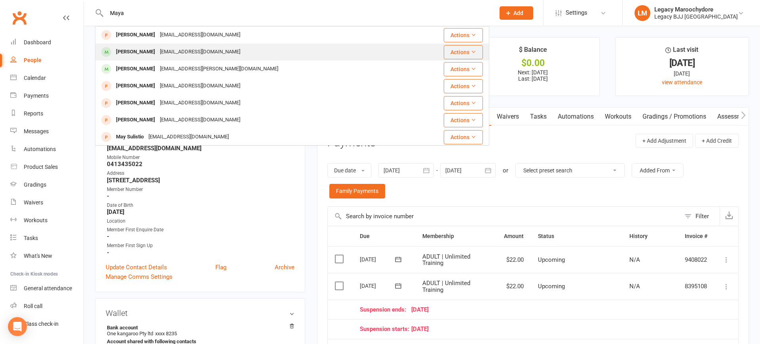
type input "Maya"
click at [126, 51] on div "[PERSON_NAME]" at bounding box center [136, 51] width 44 height 11
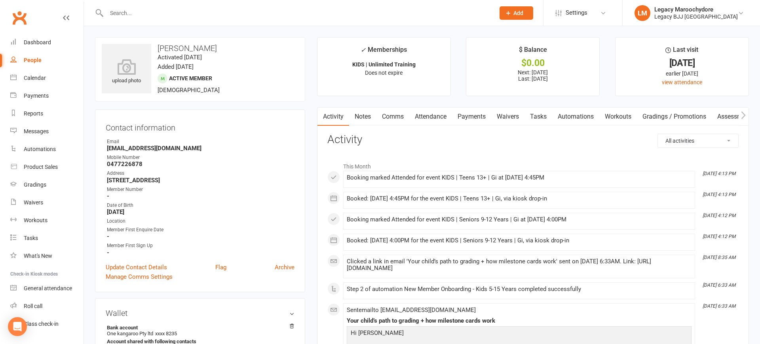
click at [481, 120] on link "Payments" at bounding box center [471, 117] width 39 height 18
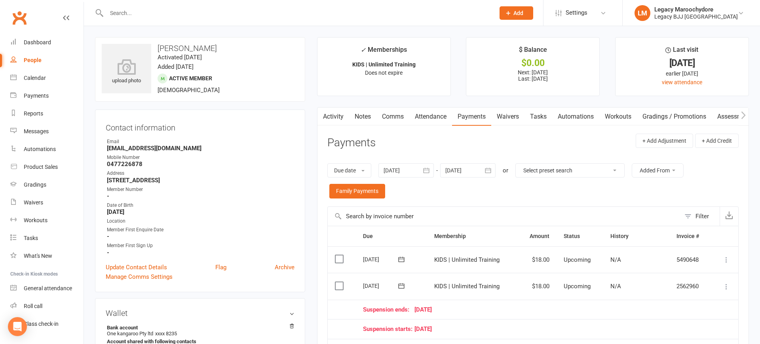
click at [117, 14] on input "text" at bounding box center [296, 13] width 385 height 11
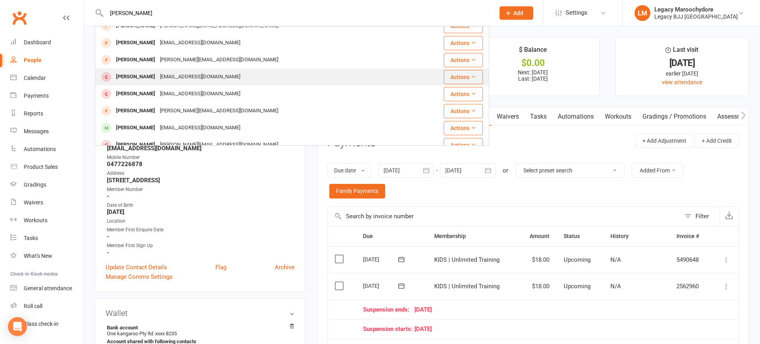
scroll to position [50, 0]
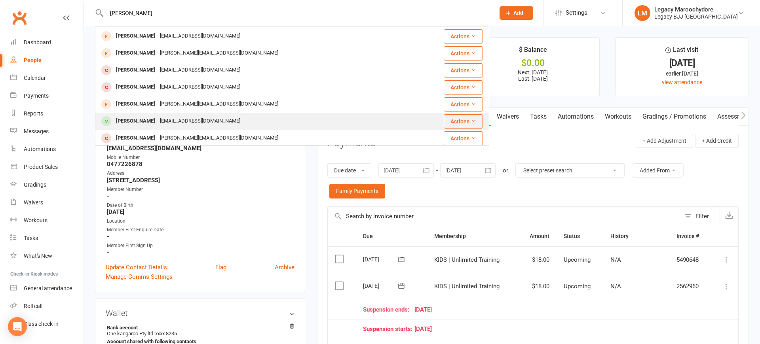
type input "Sara"
click at [146, 122] on div "Sarah Drovandi" at bounding box center [136, 121] width 44 height 11
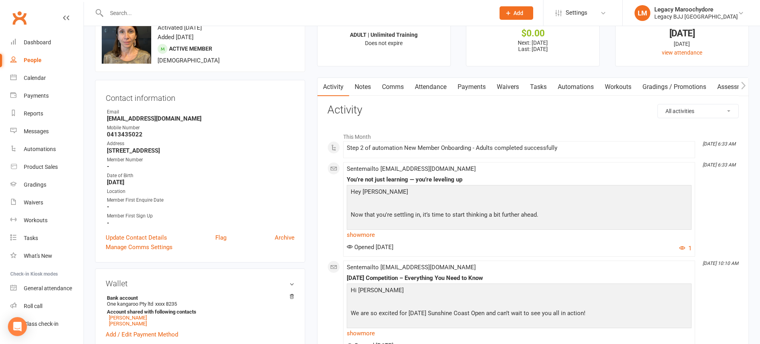
scroll to position [28, 0]
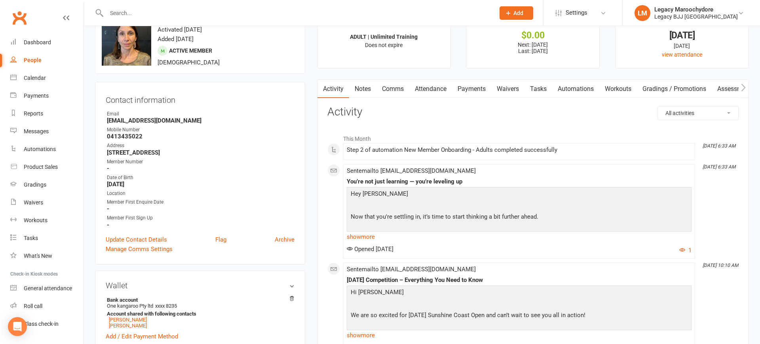
click at [478, 89] on link "Payments" at bounding box center [471, 89] width 39 height 18
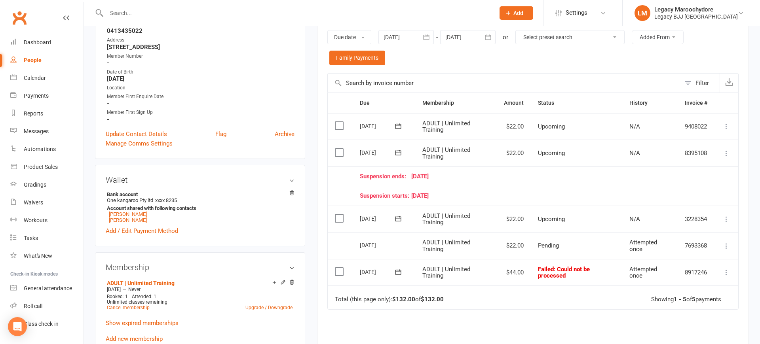
scroll to position [140, 0]
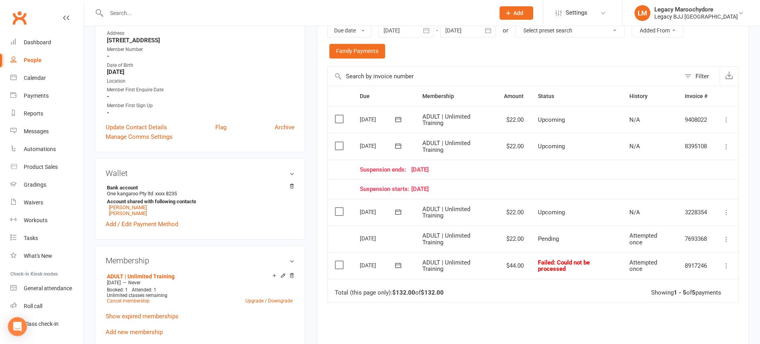
click at [727, 262] on icon at bounding box center [727, 266] width 8 height 8
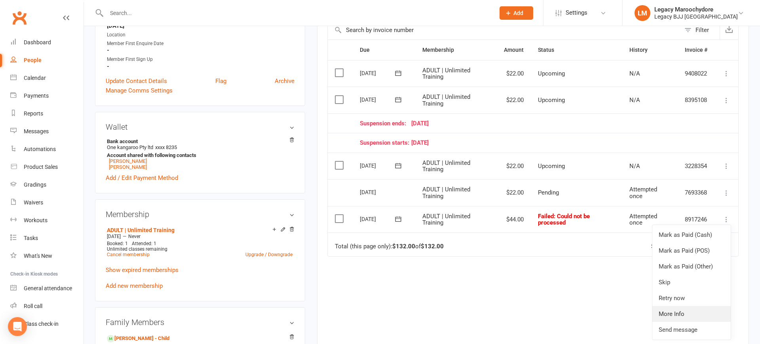
scroll to position [187, 0]
click at [681, 293] on link "Retry now" at bounding box center [692, 298] width 78 height 16
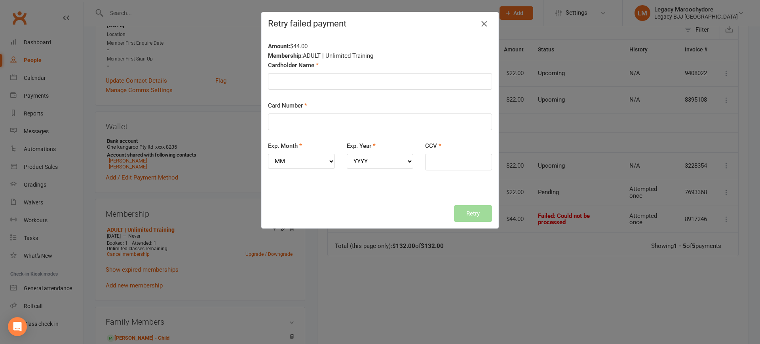
click at [484, 23] on icon "button" at bounding box center [484, 24] width 10 height 10
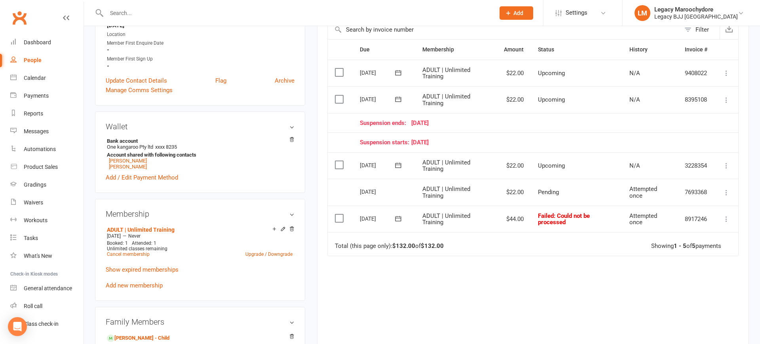
click at [728, 215] on icon at bounding box center [727, 219] width 8 height 8
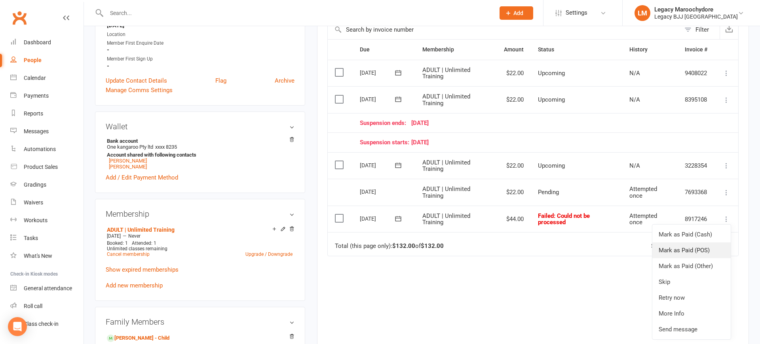
click at [720, 243] on link "Mark as Paid (POS)" at bounding box center [692, 251] width 78 height 16
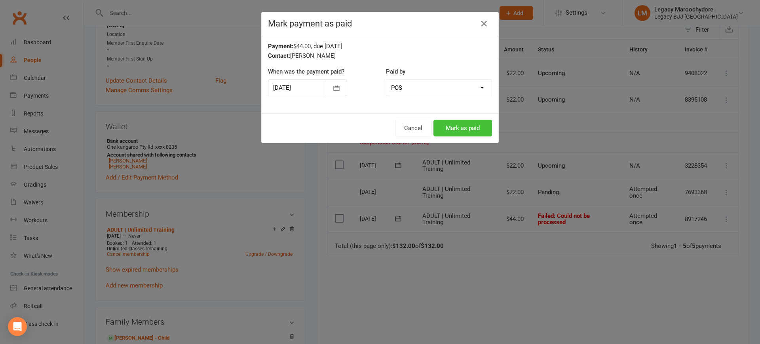
click at [466, 129] on button "Mark as paid" at bounding box center [463, 128] width 59 height 17
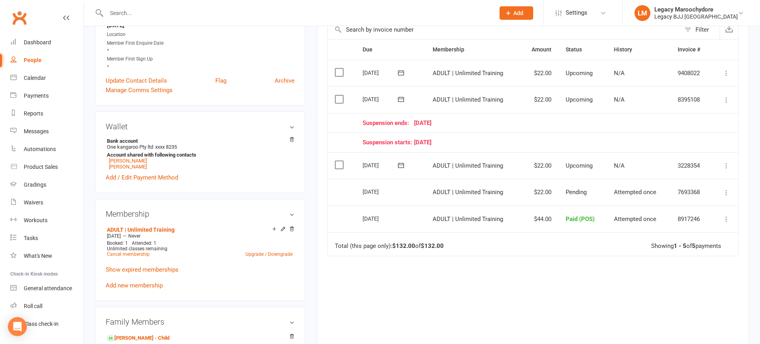
drag, startPoint x: 144, startPoint y: 8, endPoint x: 154, endPoint y: 0, distance: 12.7
click at [144, 8] on input "text" at bounding box center [296, 13] width 385 height 11
click at [165, 10] on input "text" at bounding box center [296, 13] width 385 height 11
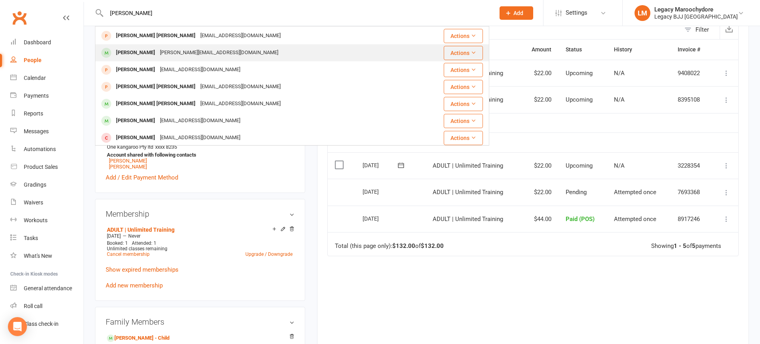
scroll to position [123, 0]
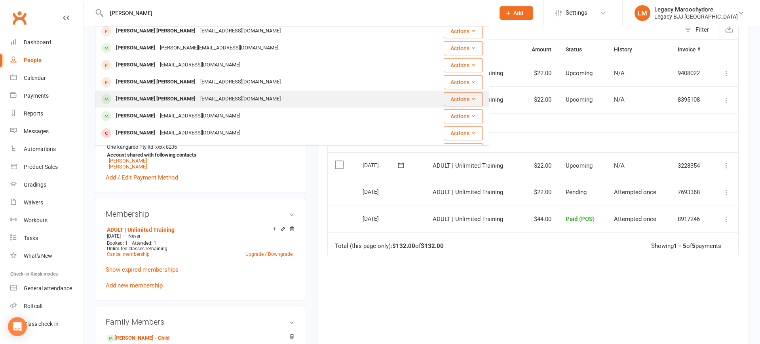
type input "Cooper"
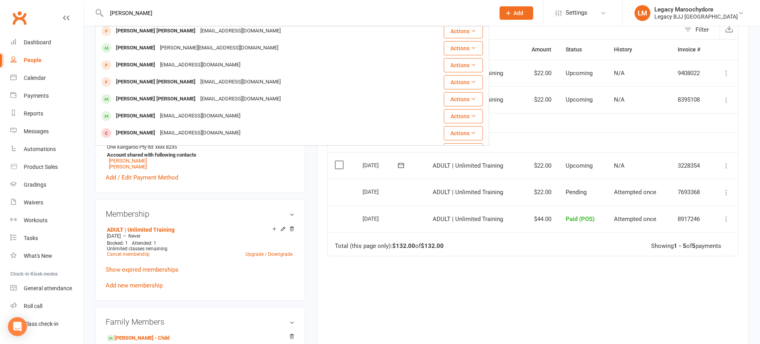
click at [147, 105] on div "Cooper Fullerton Jodsimpson@hotmail.com" at bounding box center [259, 99] width 327 height 16
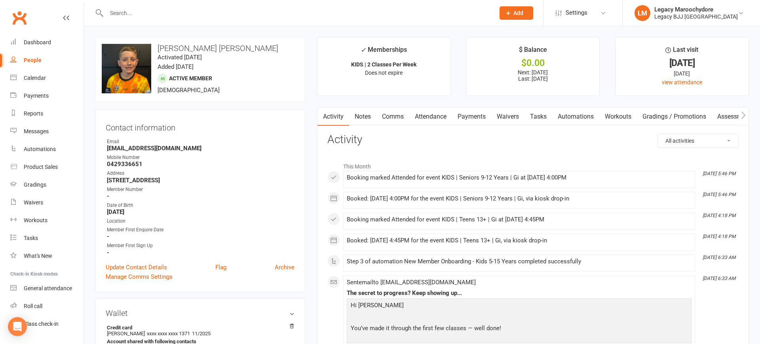
click at [474, 117] on link "Payments" at bounding box center [471, 117] width 39 height 18
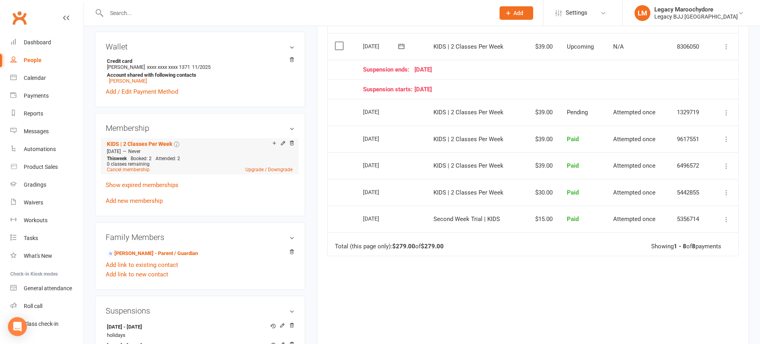
scroll to position [267, 0]
click at [171, 159] on span "Attended: 2" at bounding box center [168, 159] width 25 height 6
